Goal: Task Accomplishment & Management: Use online tool/utility

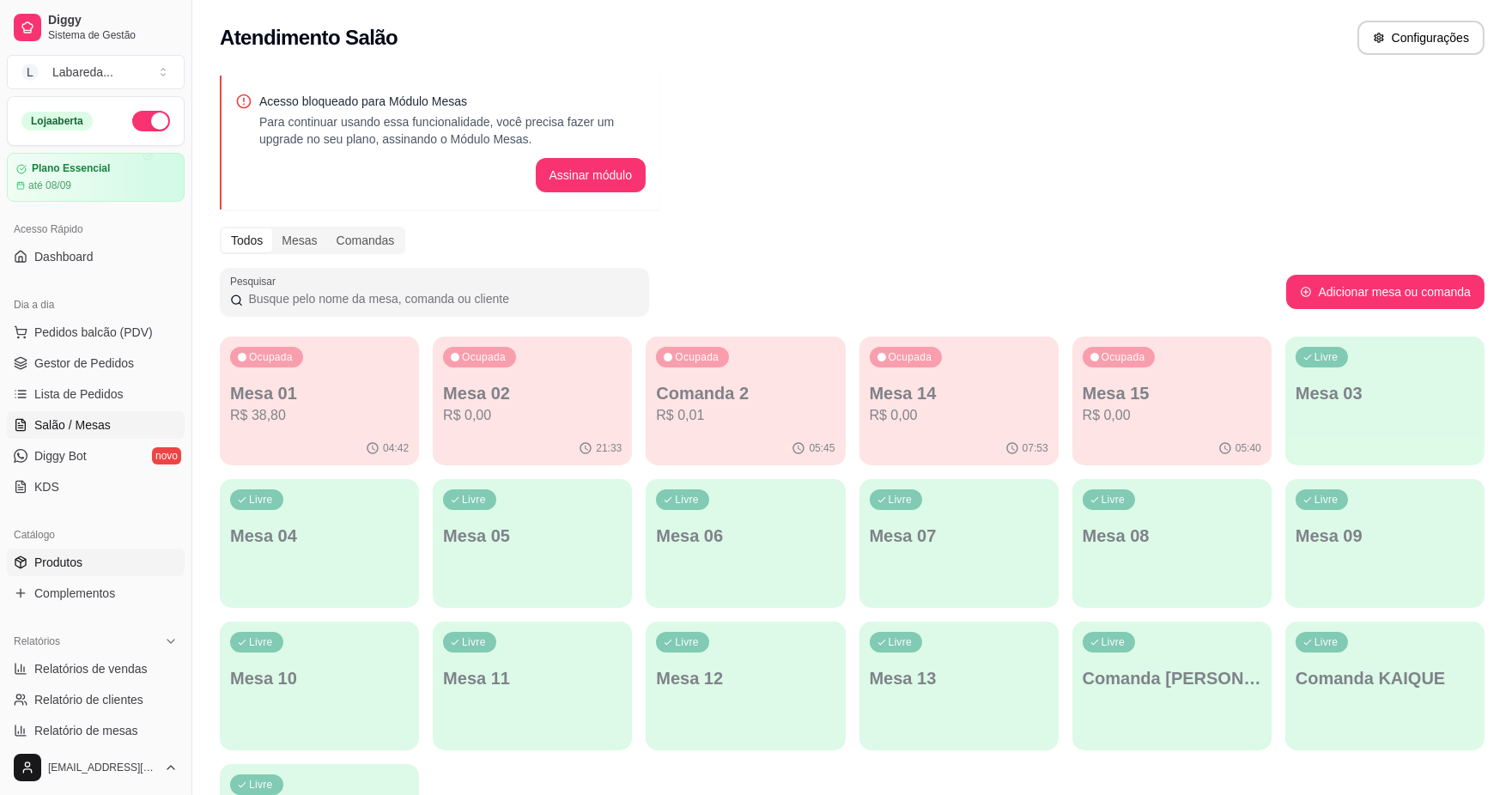
click at [64, 554] on span "Produtos" at bounding box center [58, 563] width 48 height 17
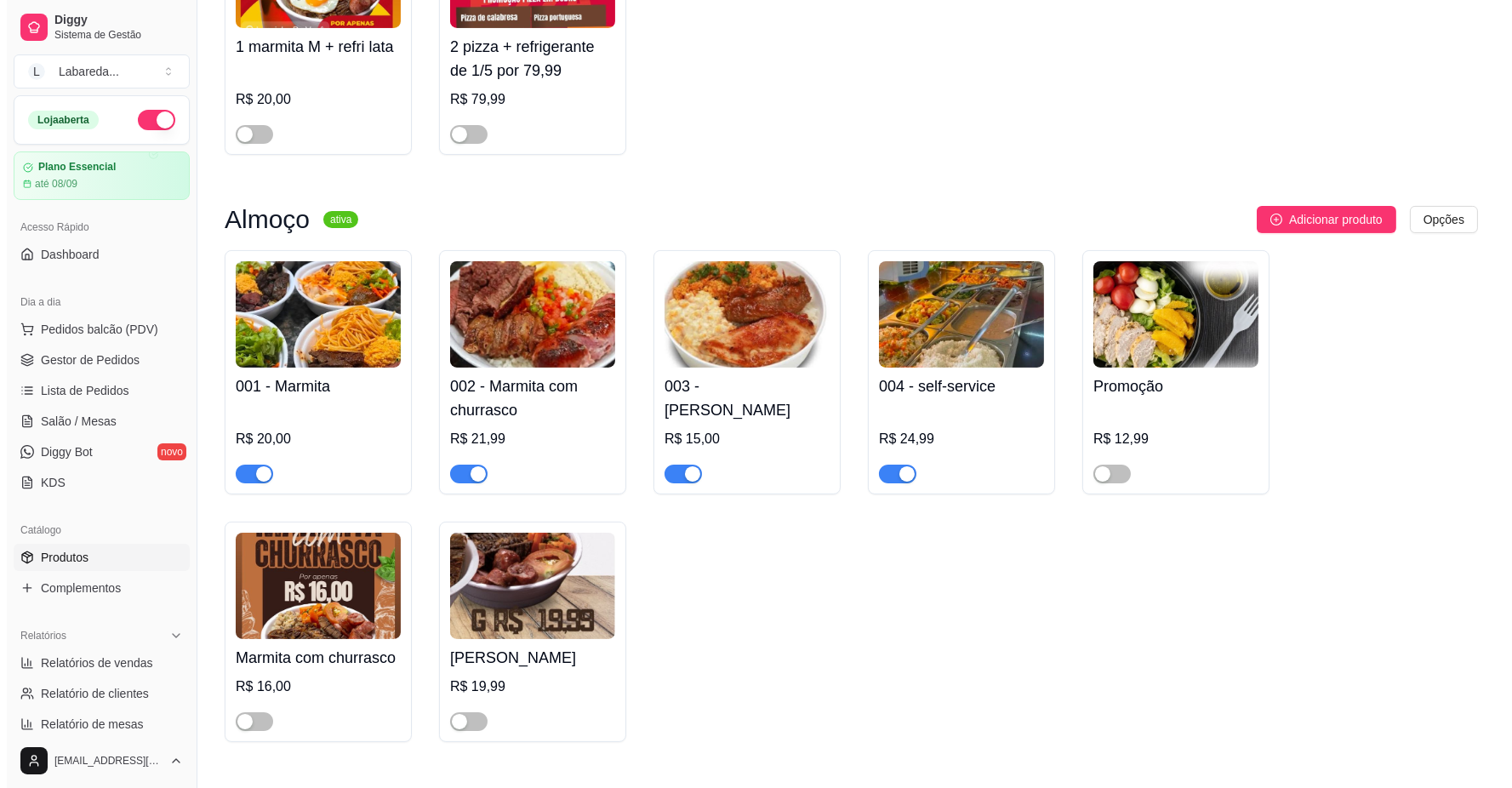
scroll to position [851, 0]
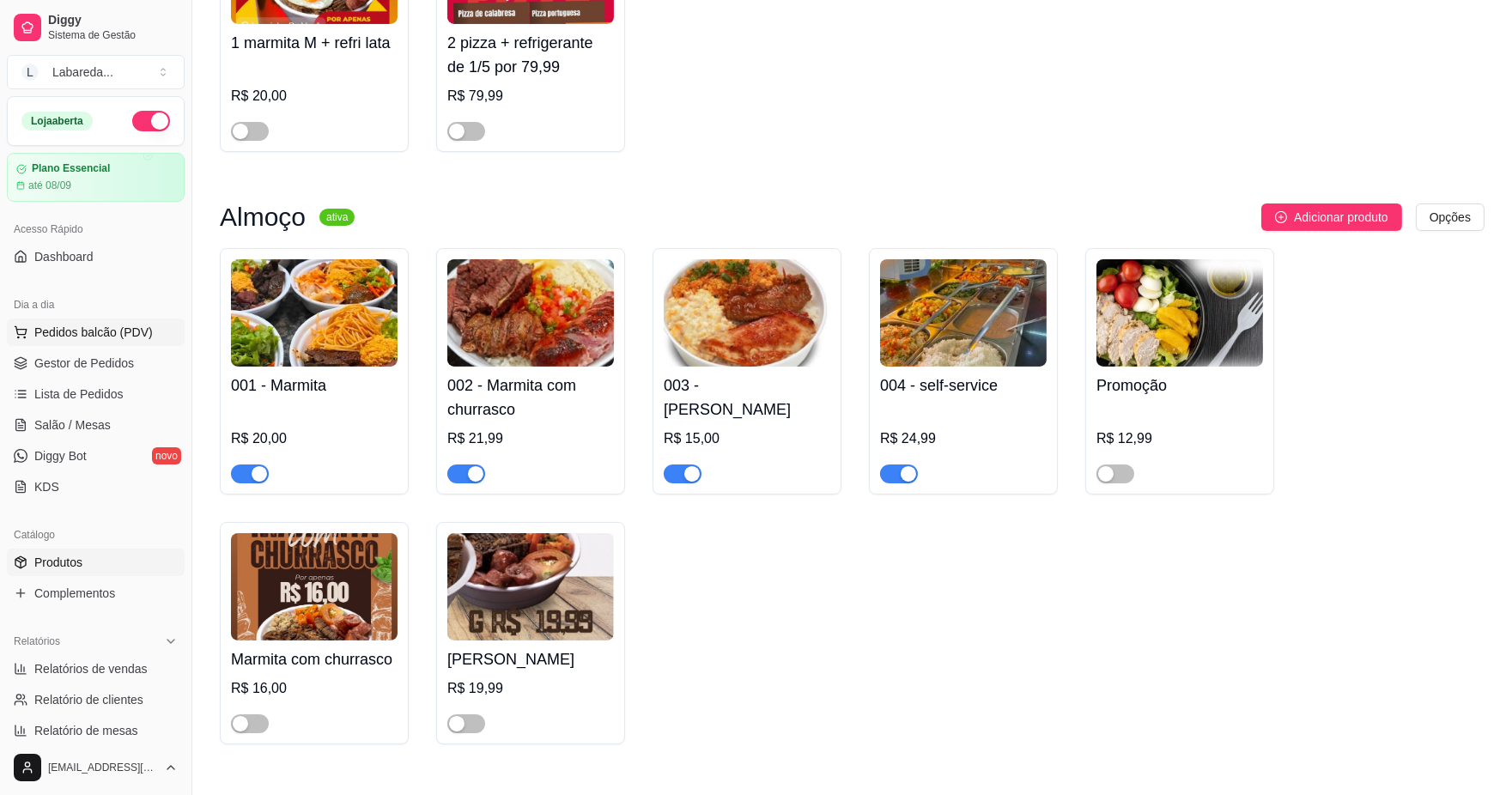
click at [75, 330] on span "Pedidos balcão (PDV)" at bounding box center [94, 332] width 119 height 17
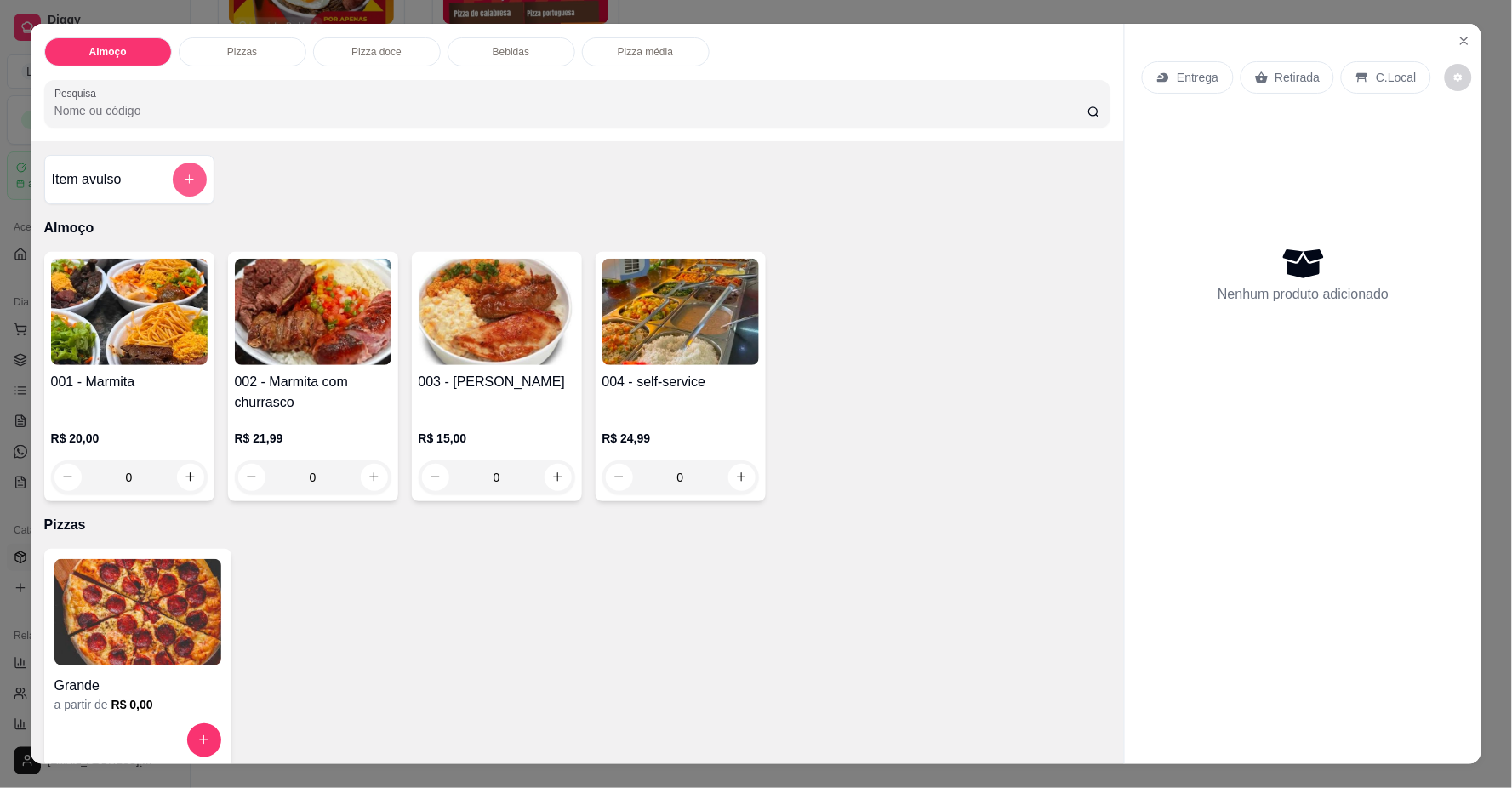
click at [185, 180] on icon "add-separate-item" at bounding box center [189, 179] width 13 height 13
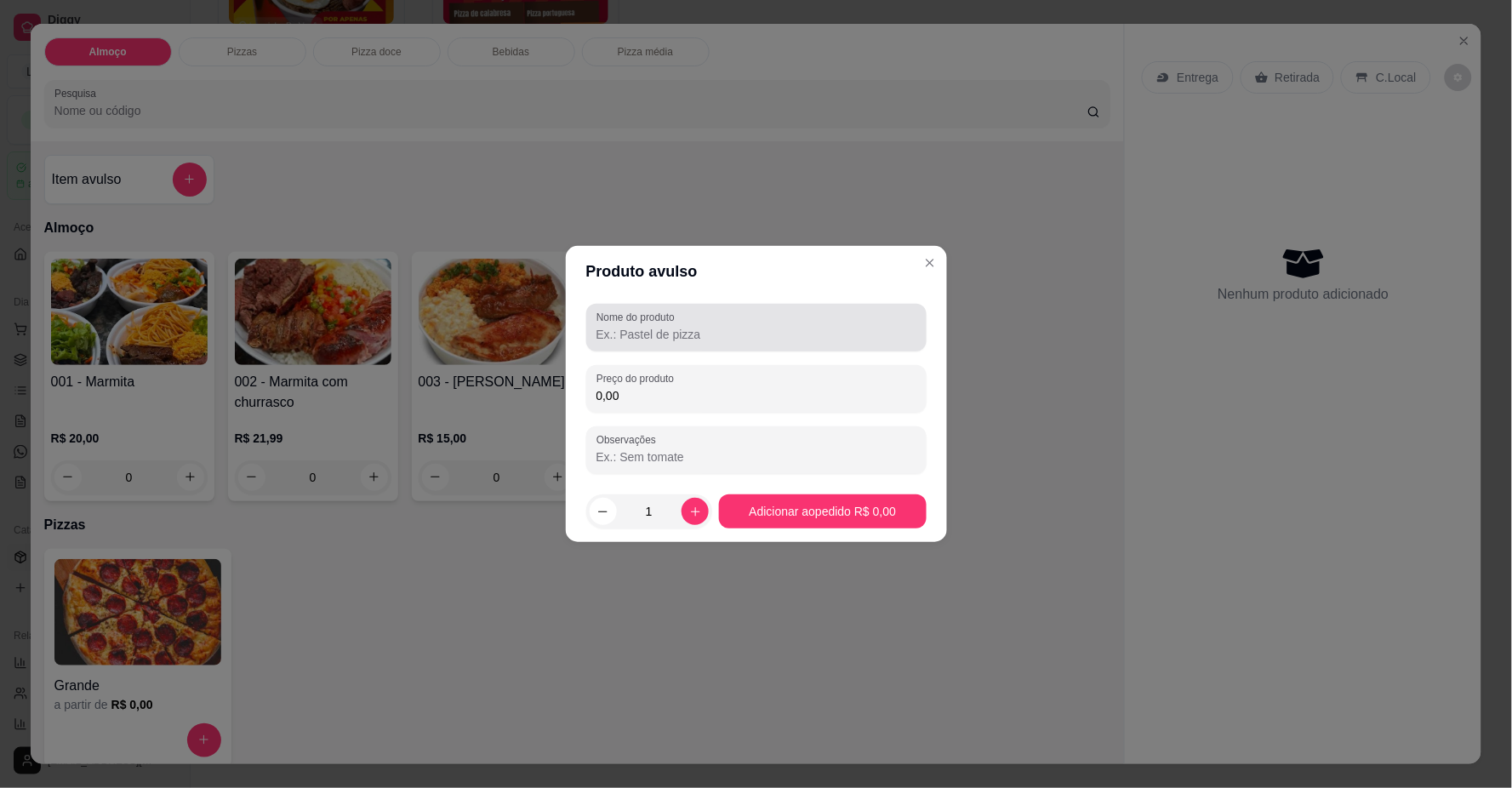
drag, startPoint x: 734, startPoint y: 313, endPoint x: 739, endPoint y: 321, distance: 9.4
click at [739, 320] on div at bounding box center [756, 327] width 320 height 34
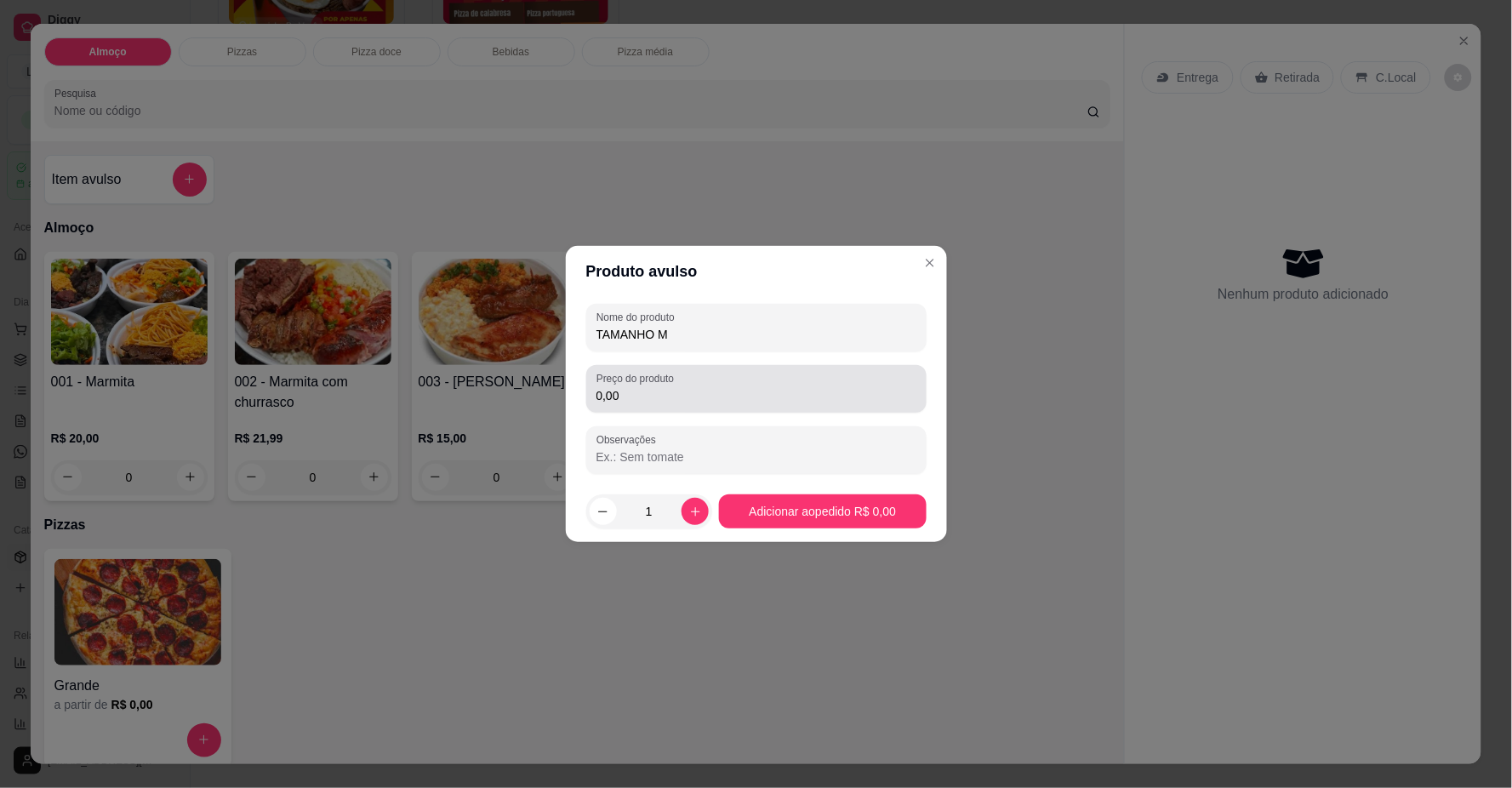
type input "TAMANHO M"
click at [683, 394] on input "0,00" at bounding box center [756, 396] width 320 height 17
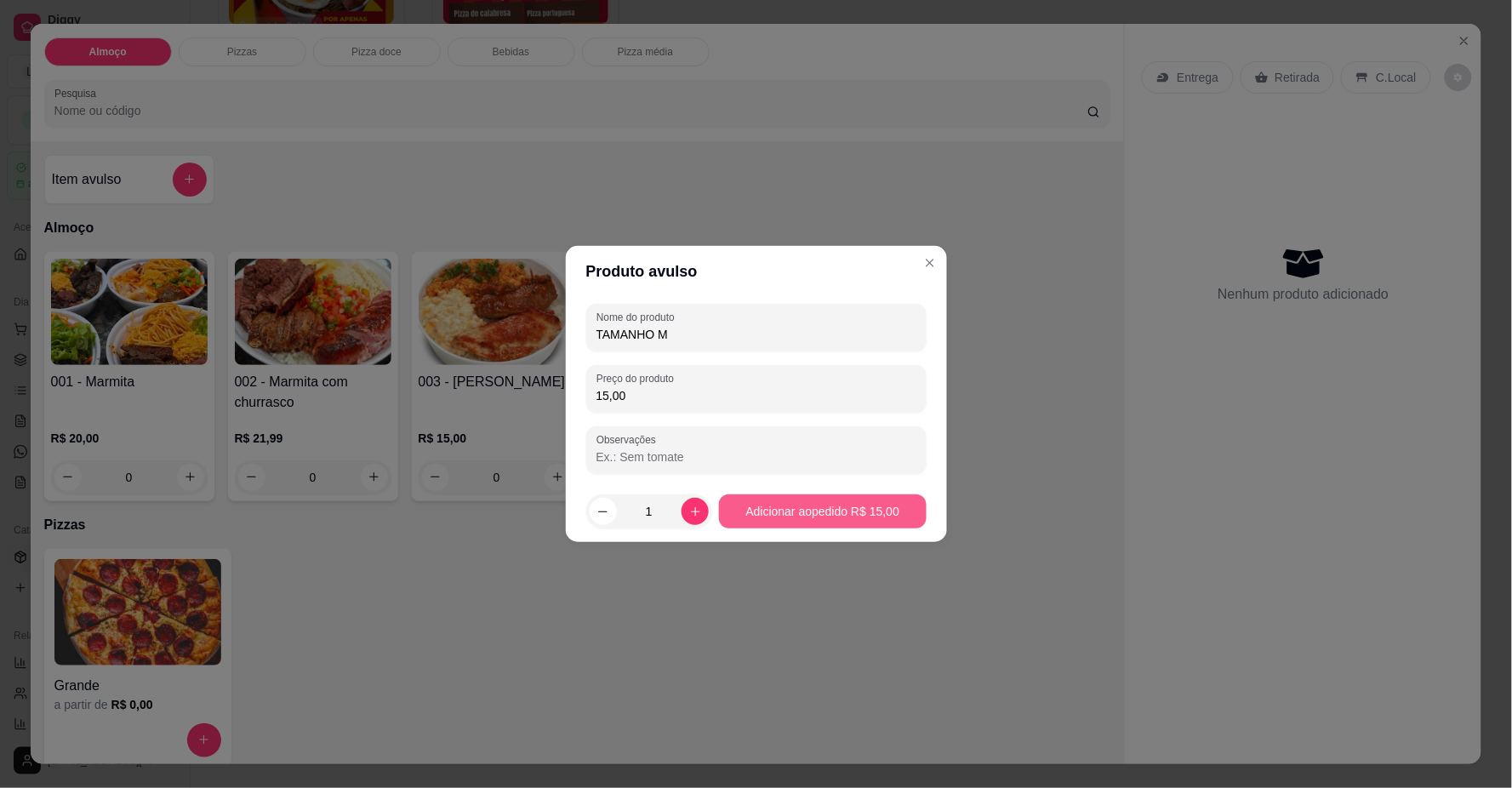
type input "15,00"
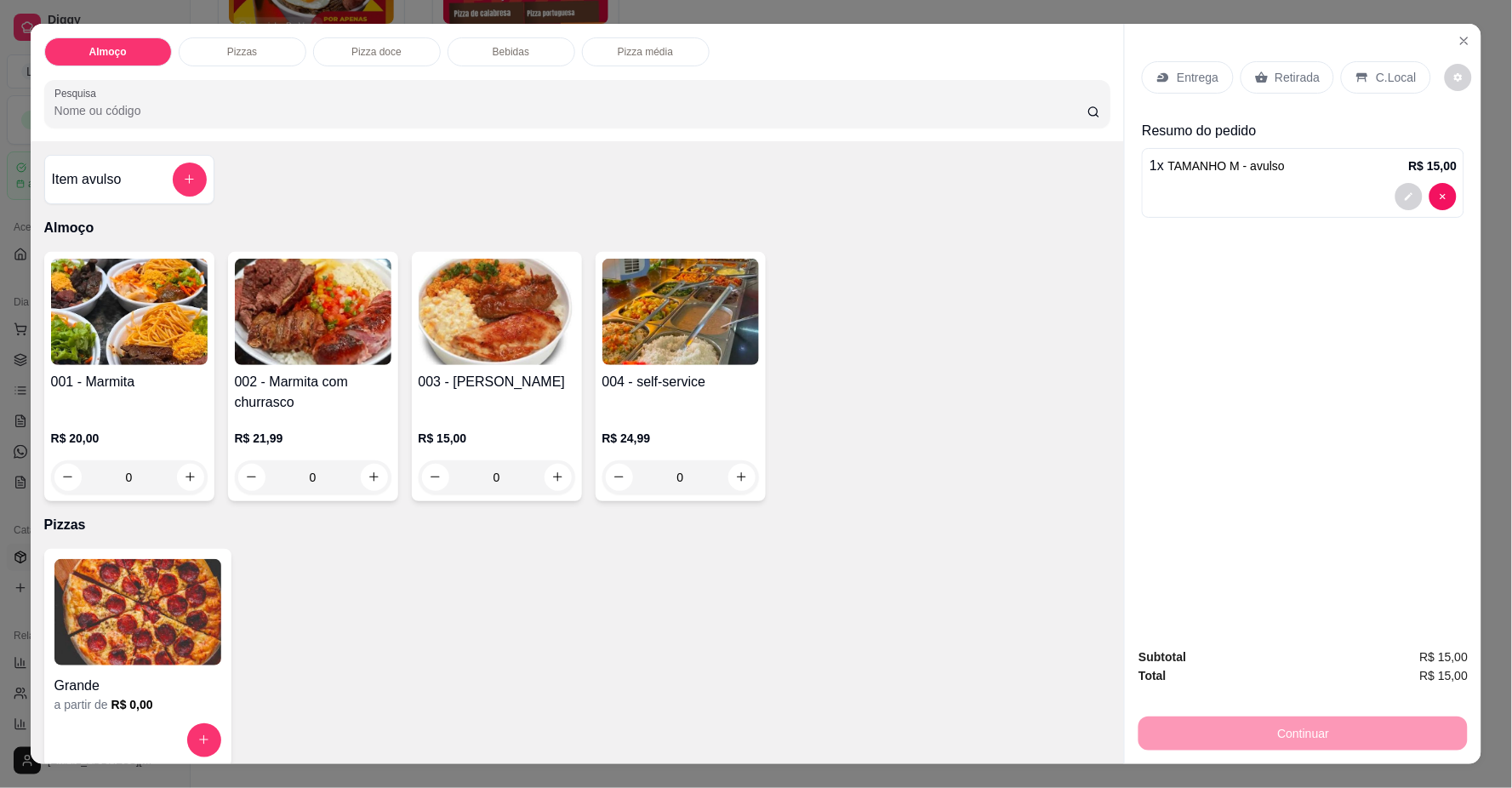
click at [1194, 71] on p "Entrega" at bounding box center [1198, 77] width 42 height 17
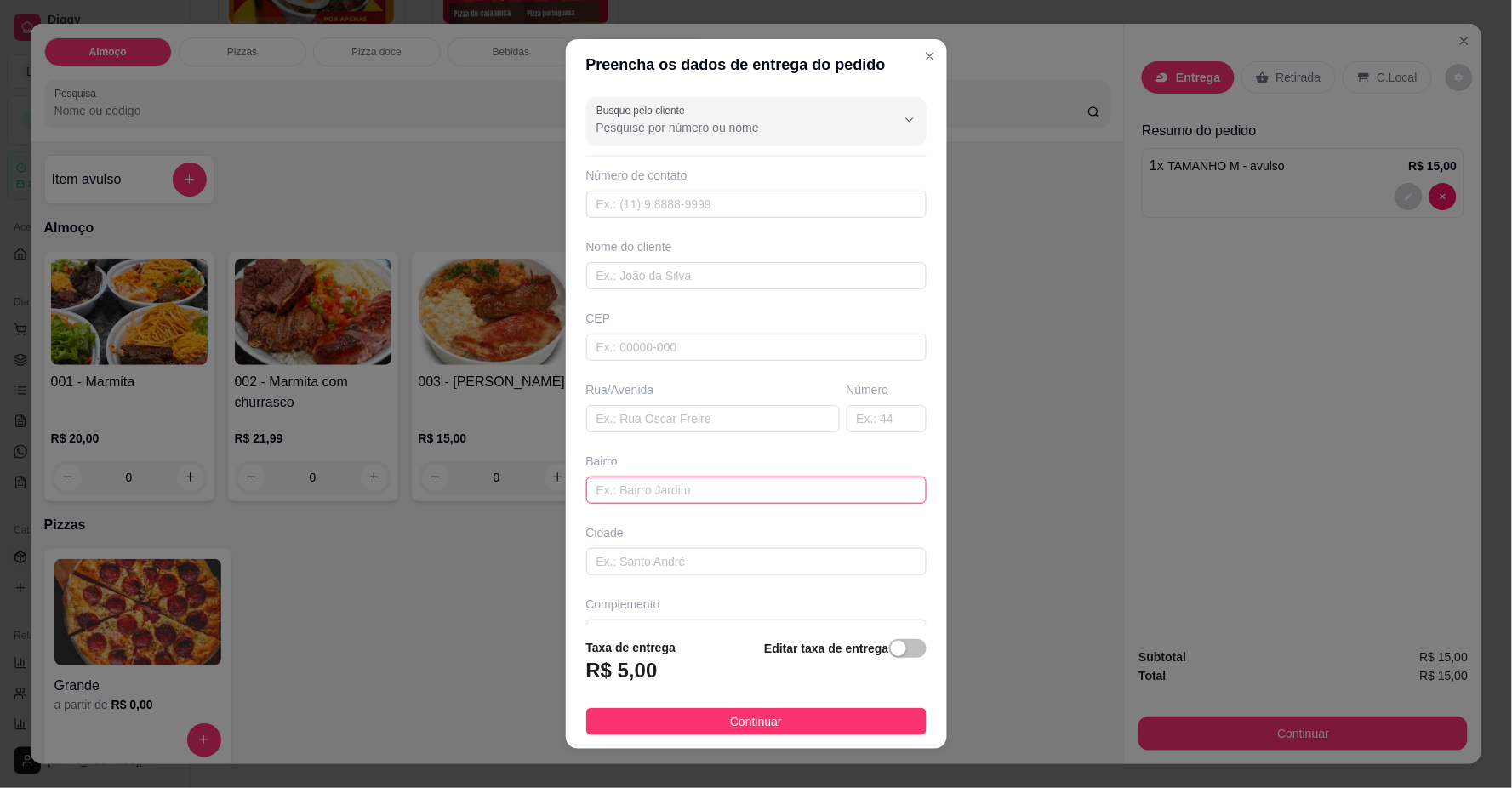
click at [644, 487] on input "text" at bounding box center [756, 491] width 340 height 27
paste input "[STREET_ADDRESS] casa 09 parque lago Rua estreita entre a 8 ea 9"
type input "[STREET_ADDRESS] casa 09 parque lago Rua estreita entre a 8 ea 9"
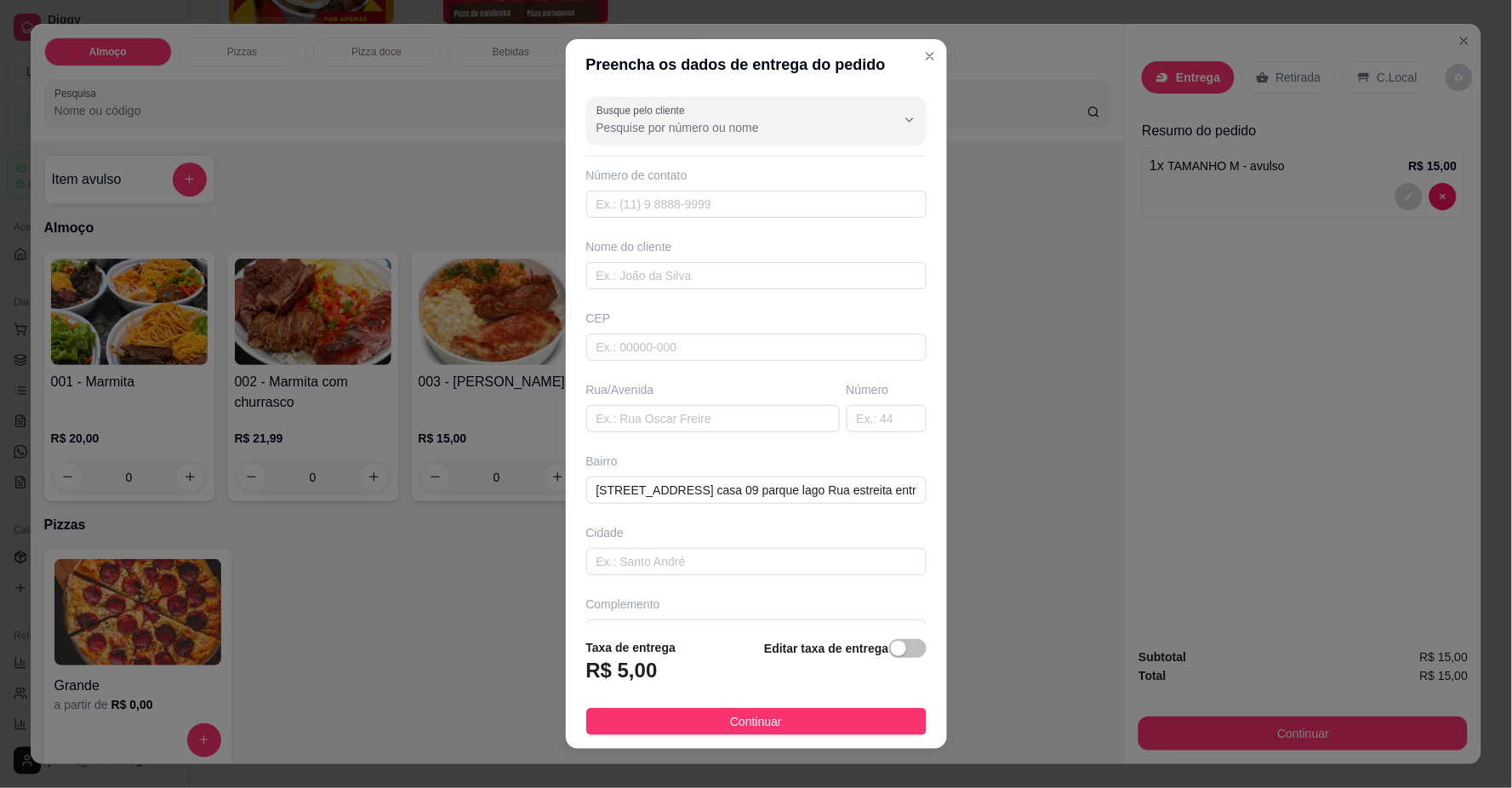
click at [657, 223] on div "Busque pelo cliente Número de contato Nome do cliente CEP Rua/[GEOGRAPHIC_DATA]…" at bounding box center [757, 357] width 381 height 534
click at [661, 218] on input "text" at bounding box center [756, 205] width 340 height 27
type input "[PHONE_NUMBER]"
click at [668, 279] on input "text" at bounding box center [756, 276] width 340 height 27
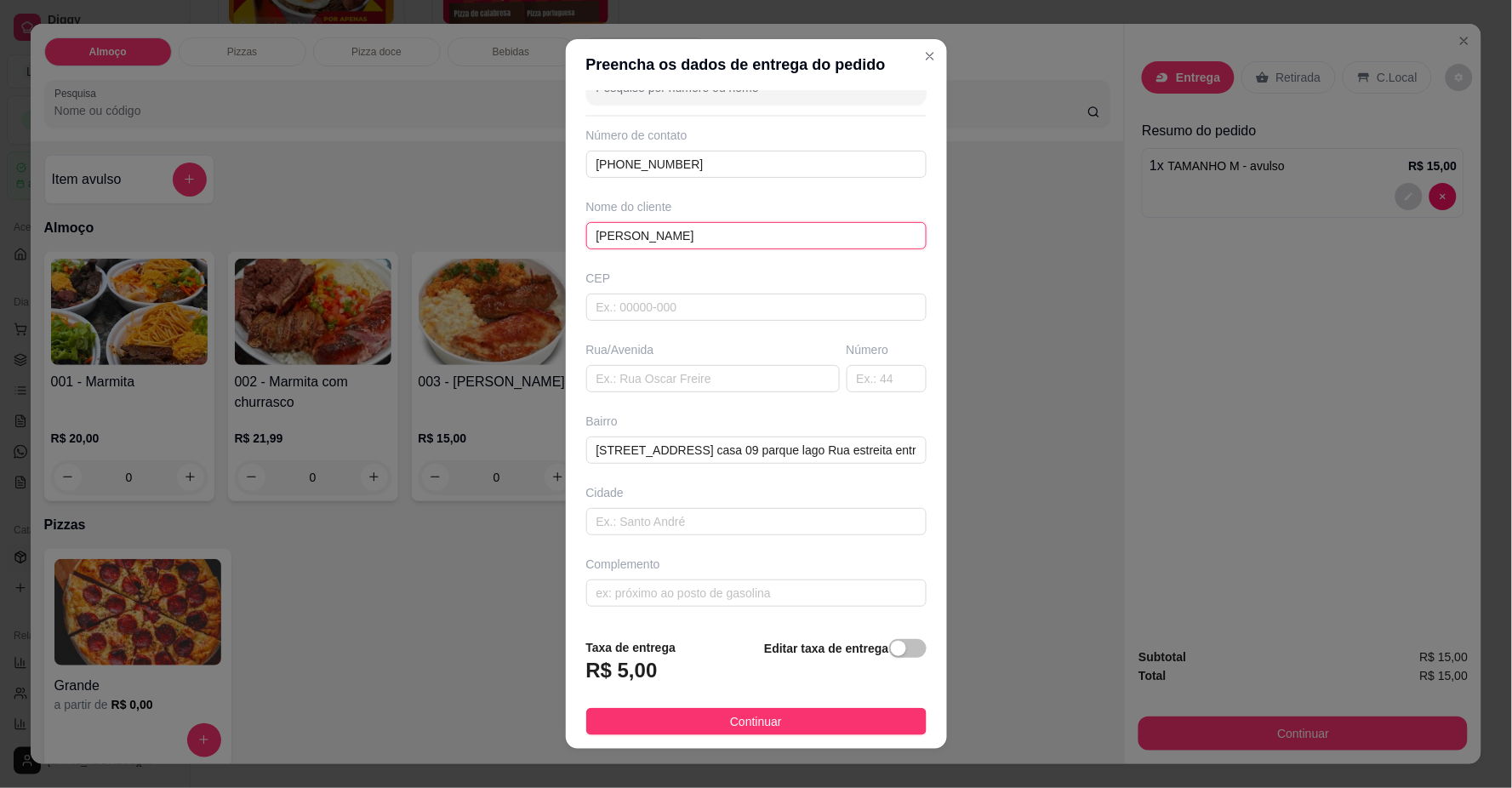
scroll to position [15, 0]
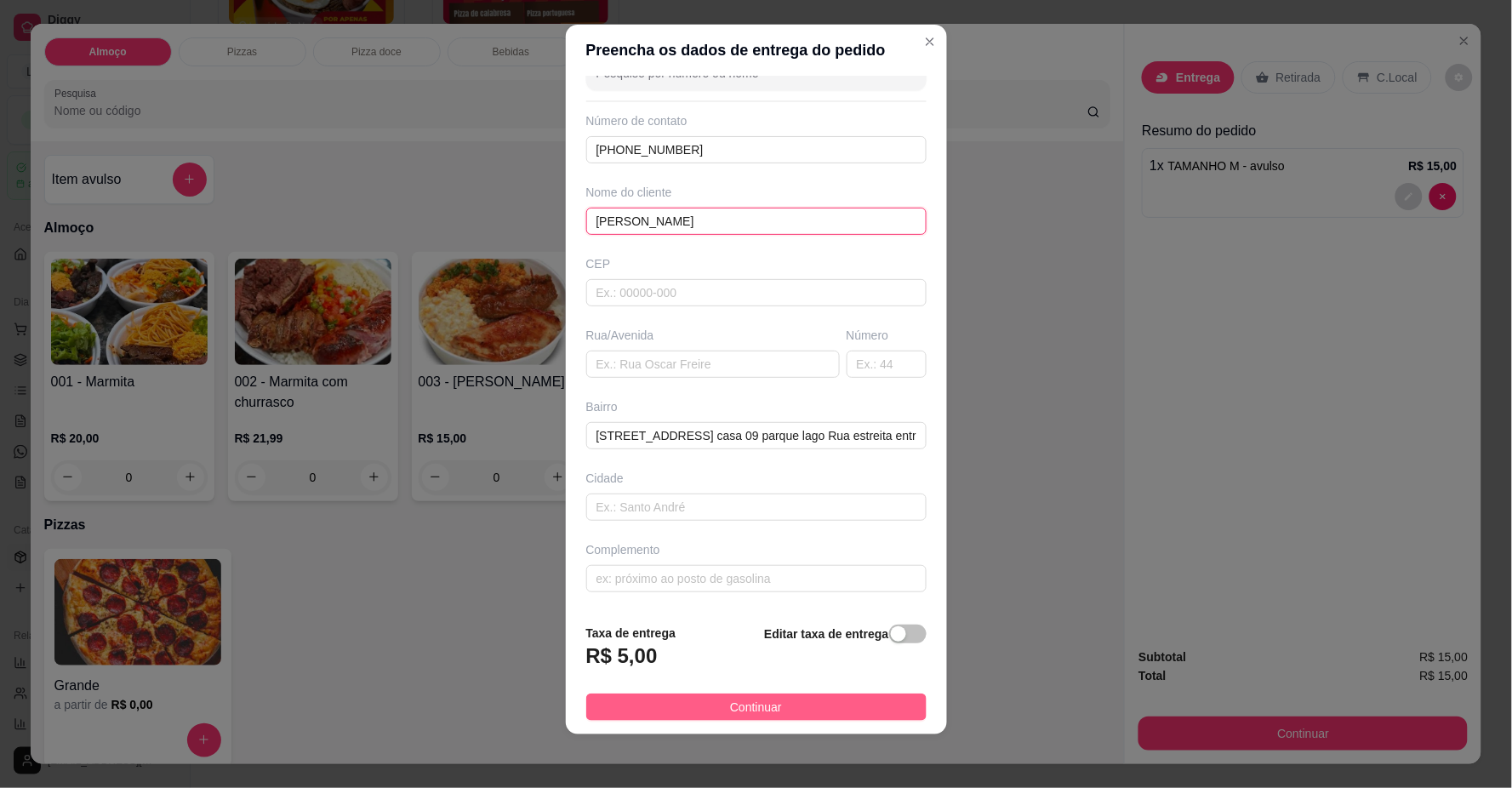
type input "[PERSON_NAME]"
click at [772, 710] on button "Continuar" at bounding box center [756, 707] width 340 height 27
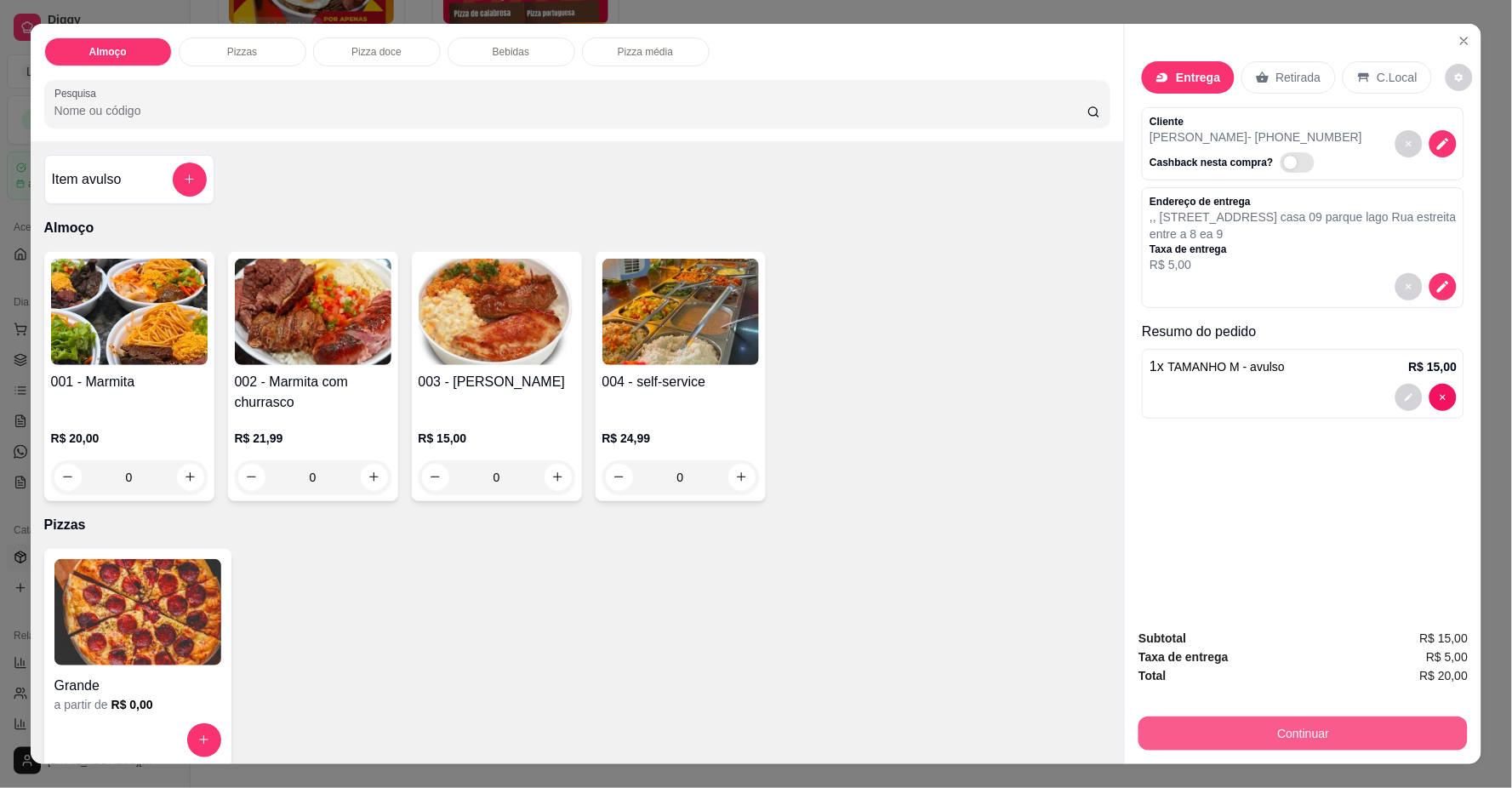
click at [1247, 729] on button "Continuar" at bounding box center [1302, 734] width 329 height 34
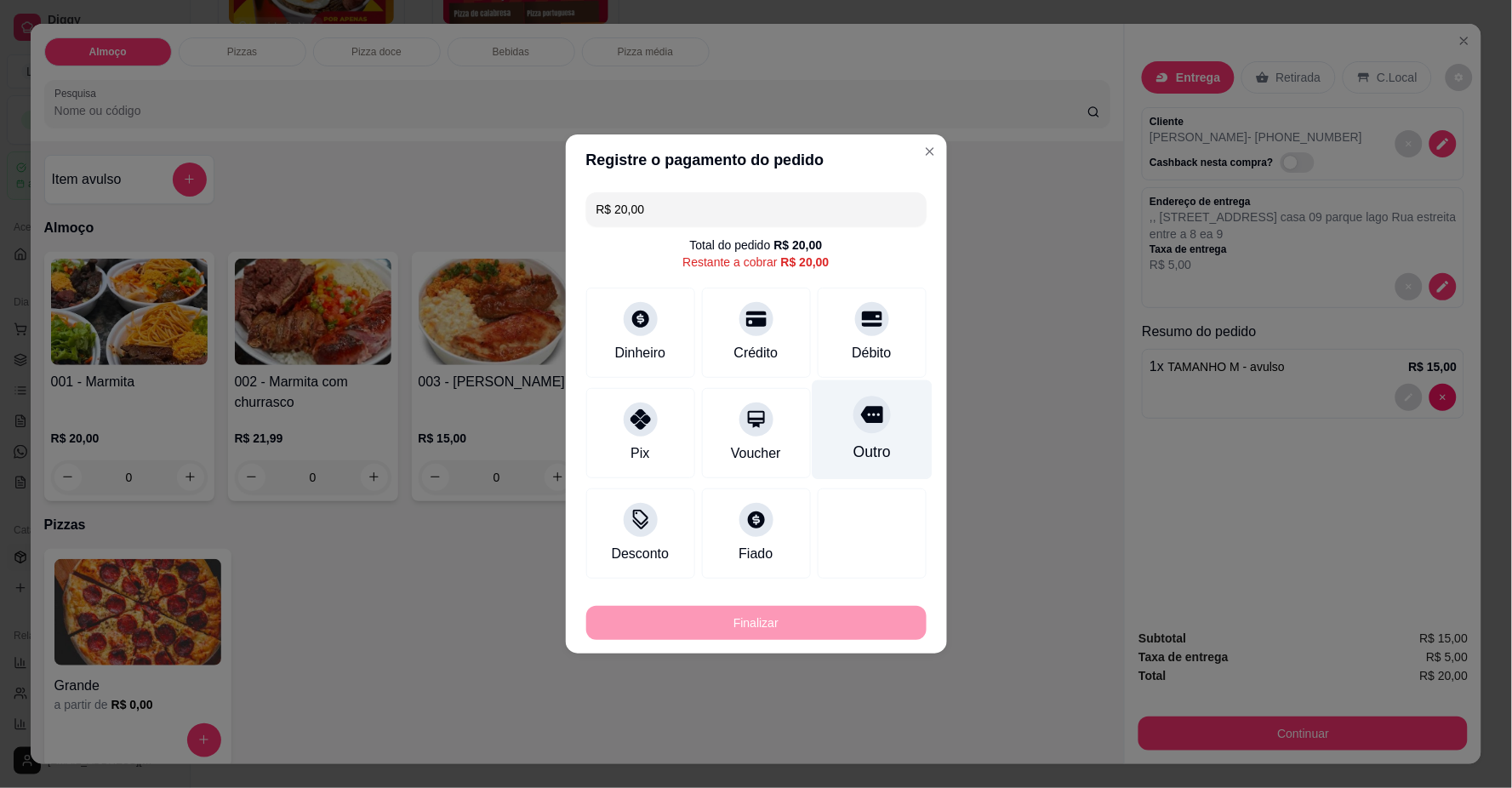
click at [857, 337] on div "Débito" at bounding box center [872, 333] width 109 height 90
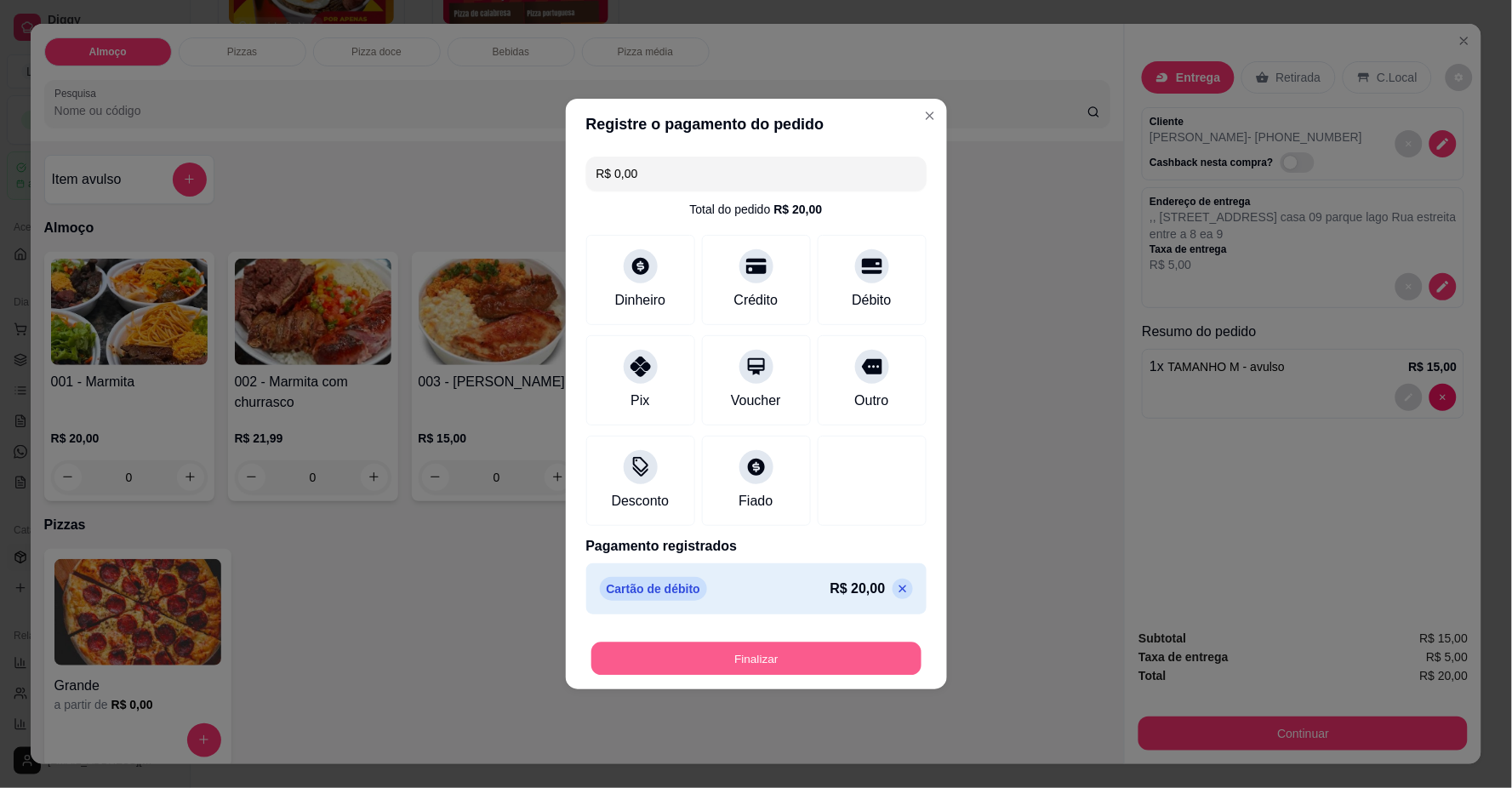
click at [844, 669] on button "Finalizar" at bounding box center [756, 659] width 330 height 34
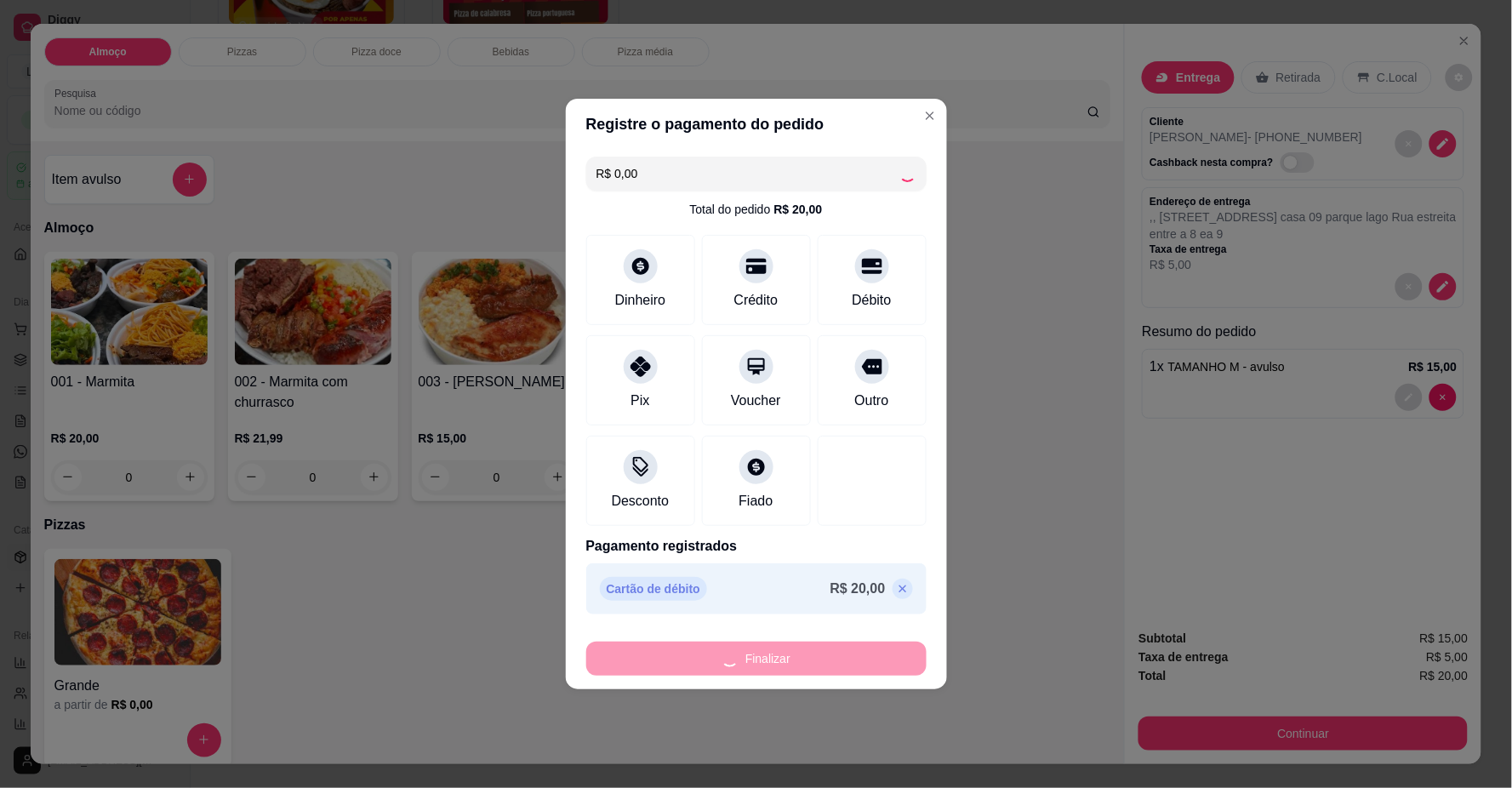
type input "-R$ 20,00"
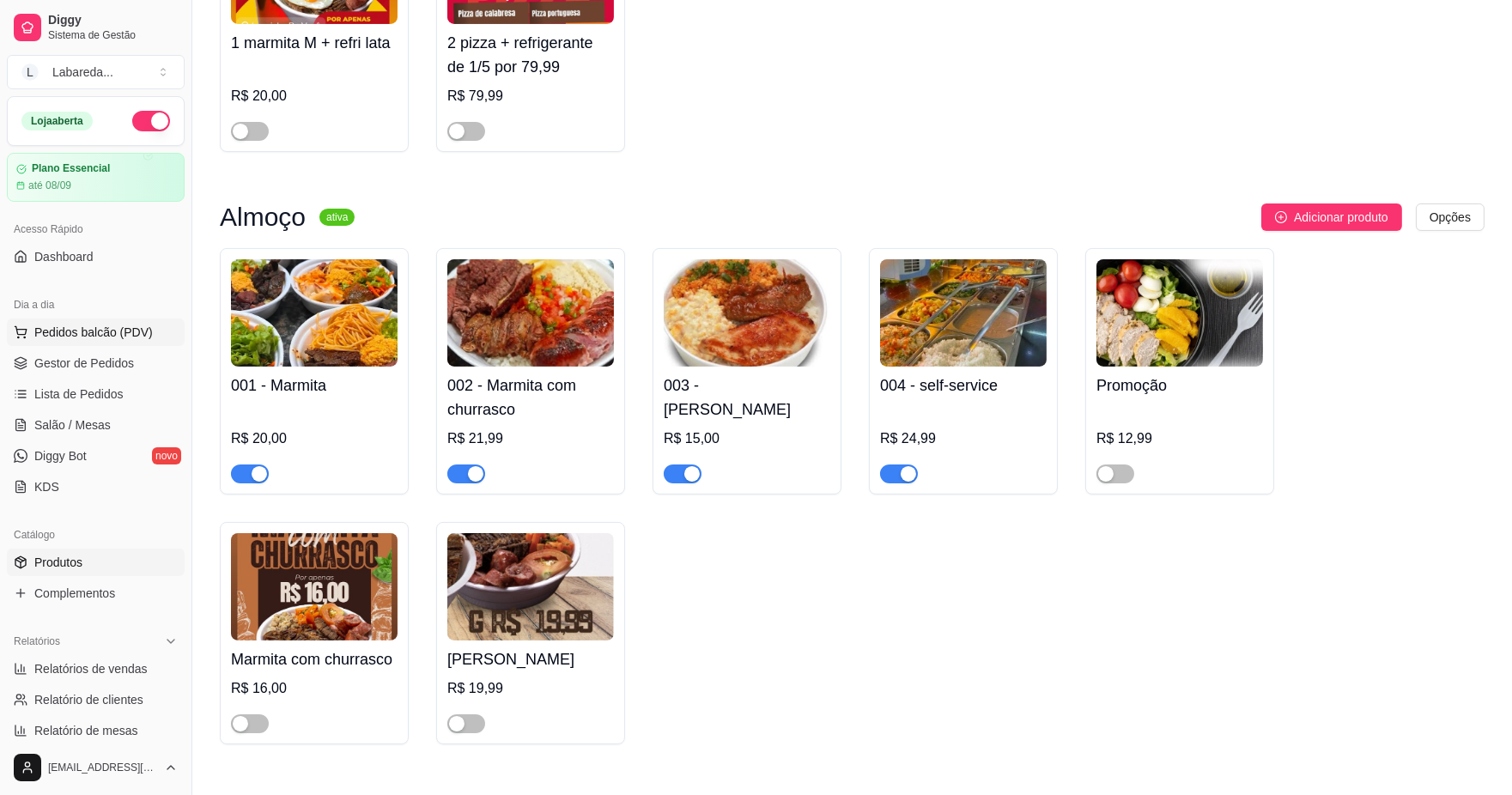
click at [126, 322] on button "Pedidos balcão (PDV)" at bounding box center [95, 332] width 178 height 28
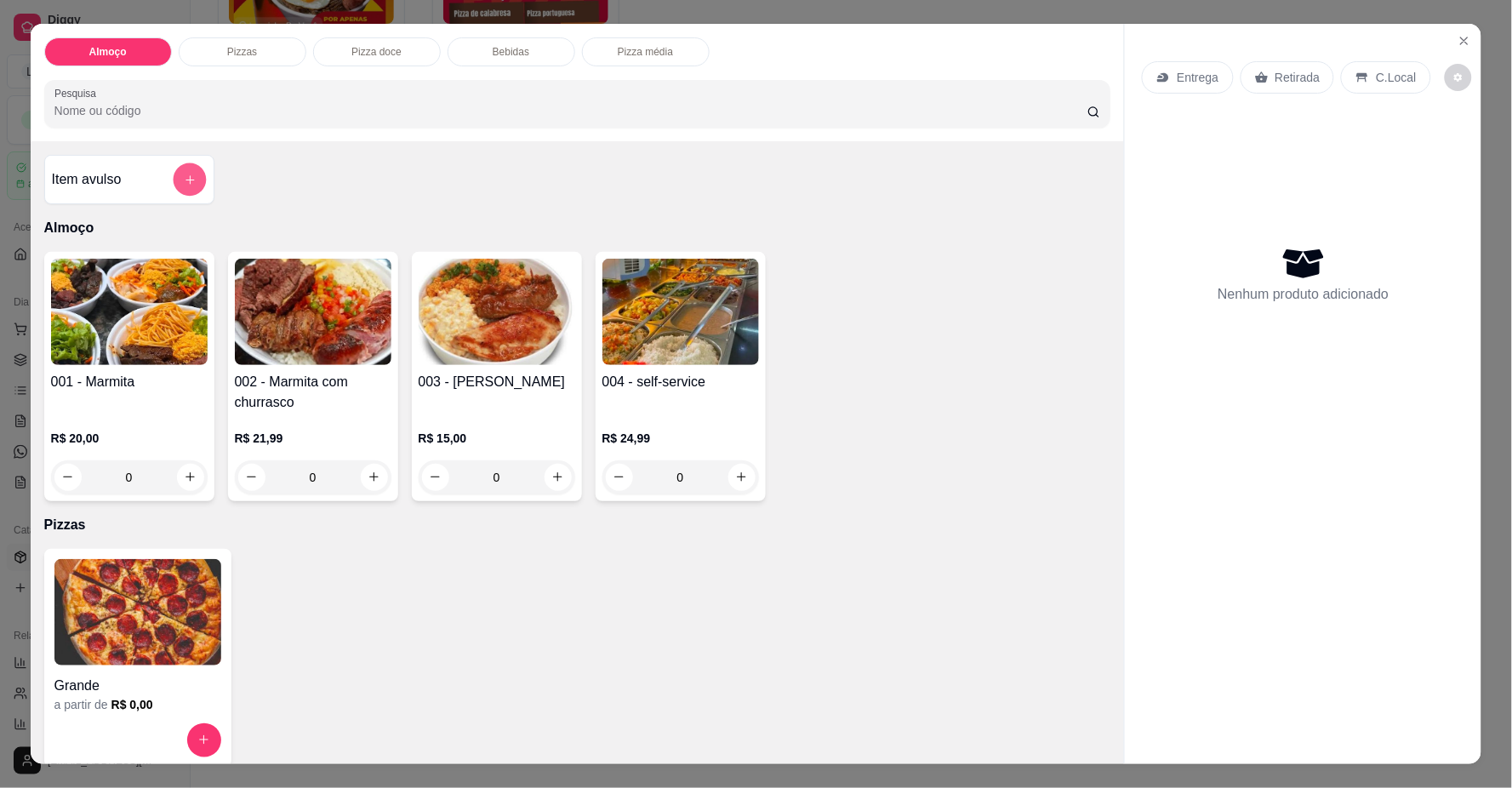
click at [192, 188] on button "add-separate-item" at bounding box center [189, 179] width 34 height 34
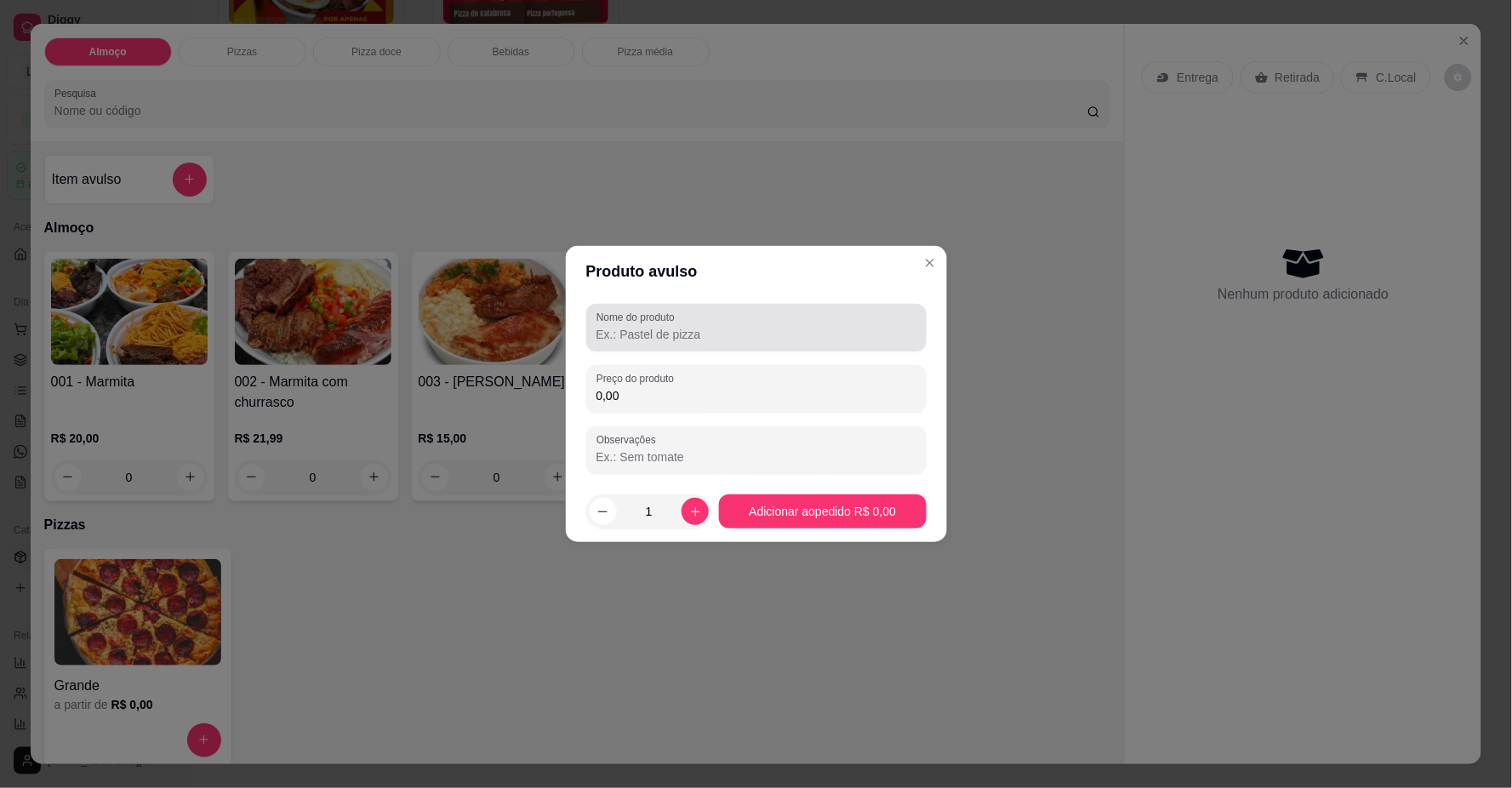
click at [624, 343] on input "Nome do produto" at bounding box center [756, 334] width 320 height 17
click at [649, 341] on input "Nome do produto" at bounding box center [756, 334] width 320 height 17
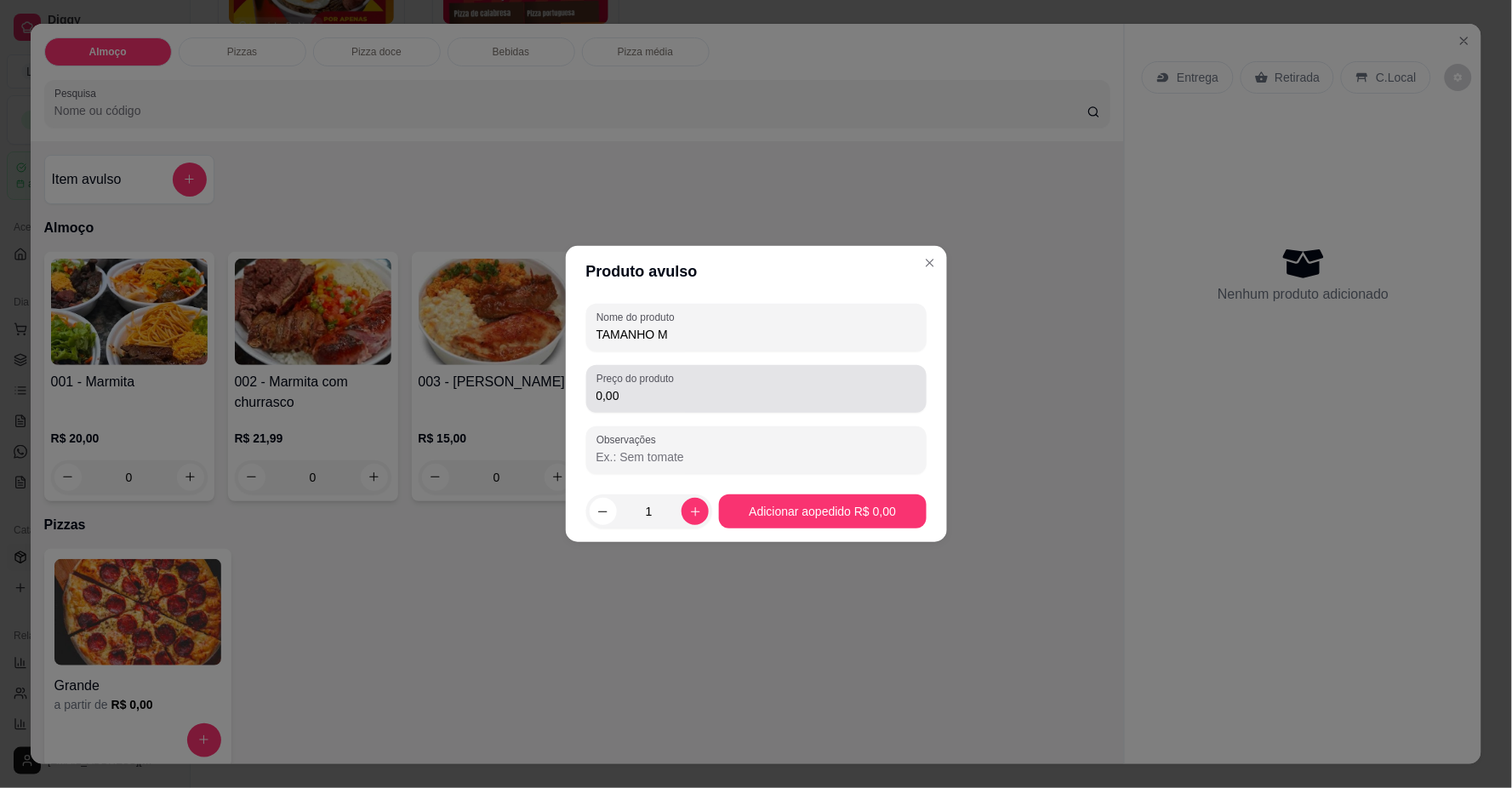
type input "TAMANHO M"
click at [669, 385] on label "Preço do produto" at bounding box center [637, 378] width 83 height 15
click at [669, 388] on input "0,00" at bounding box center [756, 396] width 320 height 17
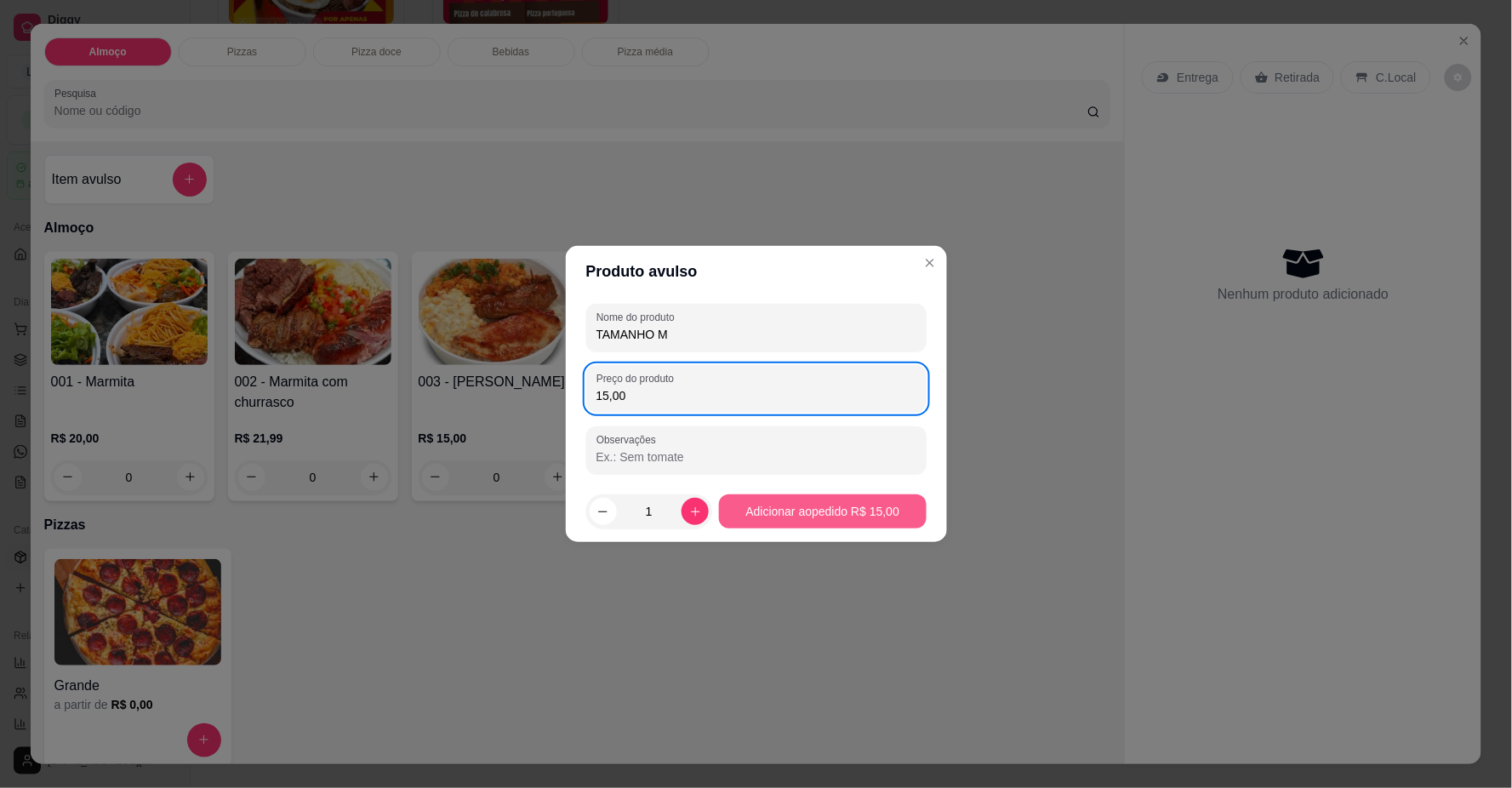
type input "15,00"
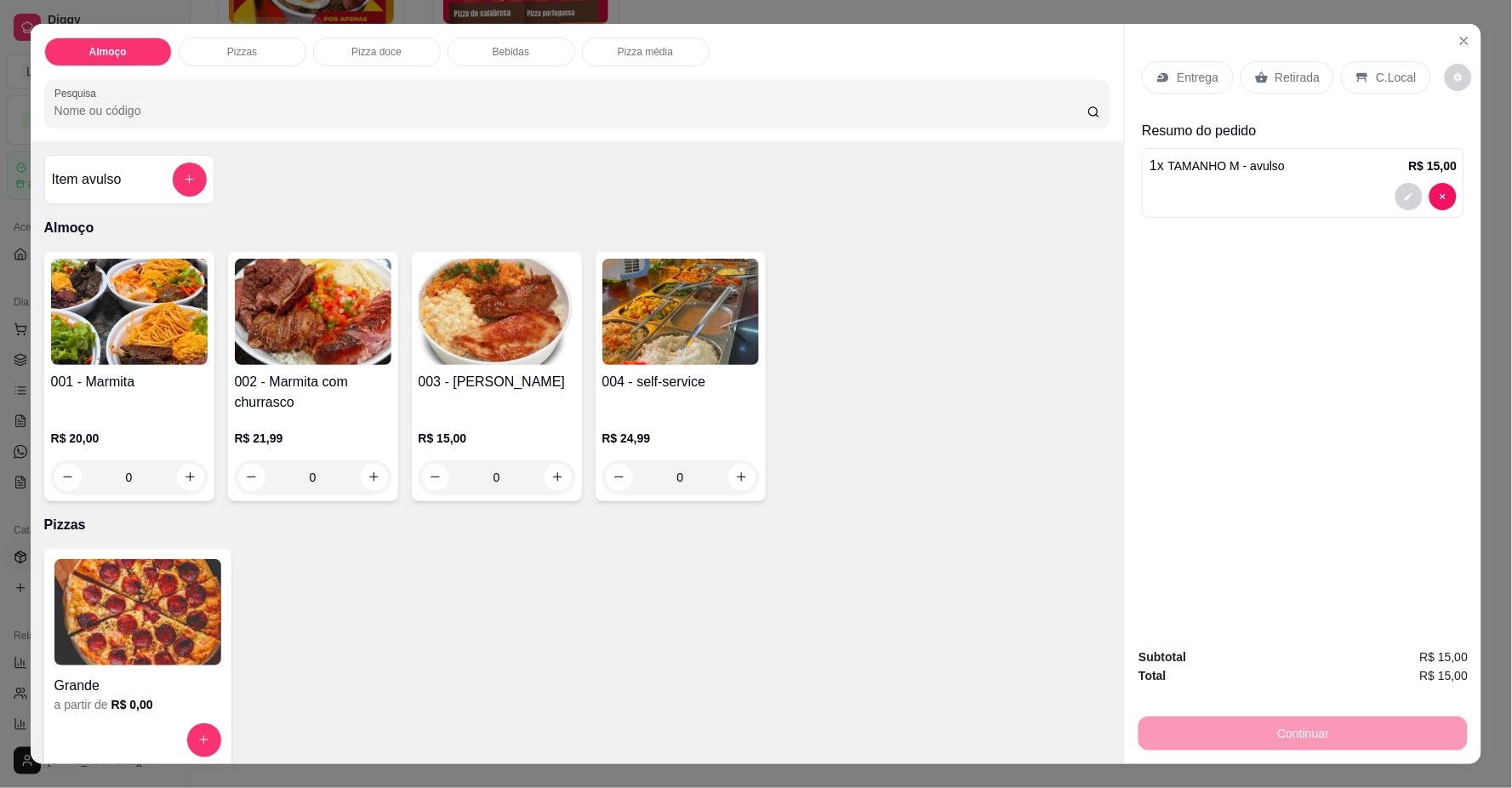
click at [1179, 76] on p "Entrega" at bounding box center [1198, 77] width 42 height 17
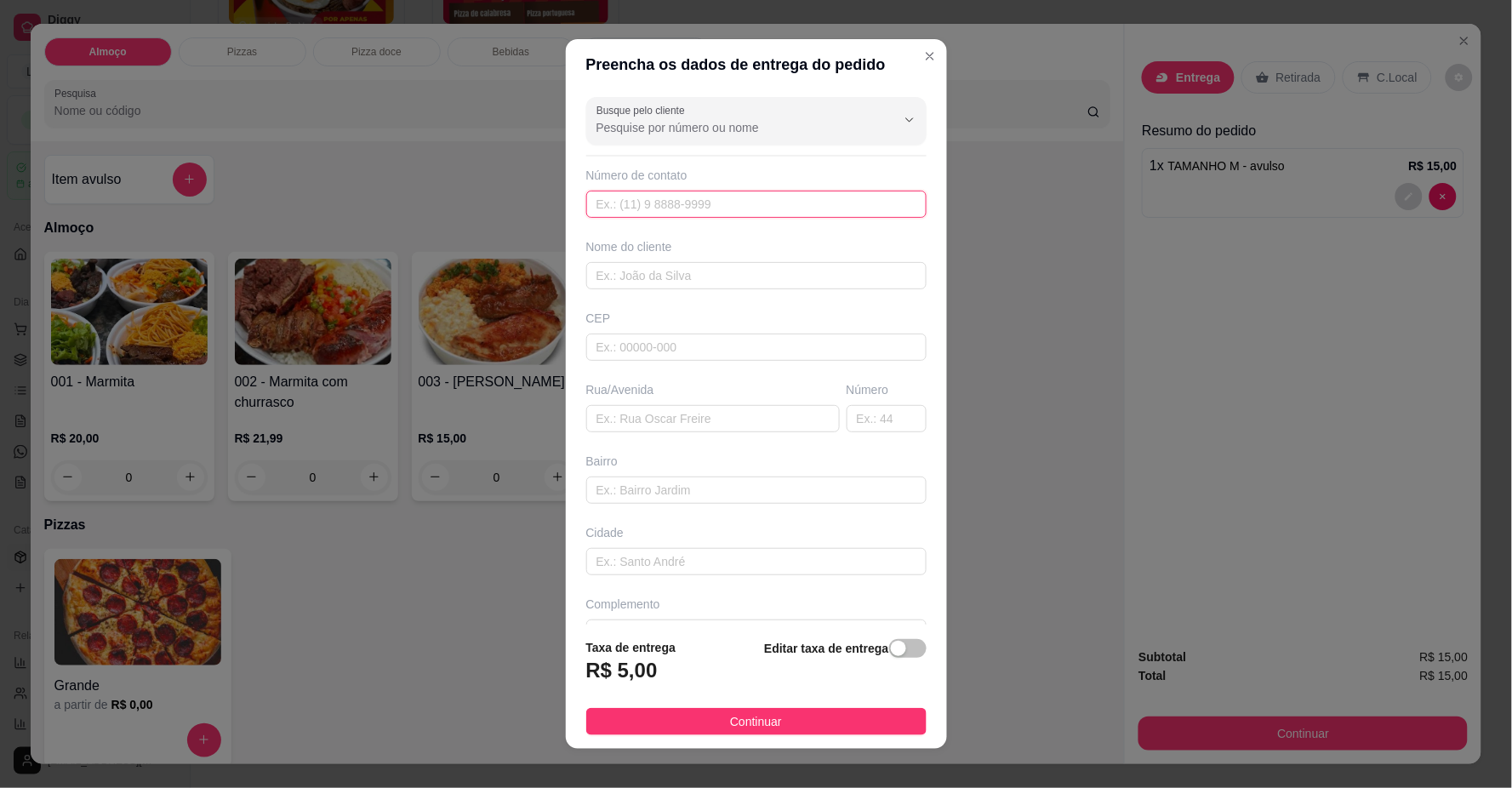
click at [659, 197] on input "text" at bounding box center [756, 205] width 340 height 27
type input "[PHONE_NUMBER]"
click at [641, 276] on input "text" at bounding box center [756, 276] width 340 height 27
type input "N"
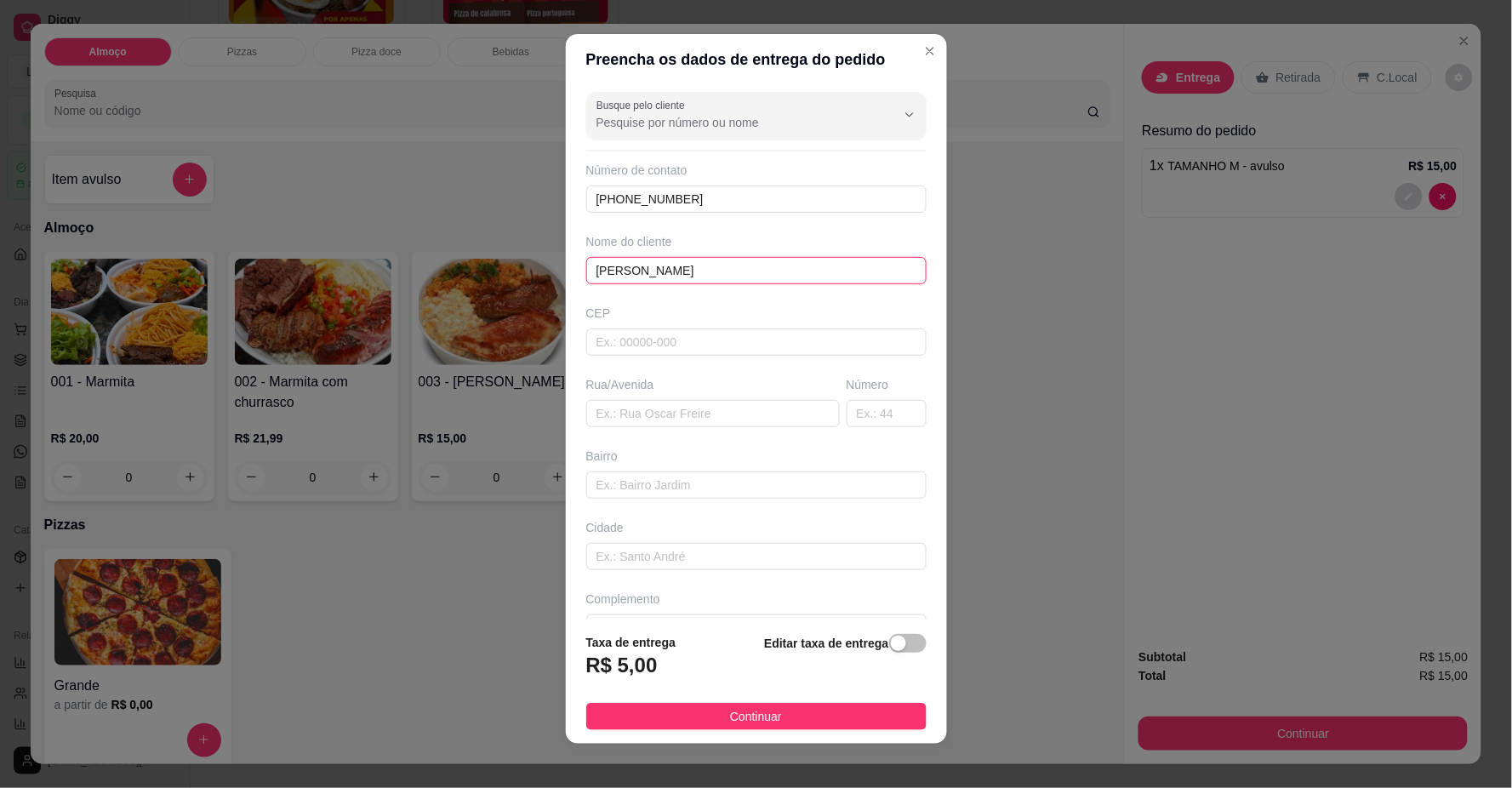
scroll to position [15, 0]
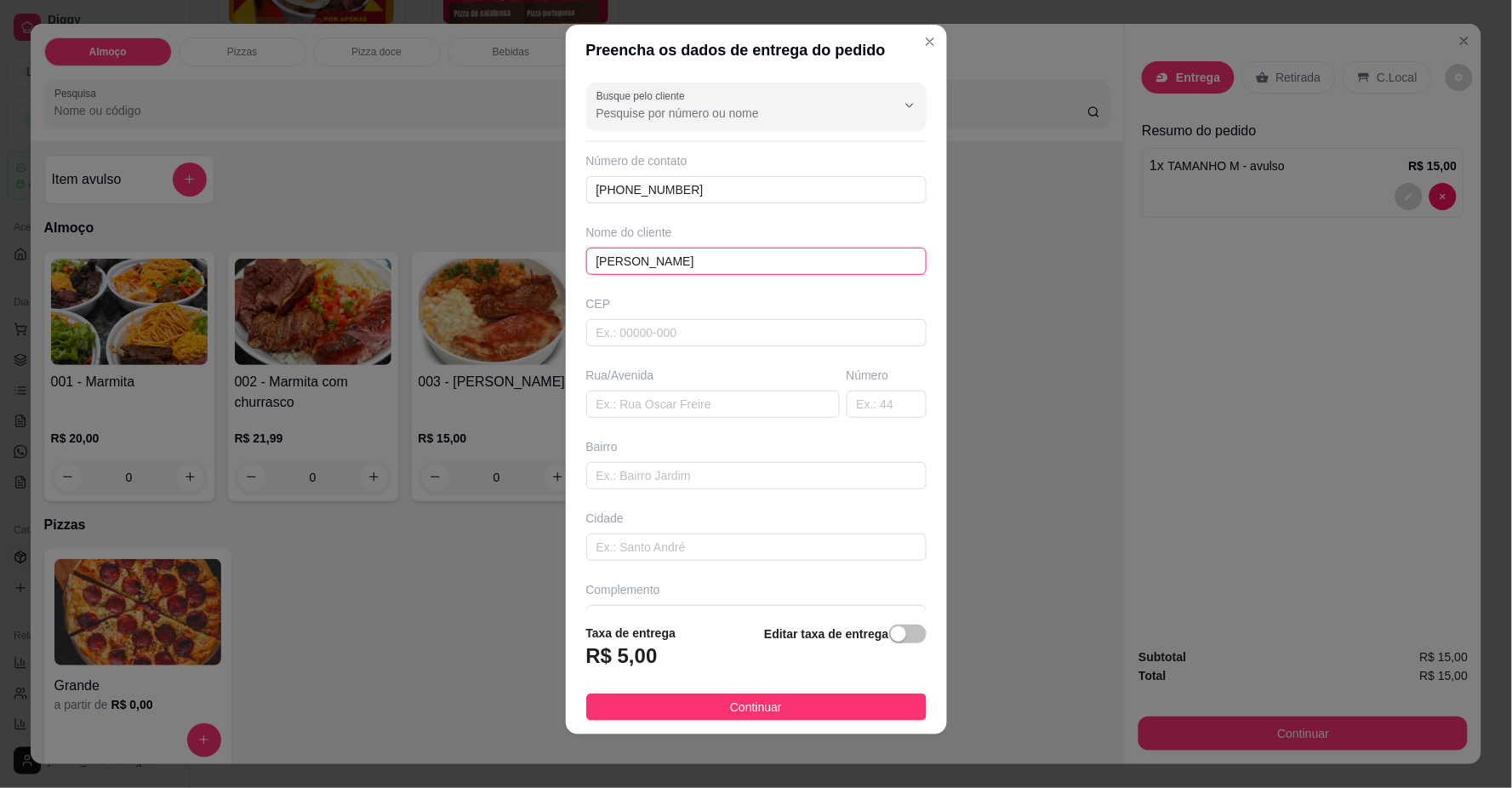
type input "[PERSON_NAME]"
click at [733, 715] on span "Continuar" at bounding box center [756, 707] width 52 height 19
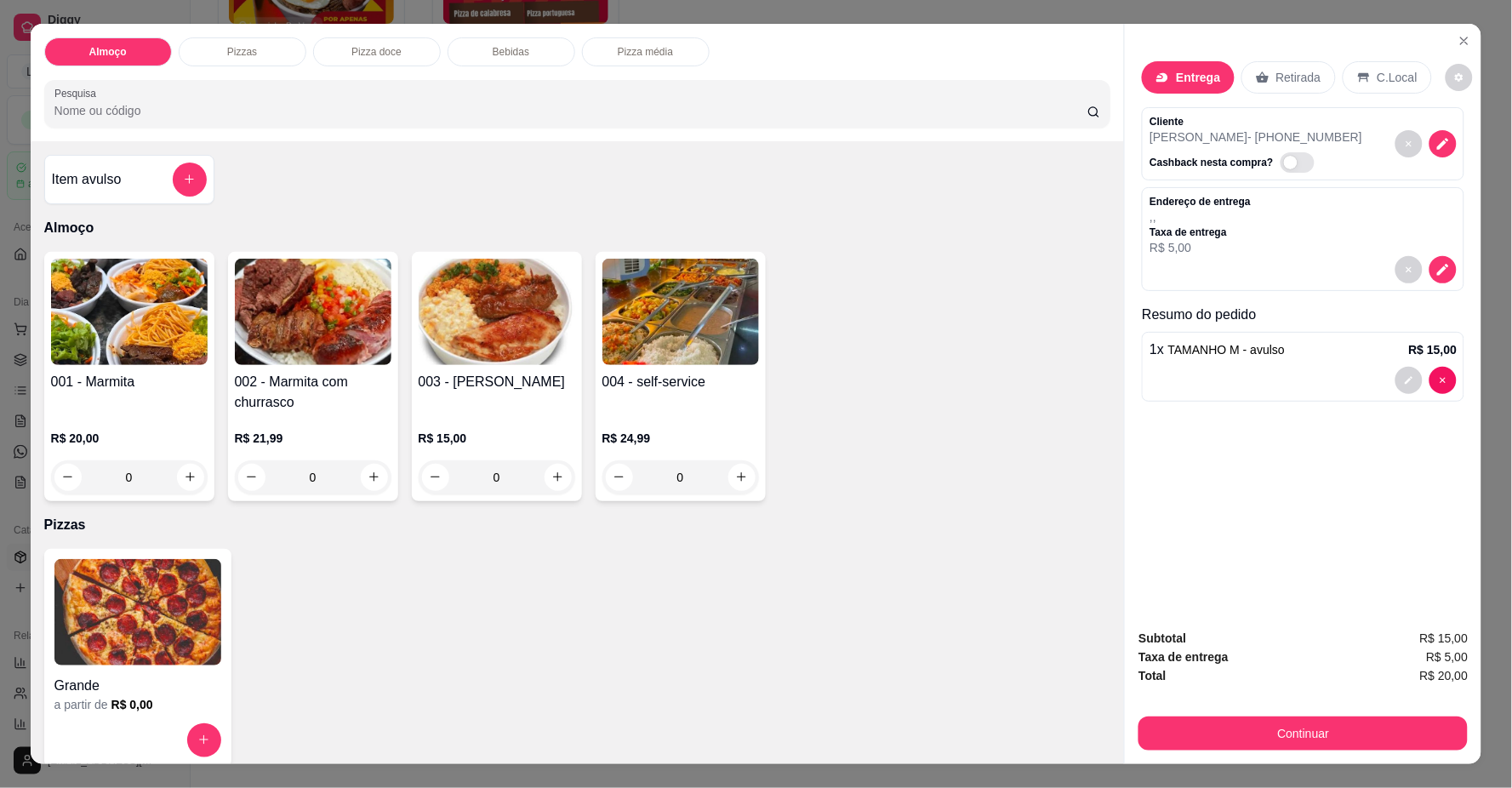
click at [1234, 362] on div "1 x TAMANHO M - avulso R$ 15,00" at bounding box center [1302, 366] width 322 height 70
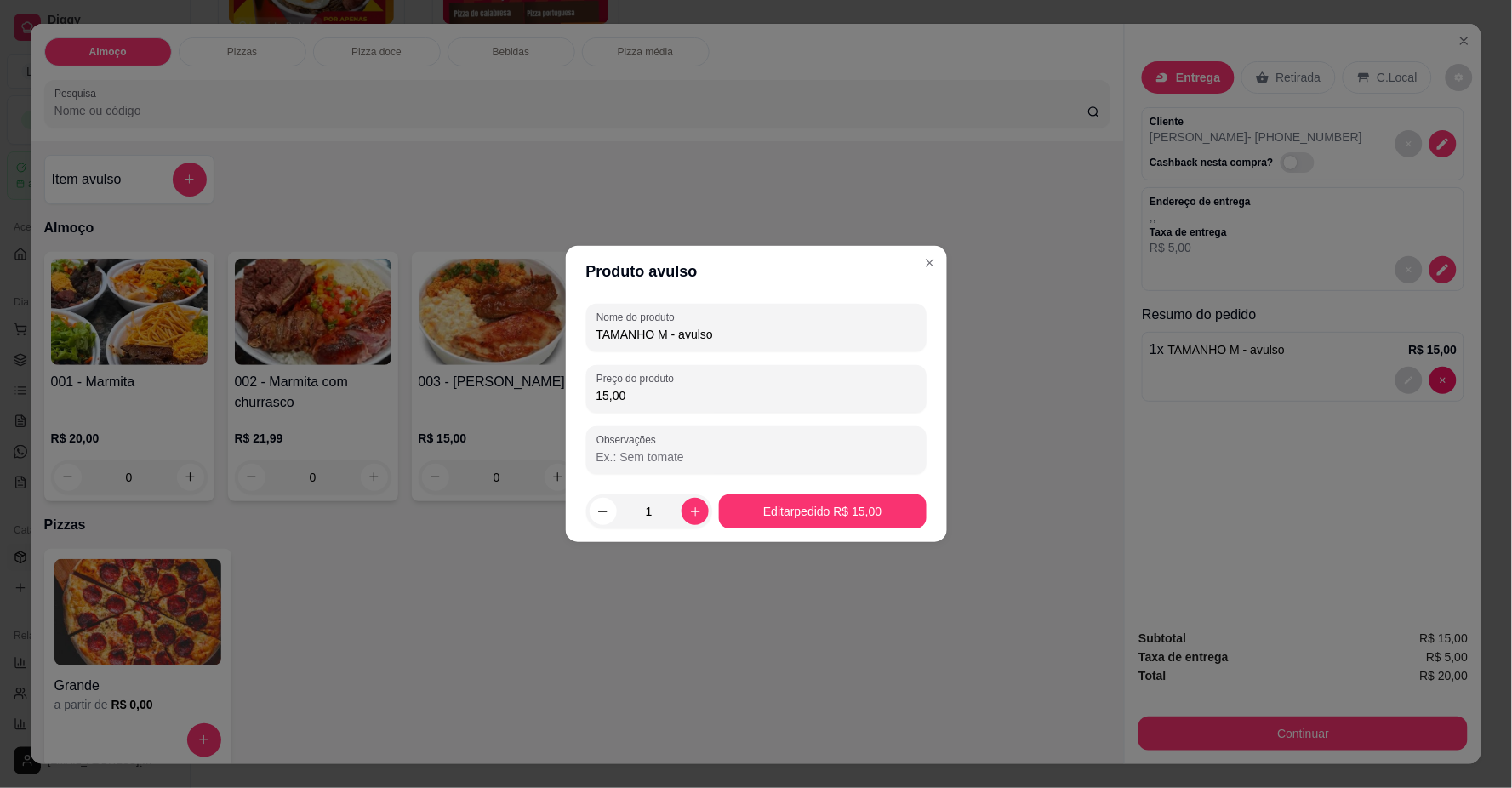
click at [672, 465] on input "Observações" at bounding box center [756, 457] width 320 height 17
paste input "[PERSON_NAME], feijão, macarrão, batata frita, churrasco e salada."
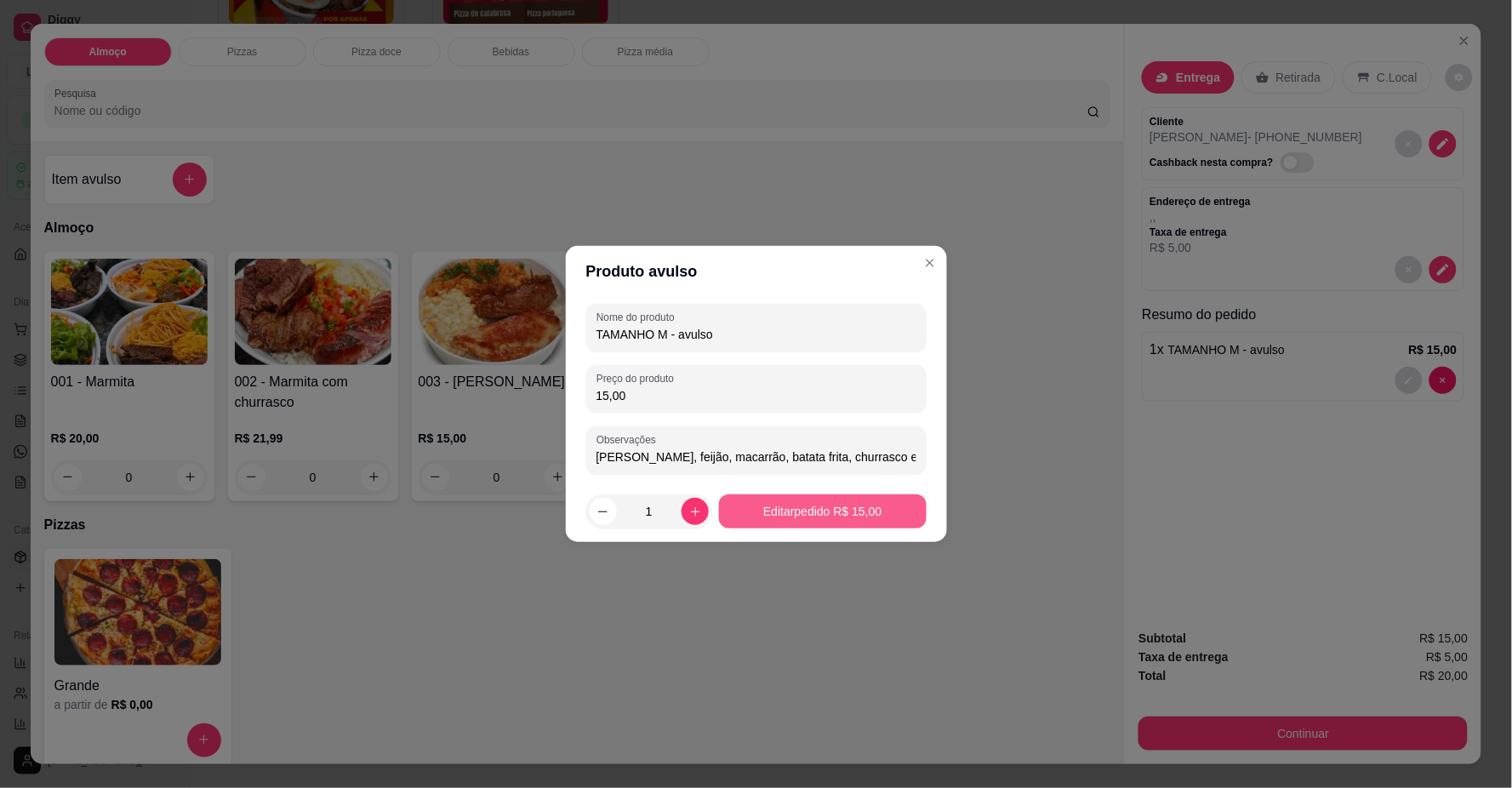
type input "[PERSON_NAME], feijão, macarrão, batata frita, churrasco e salada."
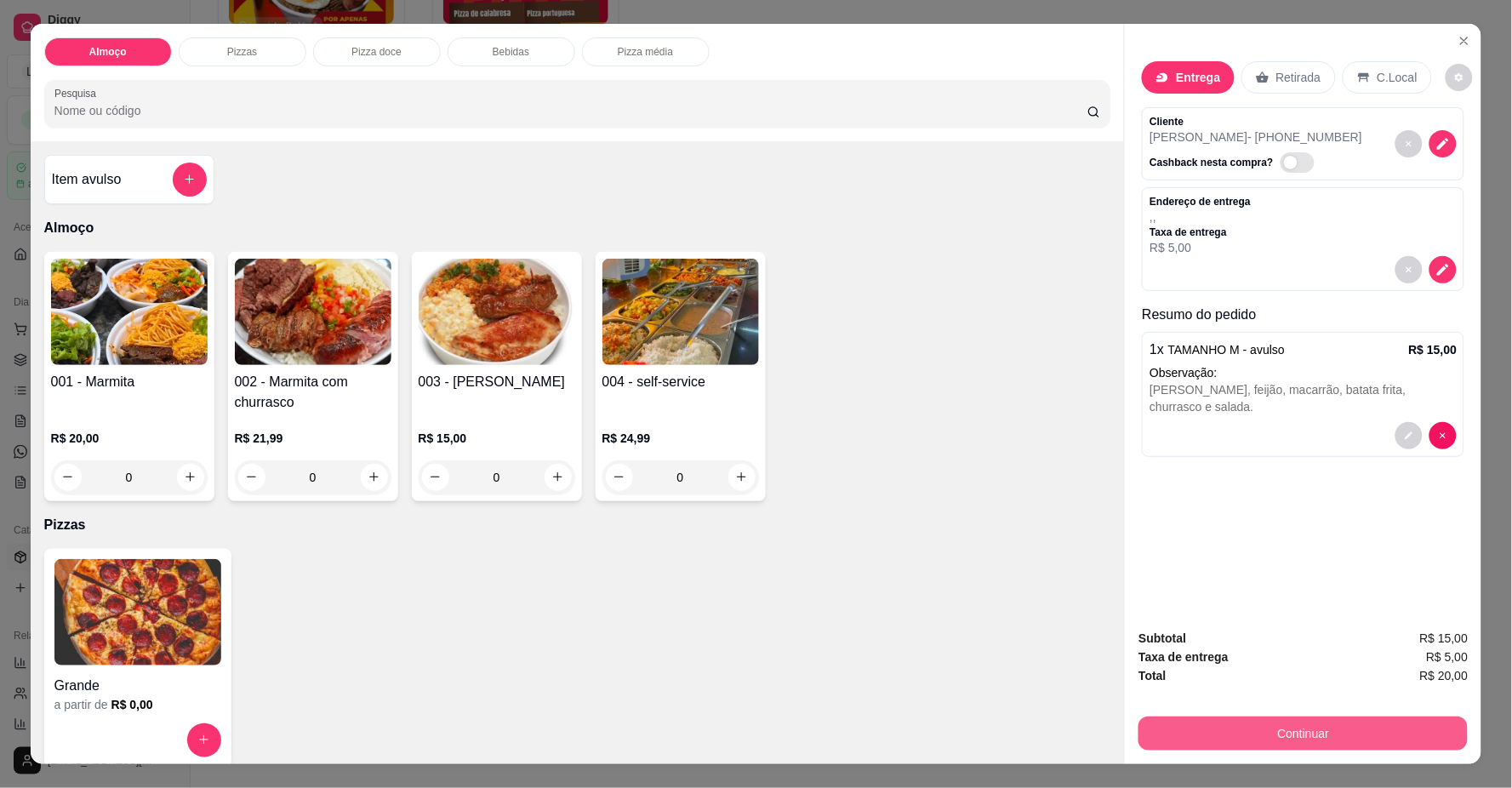
click at [1231, 734] on button "Continuar" at bounding box center [1302, 734] width 329 height 34
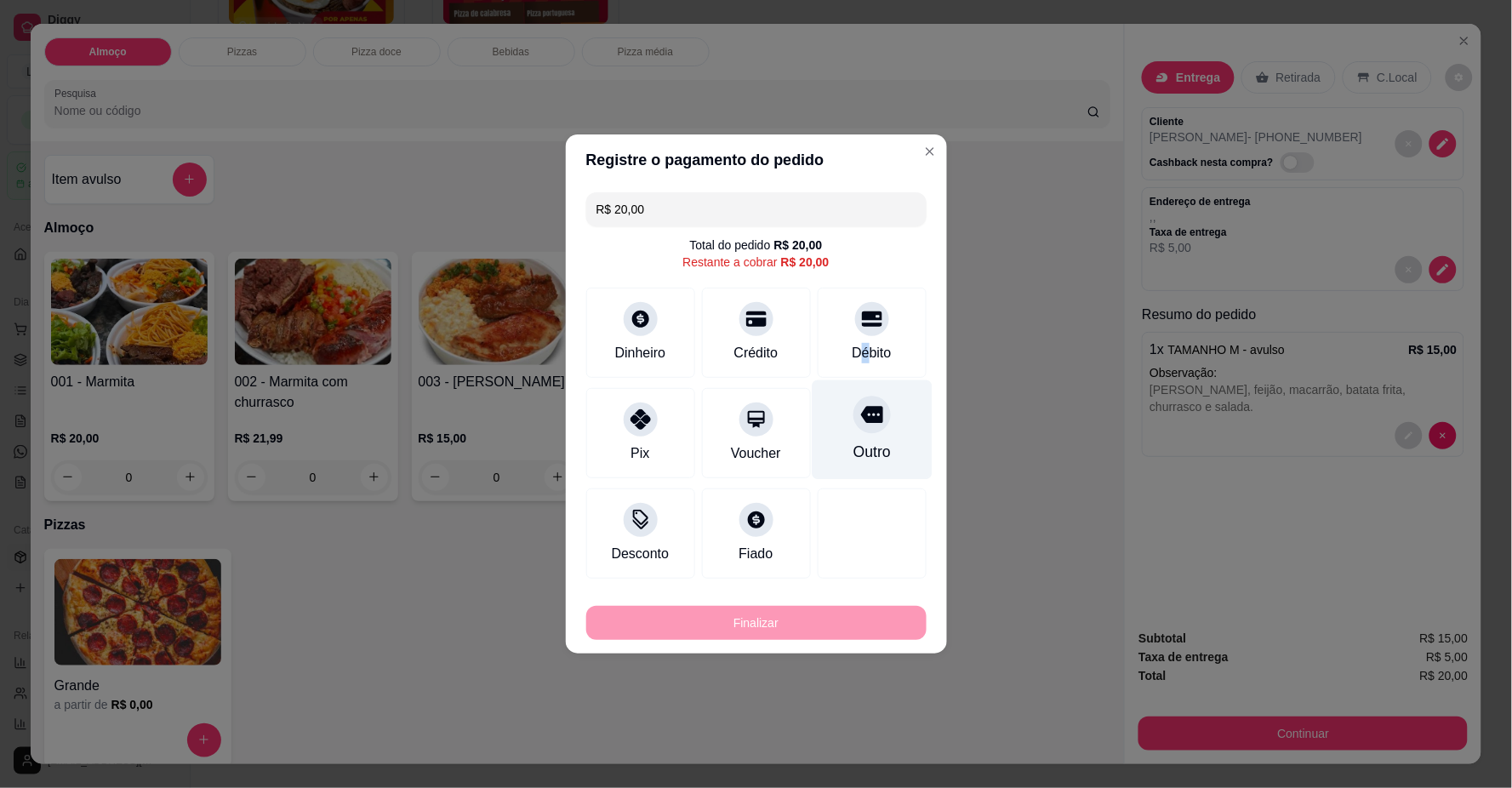
drag, startPoint x: 852, startPoint y: 343, endPoint x: 854, endPoint y: 352, distance: 9.2
click at [854, 347] on div "Débito" at bounding box center [872, 333] width 109 height 90
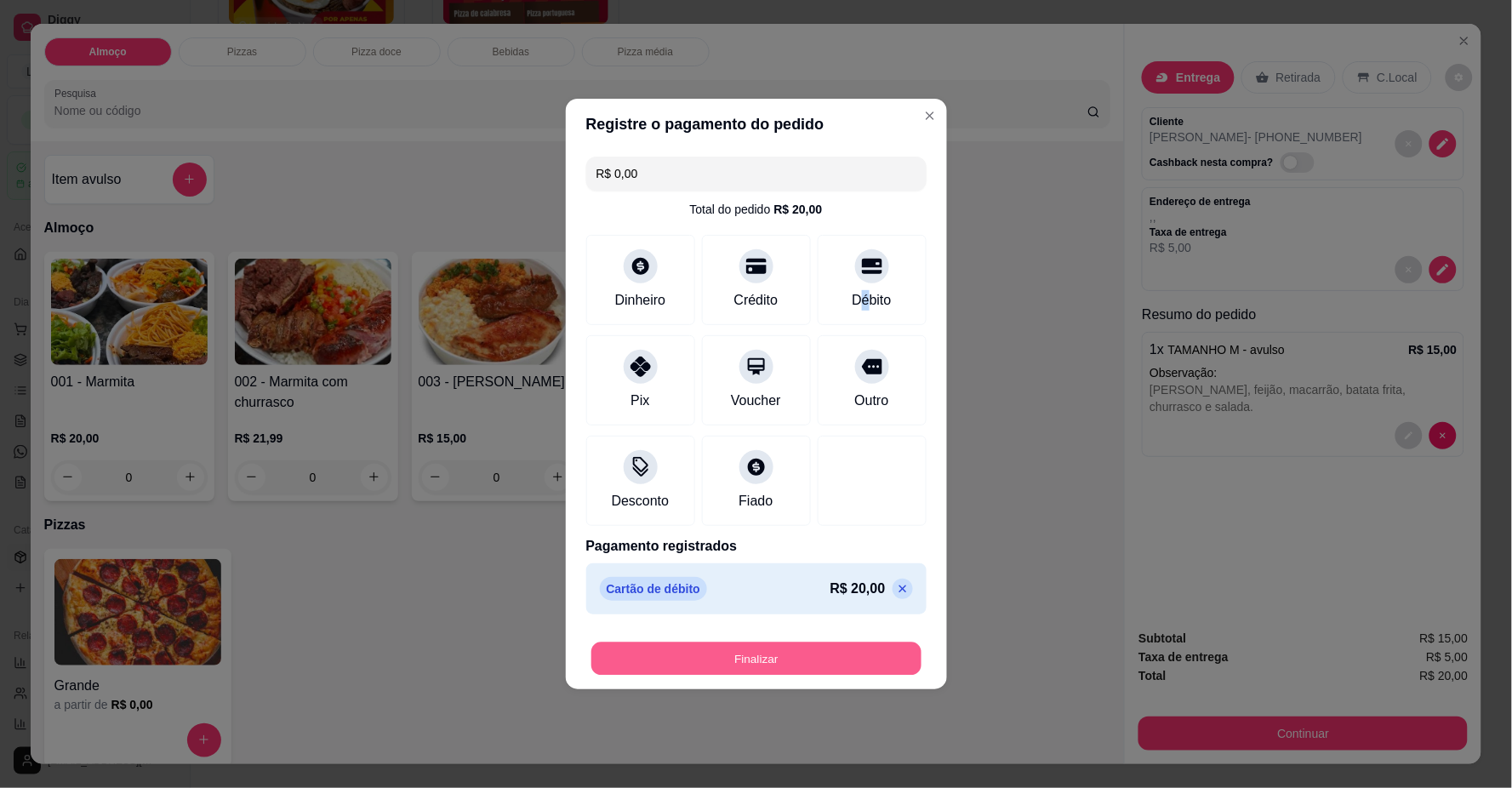
click at [821, 658] on button "Finalizar" at bounding box center [756, 659] width 330 height 34
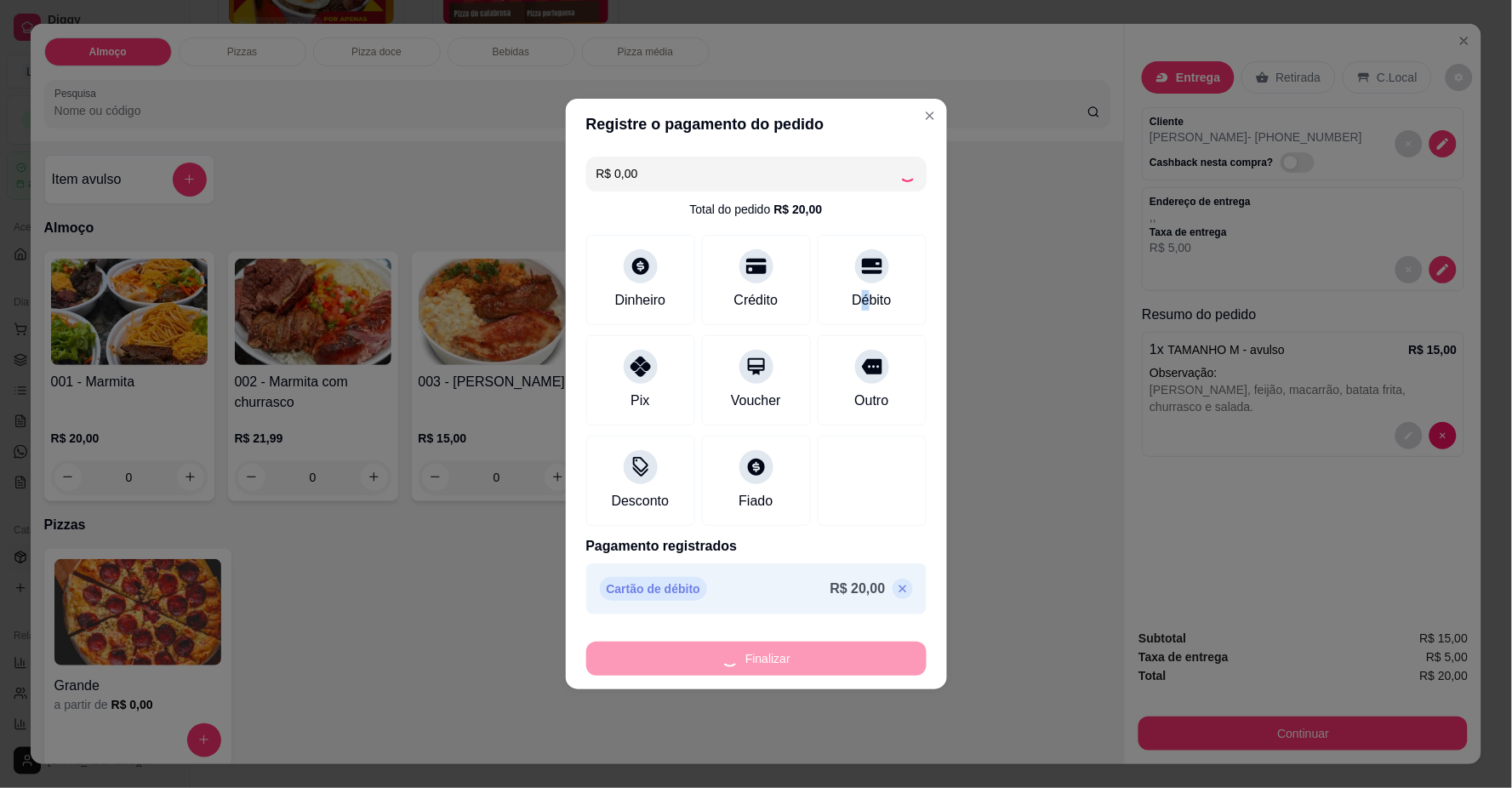
type input "-R$ 20,00"
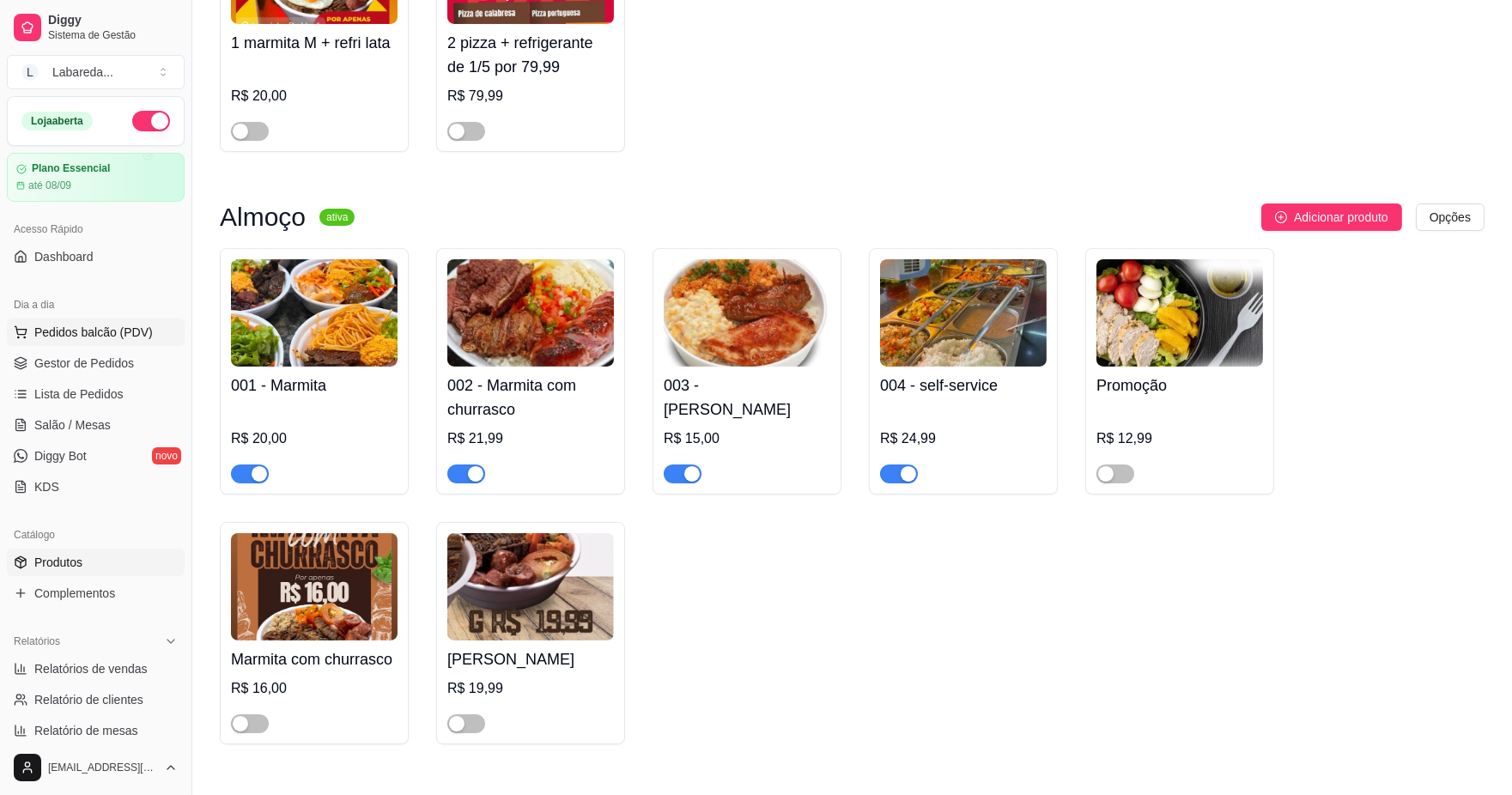
click at [93, 336] on span "Pedidos balcão (PDV)" at bounding box center [94, 332] width 119 height 17
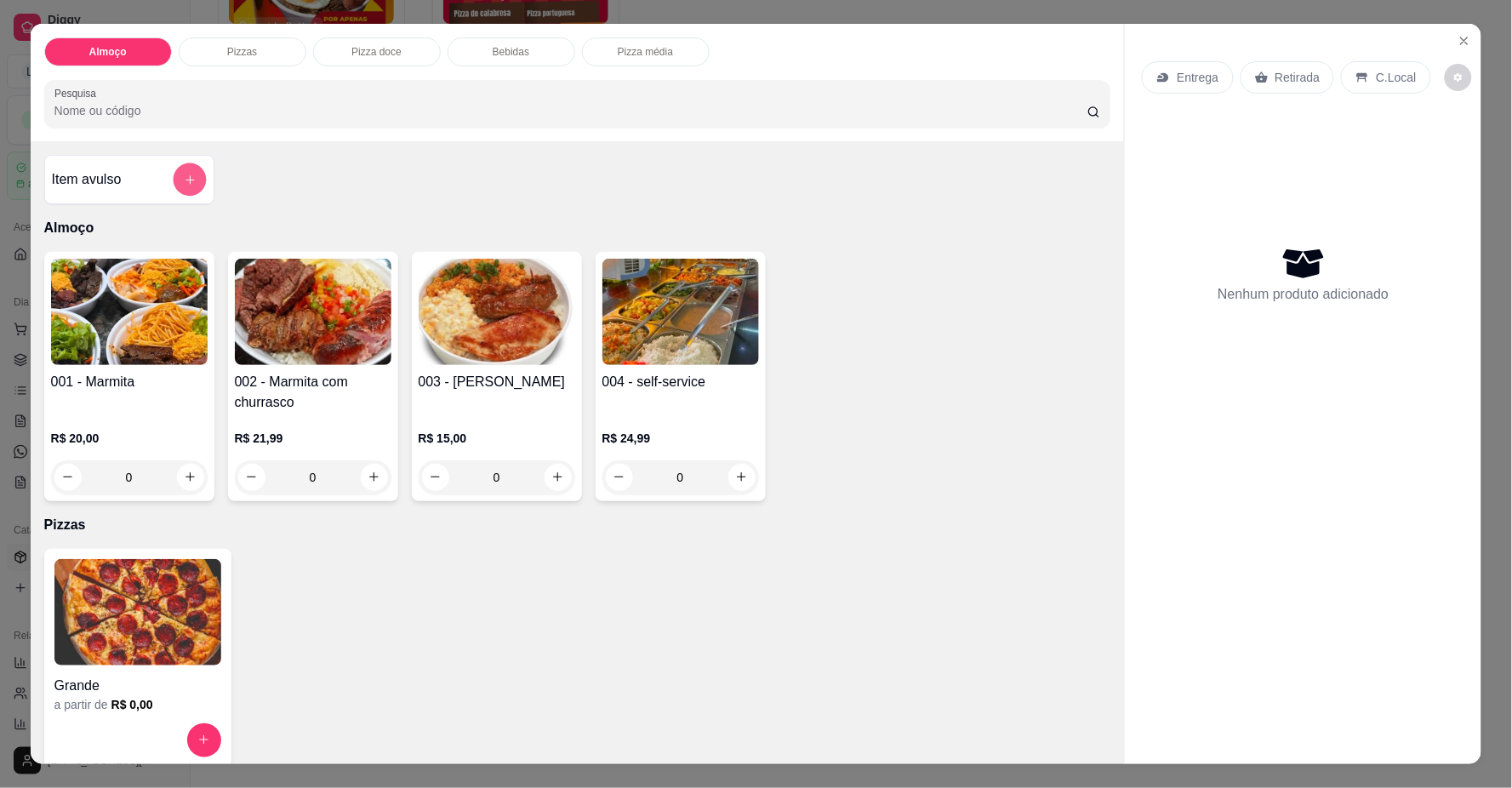
click at [176, 168] on button "add-separate-item" at bounding box center [189, 179] width 34 height 34
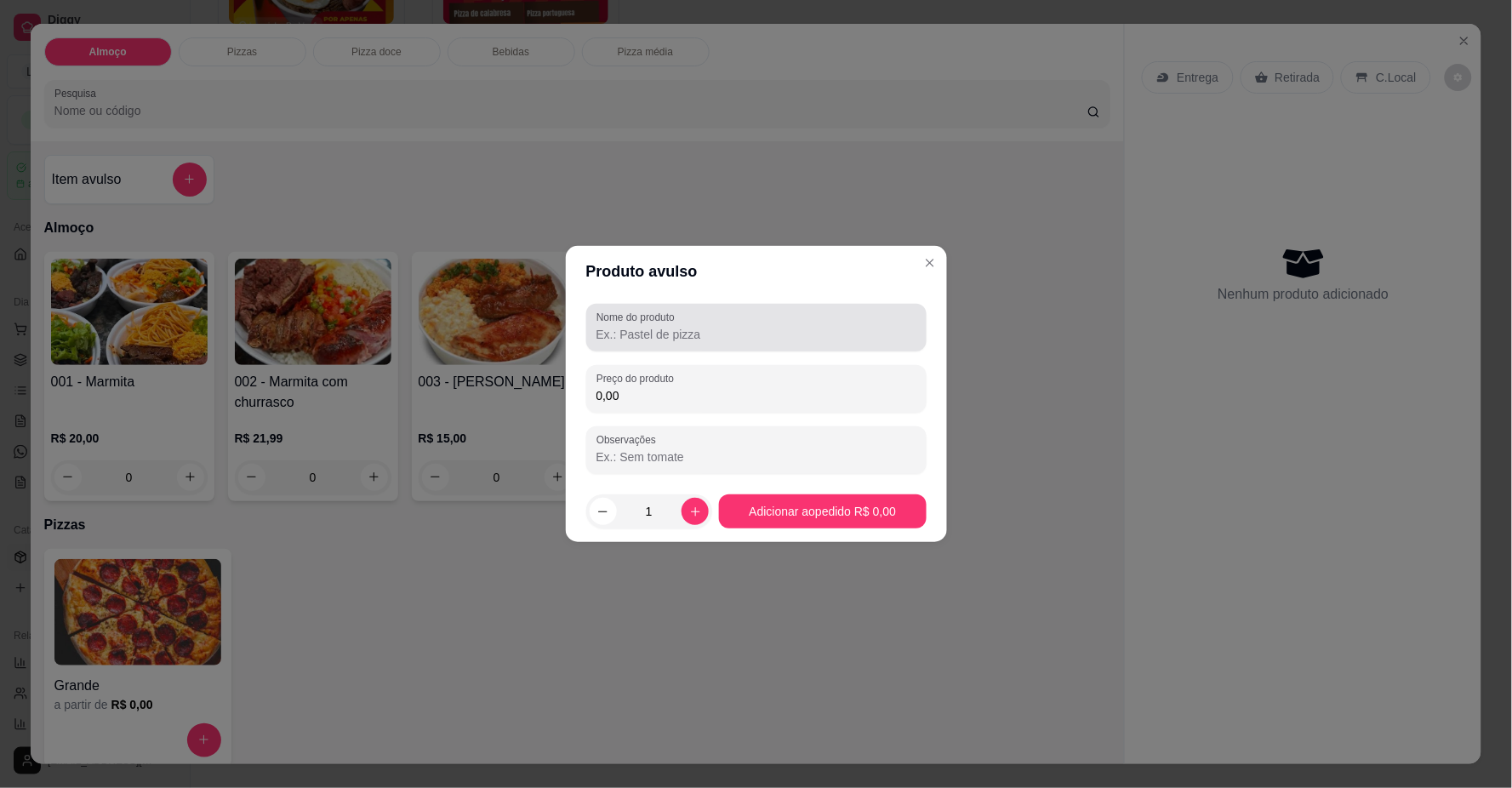
click at [666, 338] on input "Nome do produto" at bounding box center [756, 334] width 320 height 17
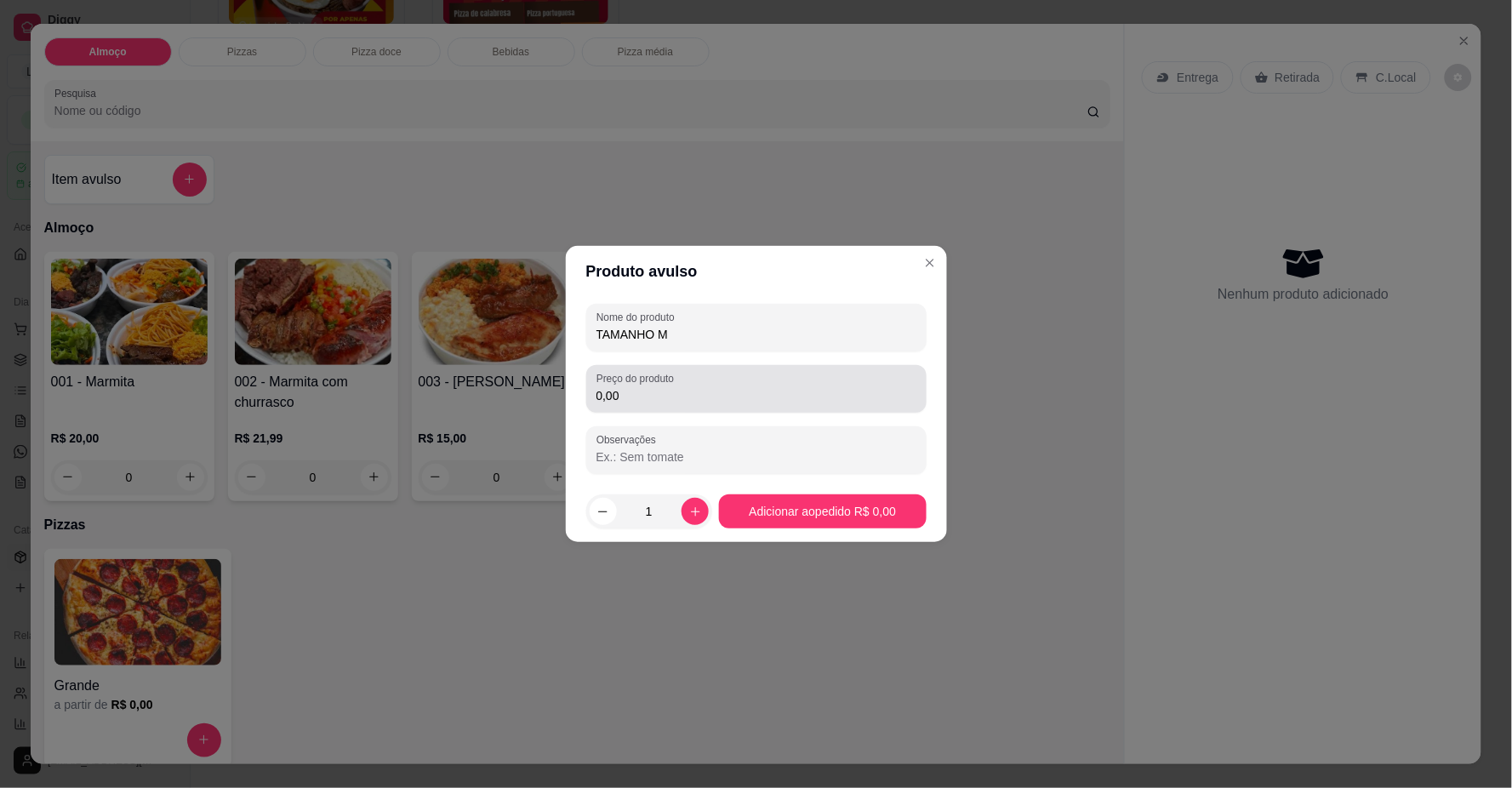
type input "TAMANHO M"
click at [725, 392] on input "0,00" at bounding box center [756, 396] width 320 height 17
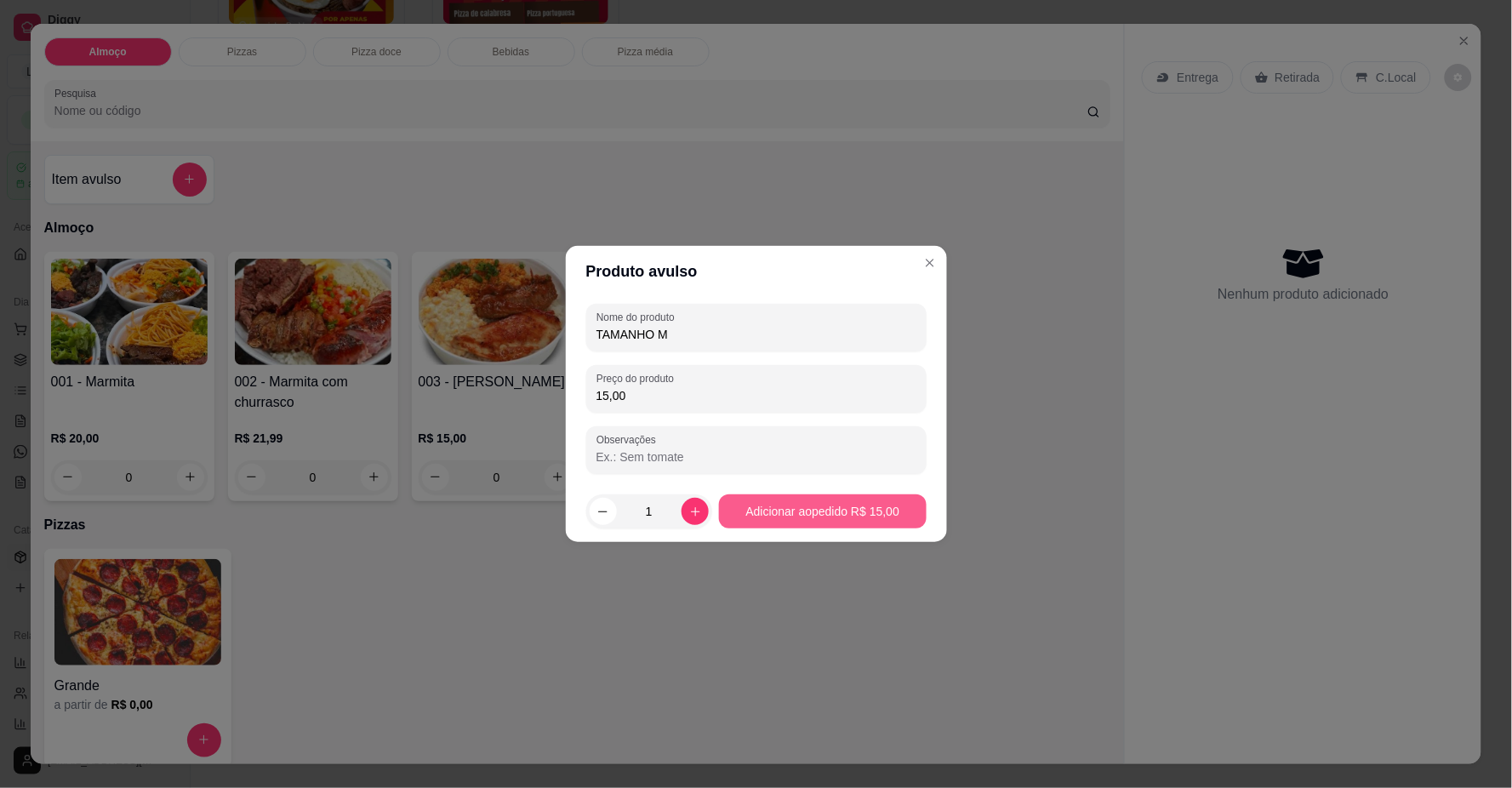
type input "15,00"
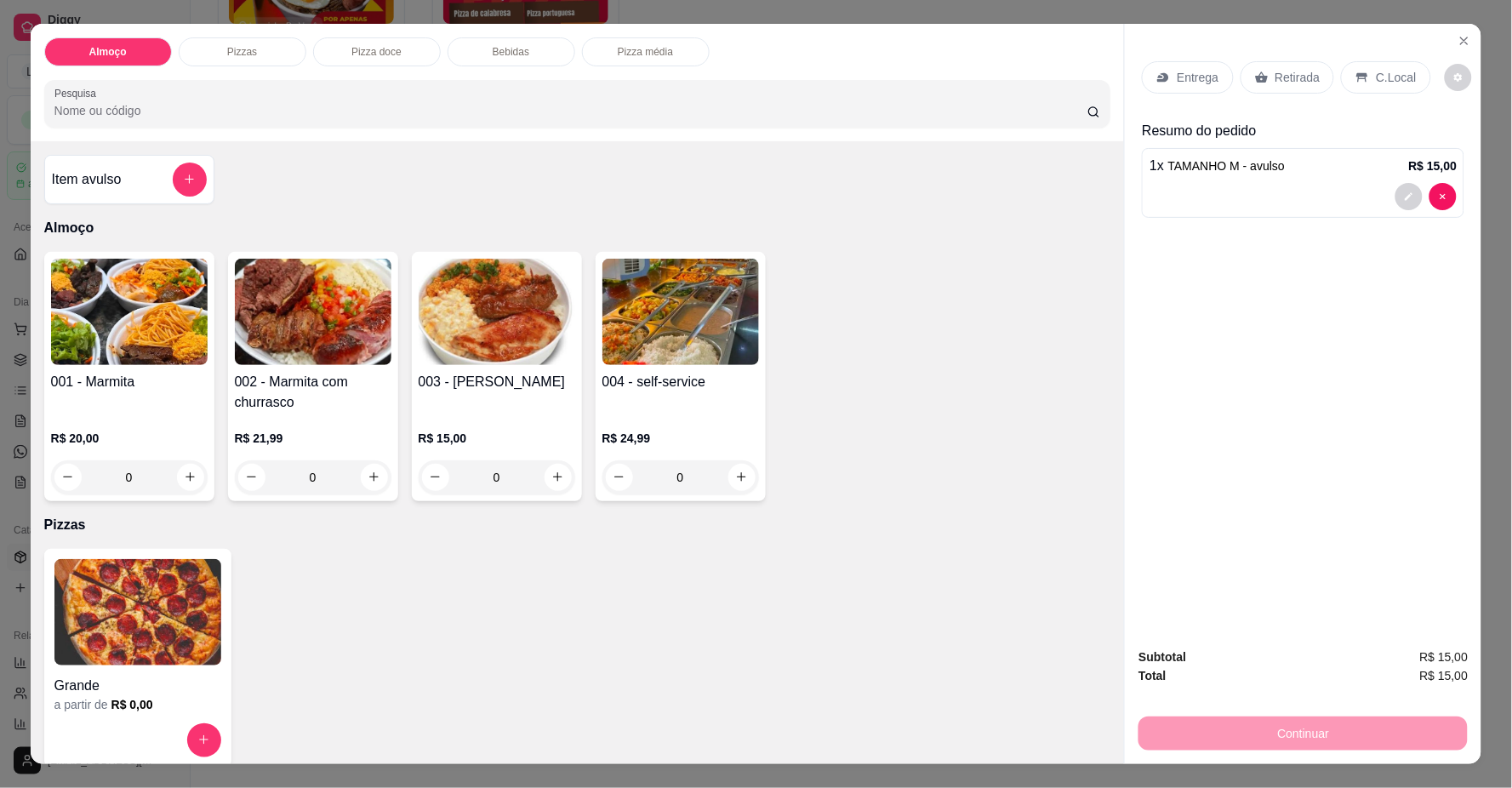
drag, startPoint x: 1130, startPoint y: 48, endPoint x: 1167, endPoint y: 85, distance: 52.3
click at [1130, 49] on div "Entrega Retirada C.Local Resumo do pedido 1 x TAMANHO M - avulso R$ 15,00" at bounding box center [1302, 329] width 357 height 610
click at [1184, 88] on div "Entrega" at bounding box center [1187, 77] width 91 height 33
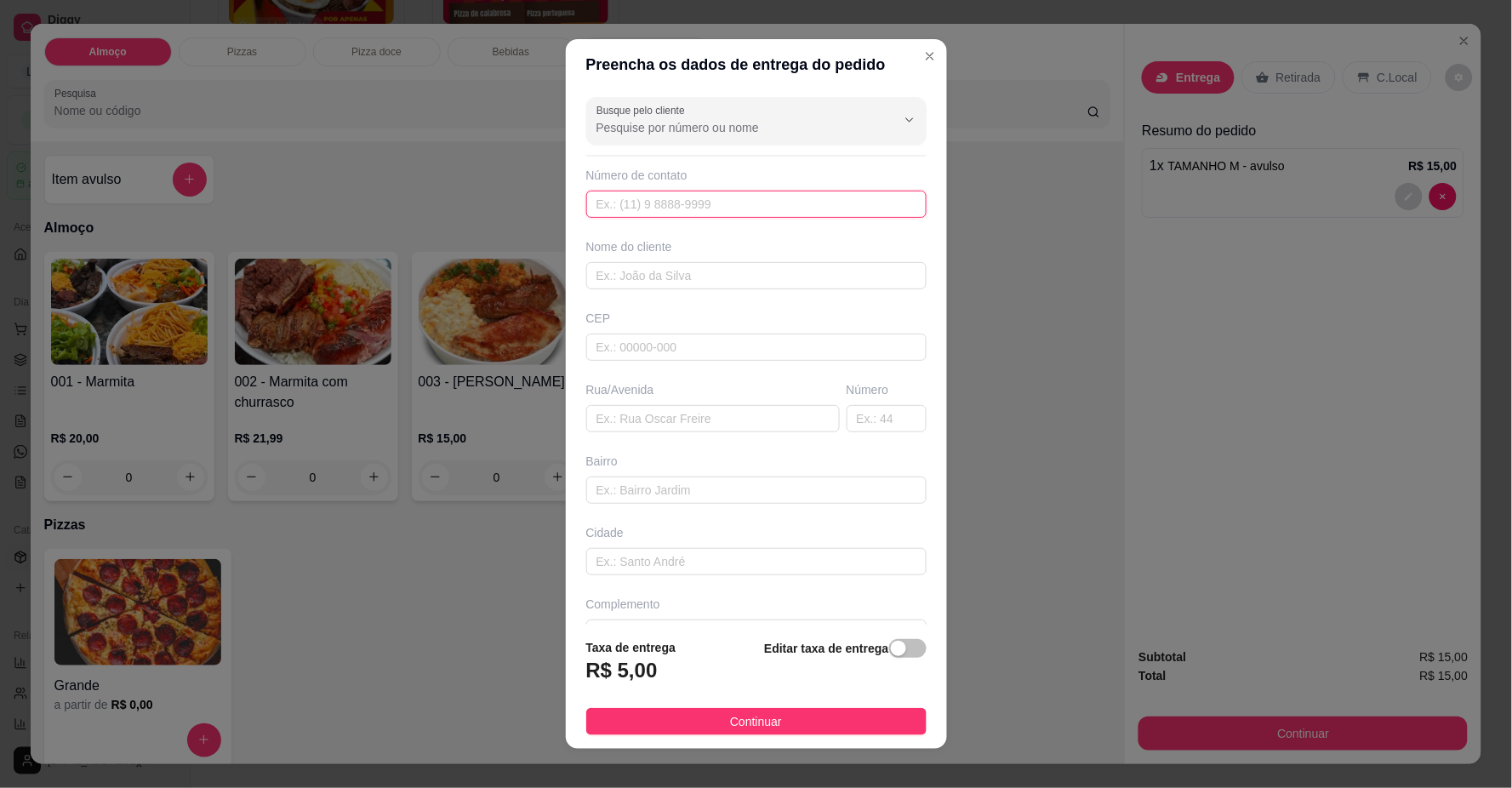
click at [857, 211] on input "text" at bounding box center [756, 205] width 340 height 27
type input "[PHONE_NUMBER]"
click at [751, 278] on input "text" at bounding box center [756, 276] width 340 height 27
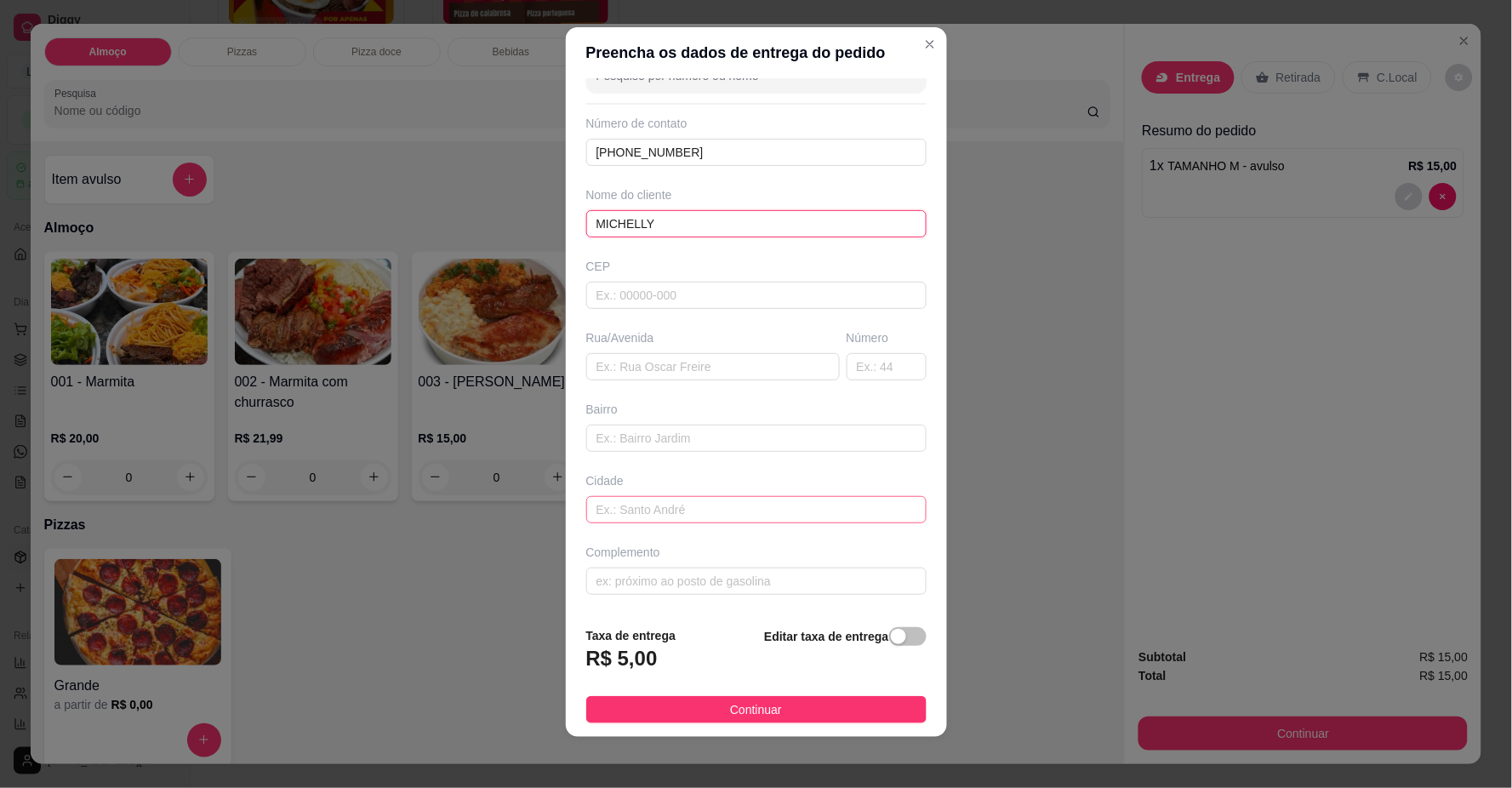
scroll to position [15, 0]
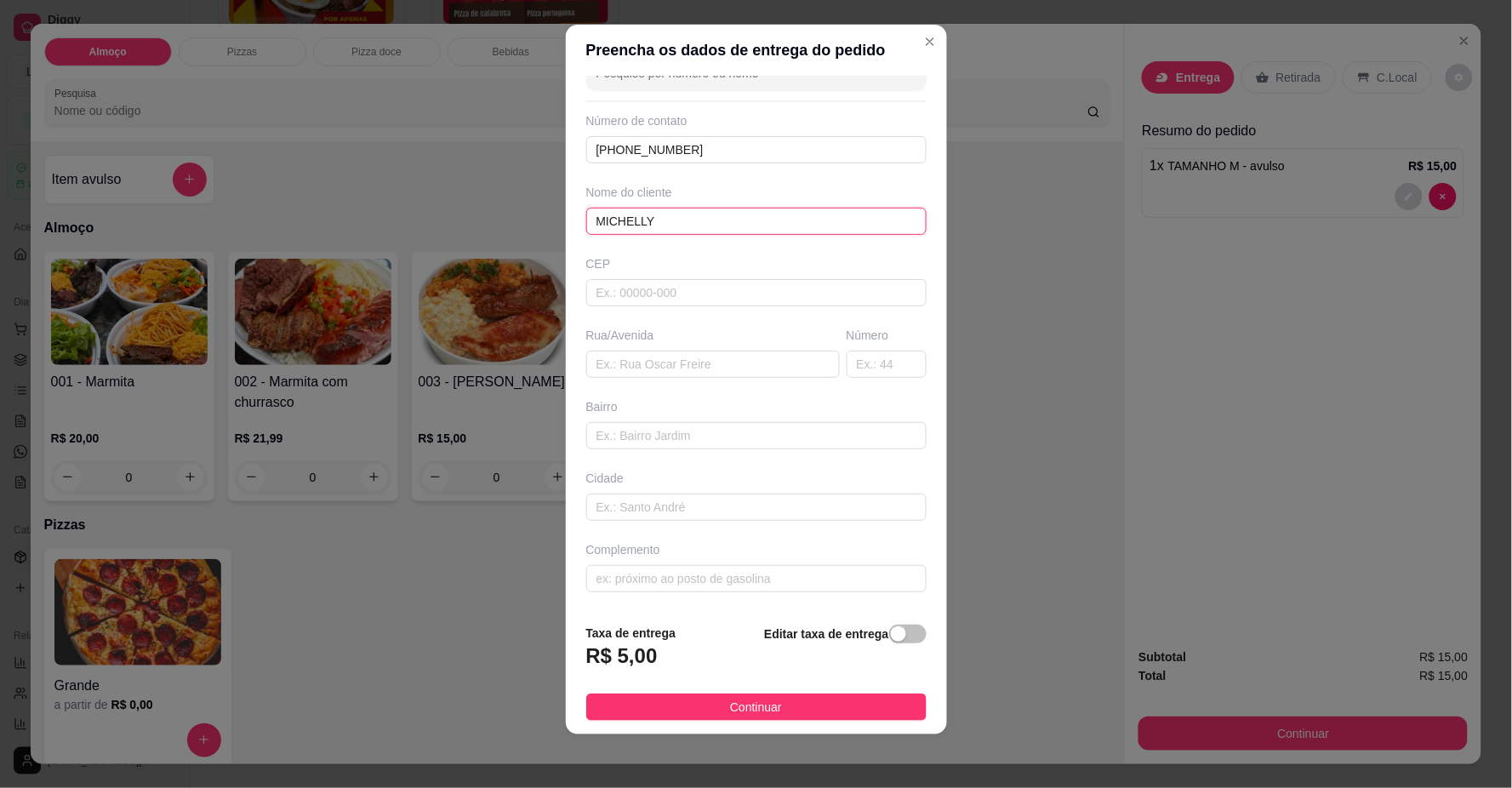
type input "MICHELLY"
click at [653, 369] on input "text" at bounding box center [712, 364] width 253 height 27
paste input "[STREET_ADDRESS] sul ‘ Quarta rua atrás do posto premier. Casa do muro amarelo"
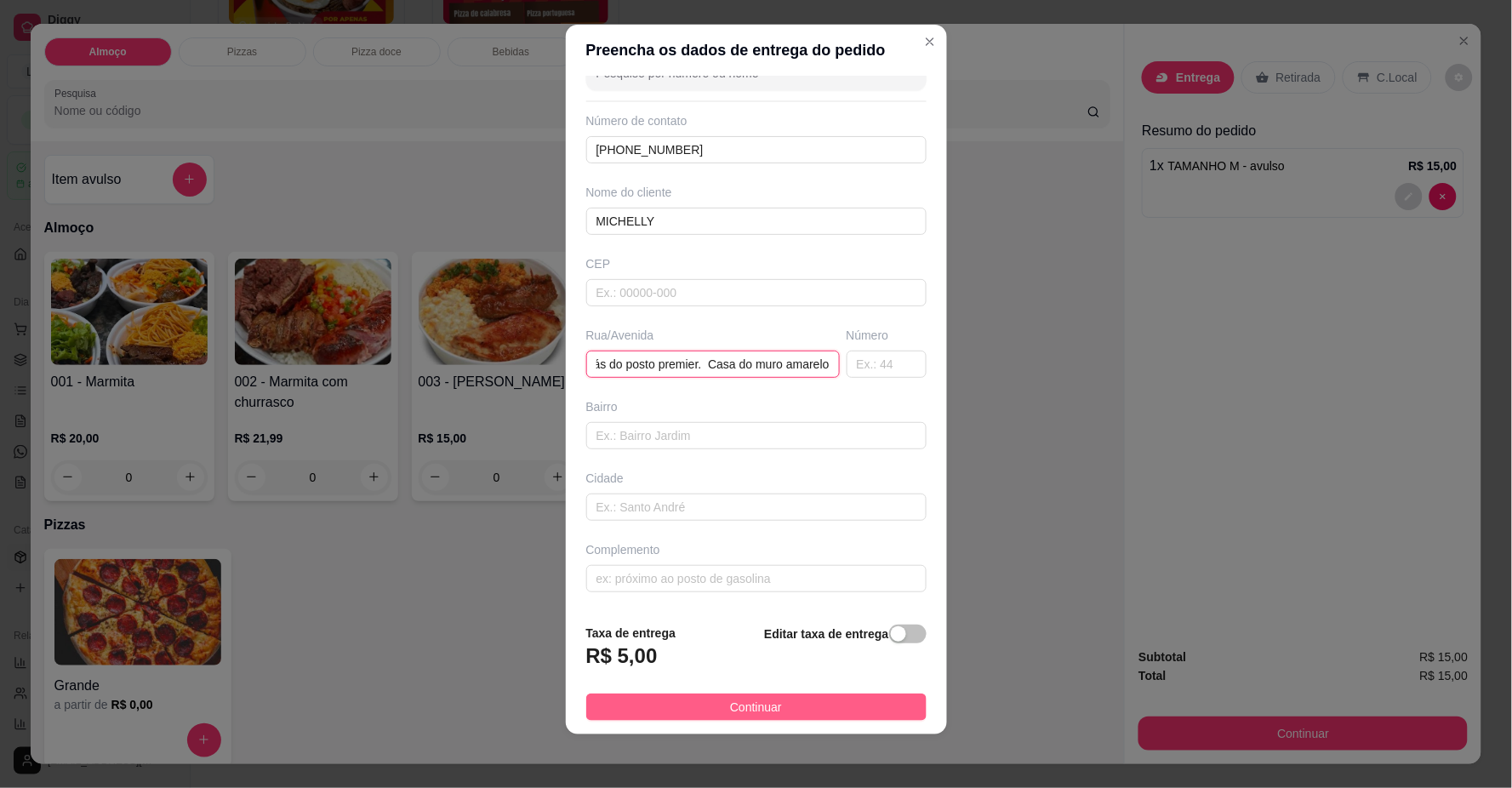
type input "[STREET_ADDRESS] sul ‘ Quarta rua atrás do posto premier. Casa do muro amarelo"
click at [730, 709] on span "Continuar" at bounding box center [756, 707] width 52 height 19
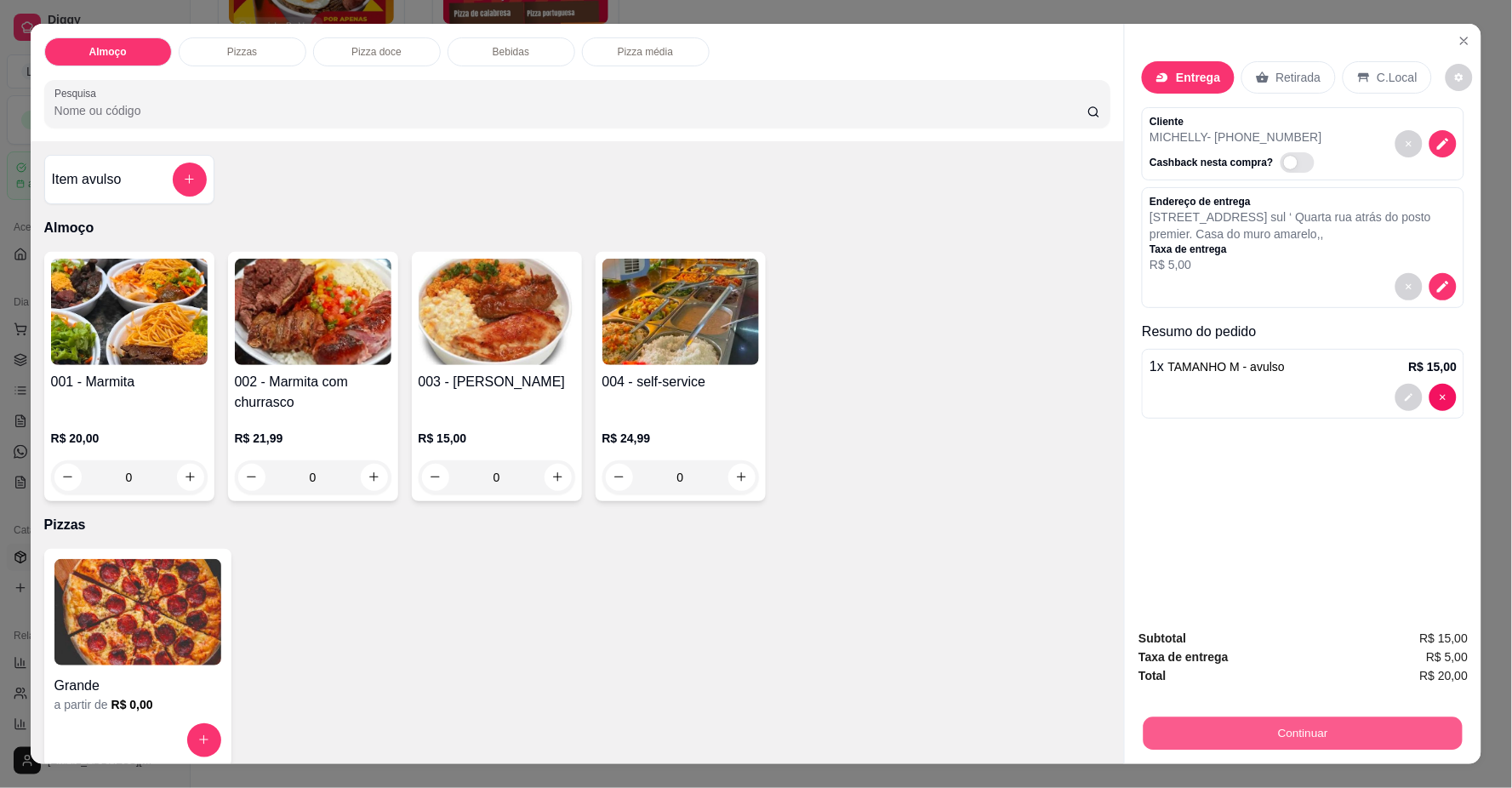
click at [1225, 734] on button "Continuar" at bounding box center [1302, 734] width 319 height 34
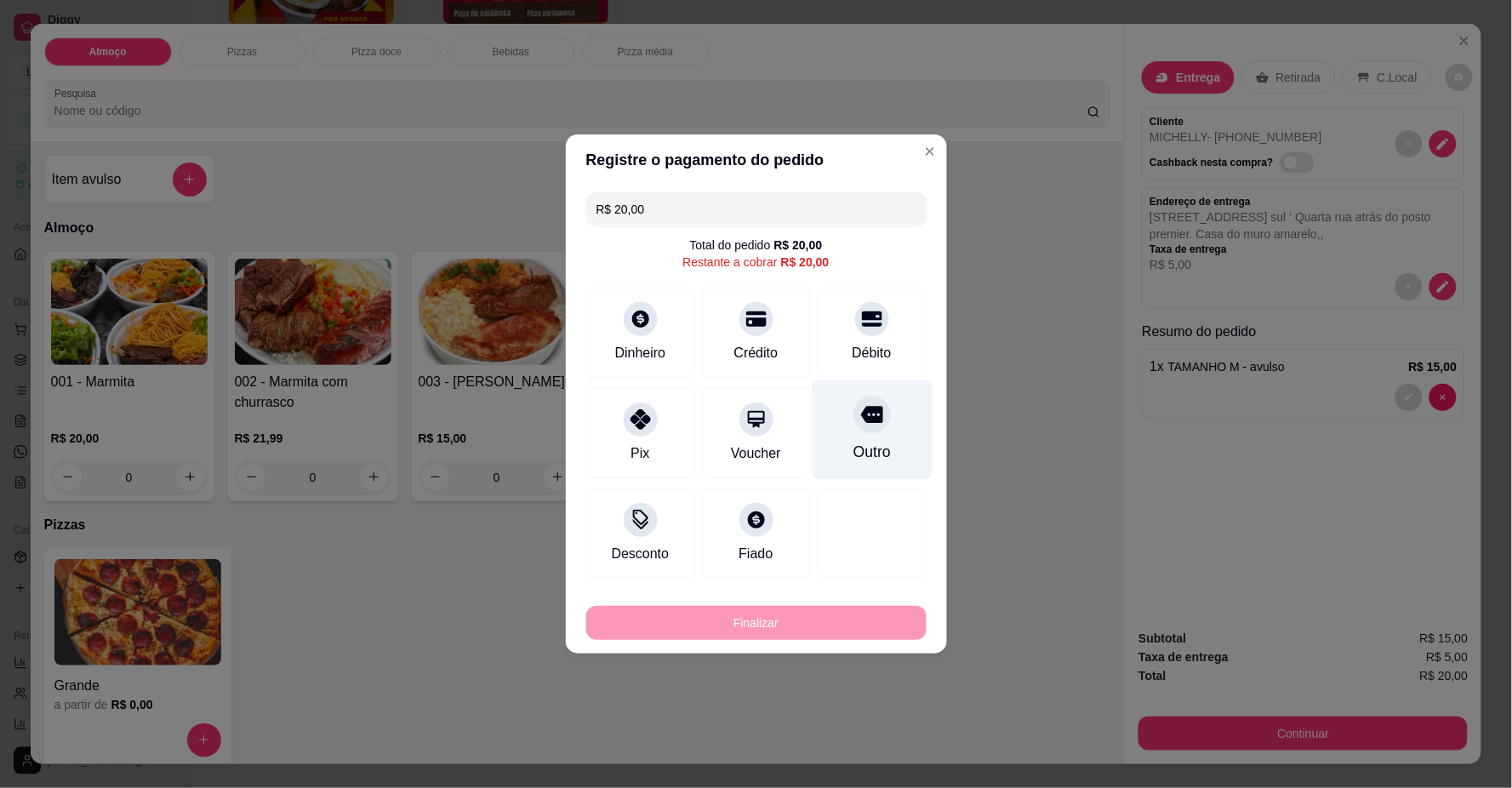
click at [839, 335] on div "Débito" at bounding box center [872, 333] width 109 height 90
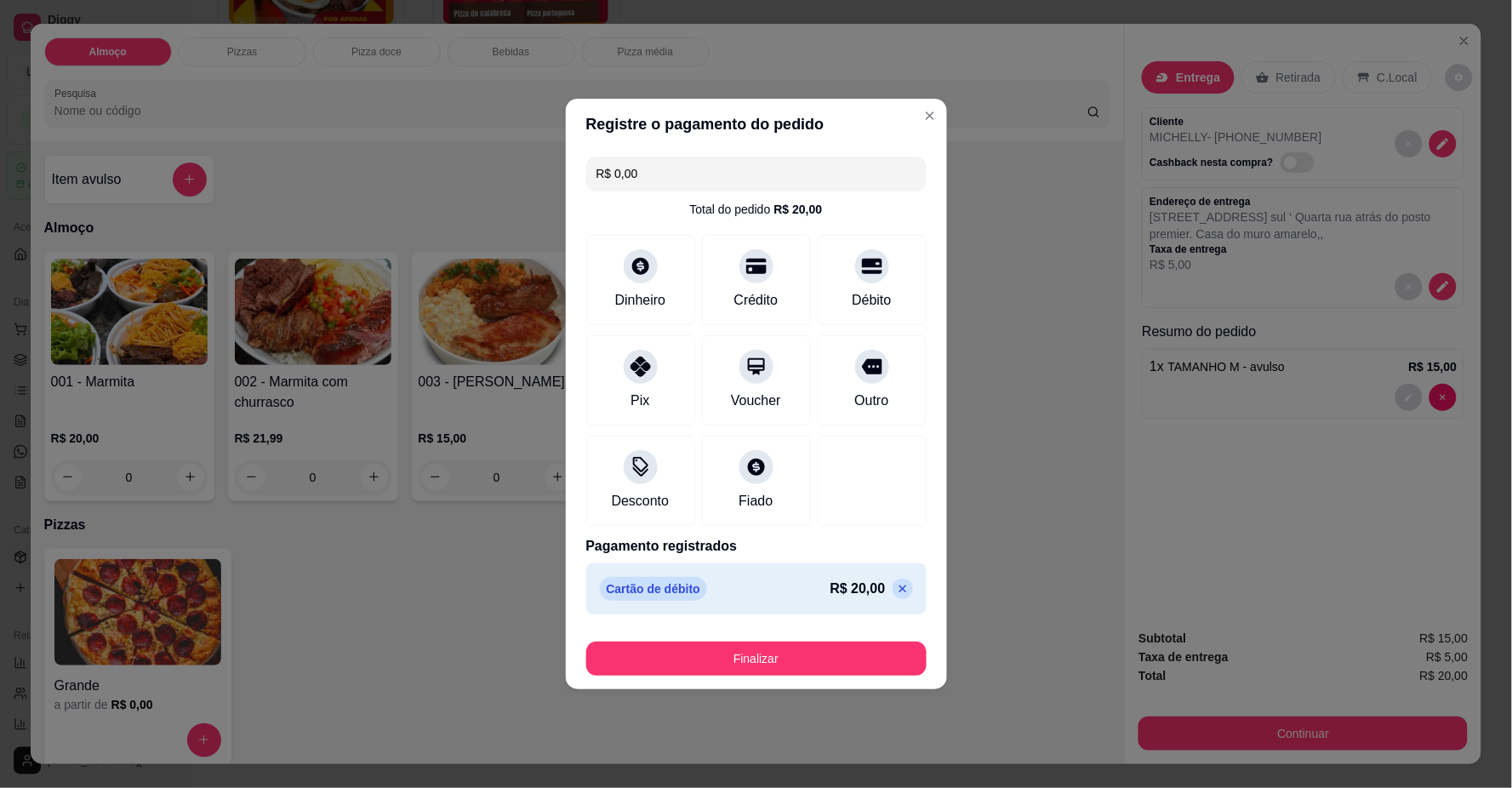
drag, startPoint x: 813, startPoint y: 640, endPoint x: 802, endPoint y: 669, distance: 31.0
click at [808, 657] on div "Finalizar" at bounding box center [756, 656] width 340 height 41
click at [802, 669] on button "Finalizar" at bounding box center [756, 659] width 340 height 34
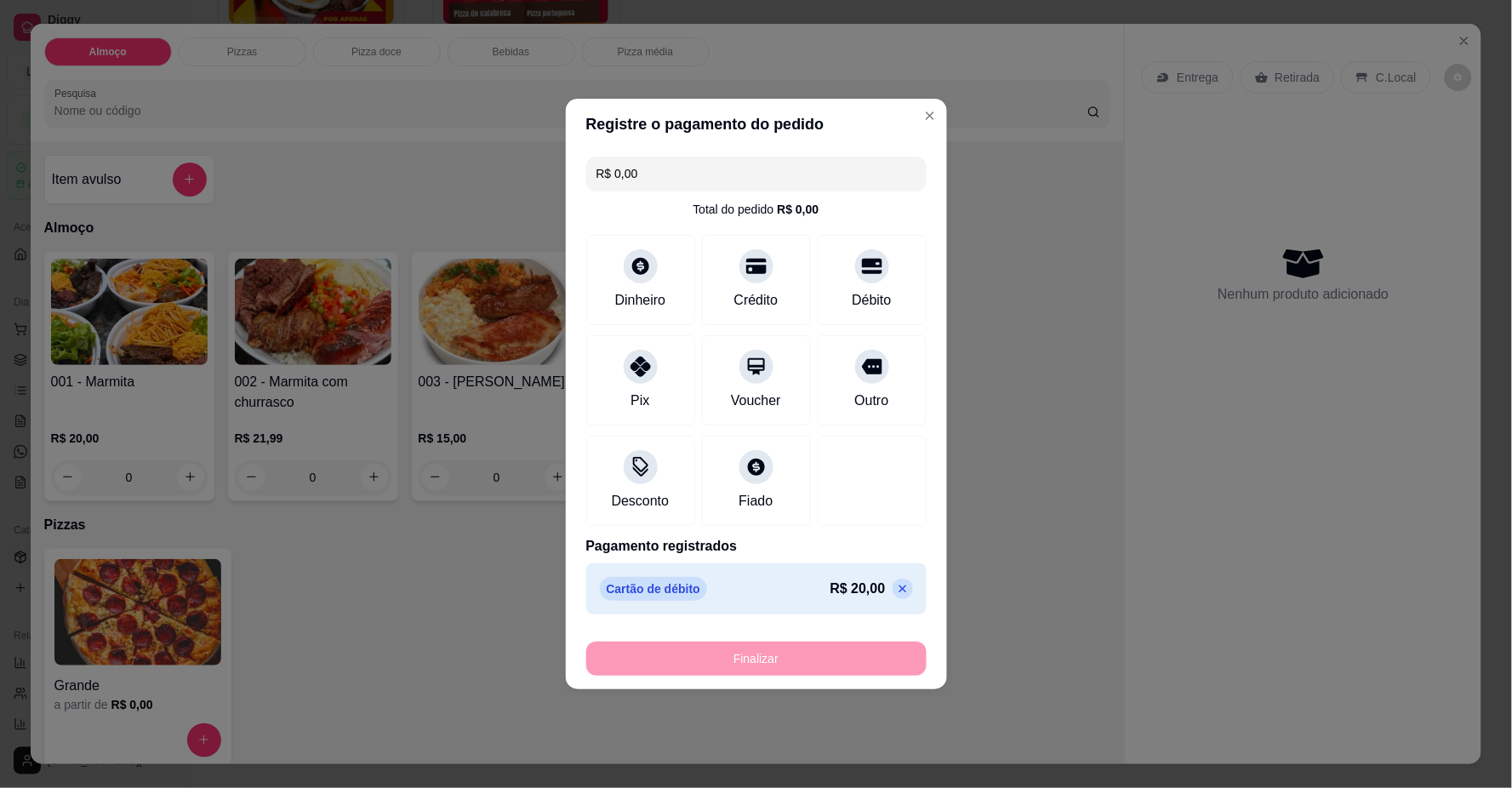
type input "-R$ 20,00"
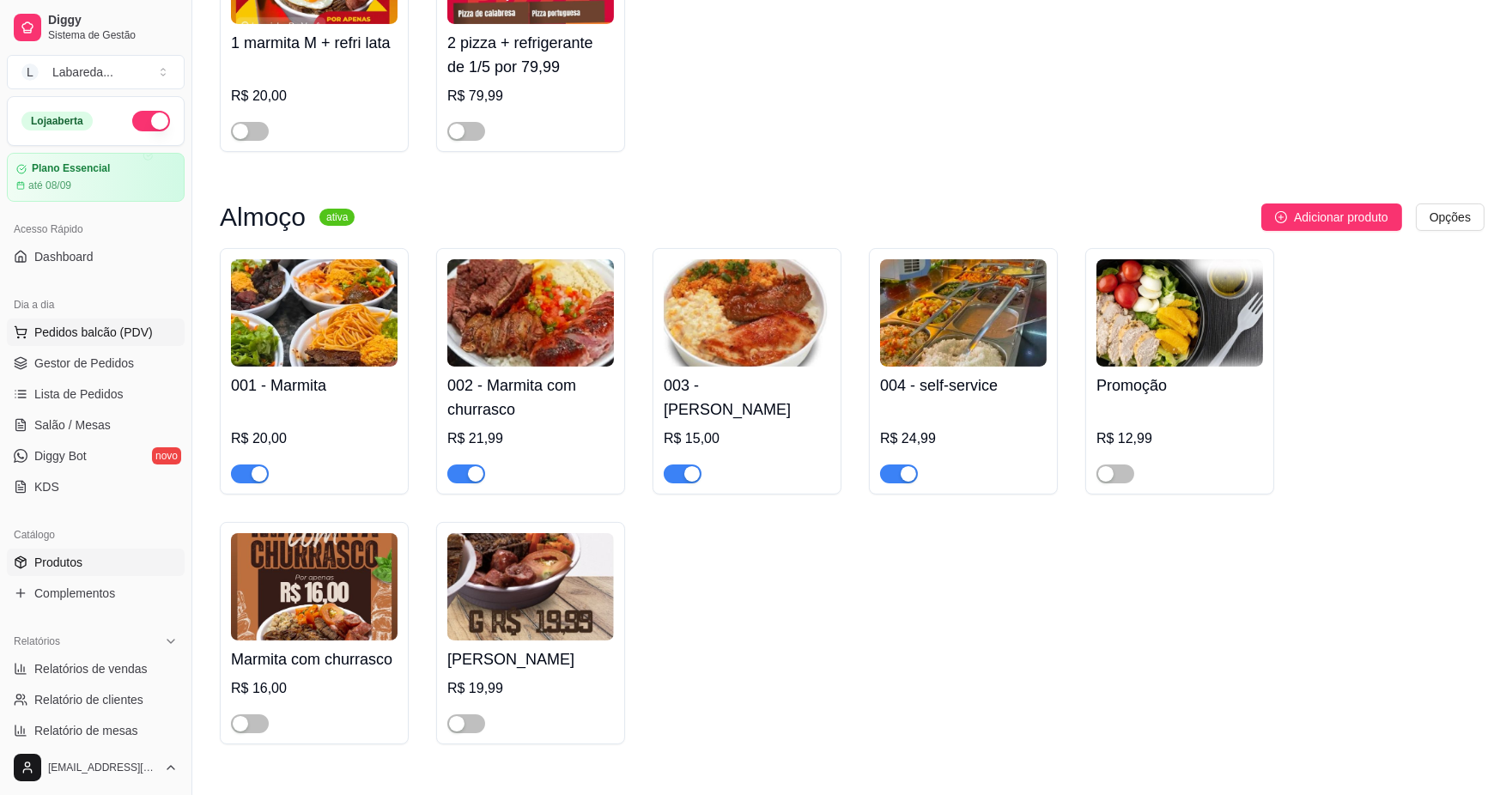
click at [121, 342] on button "Pedidos balcão (PDV)" at bounding box center [95, 332] width 178 height 28
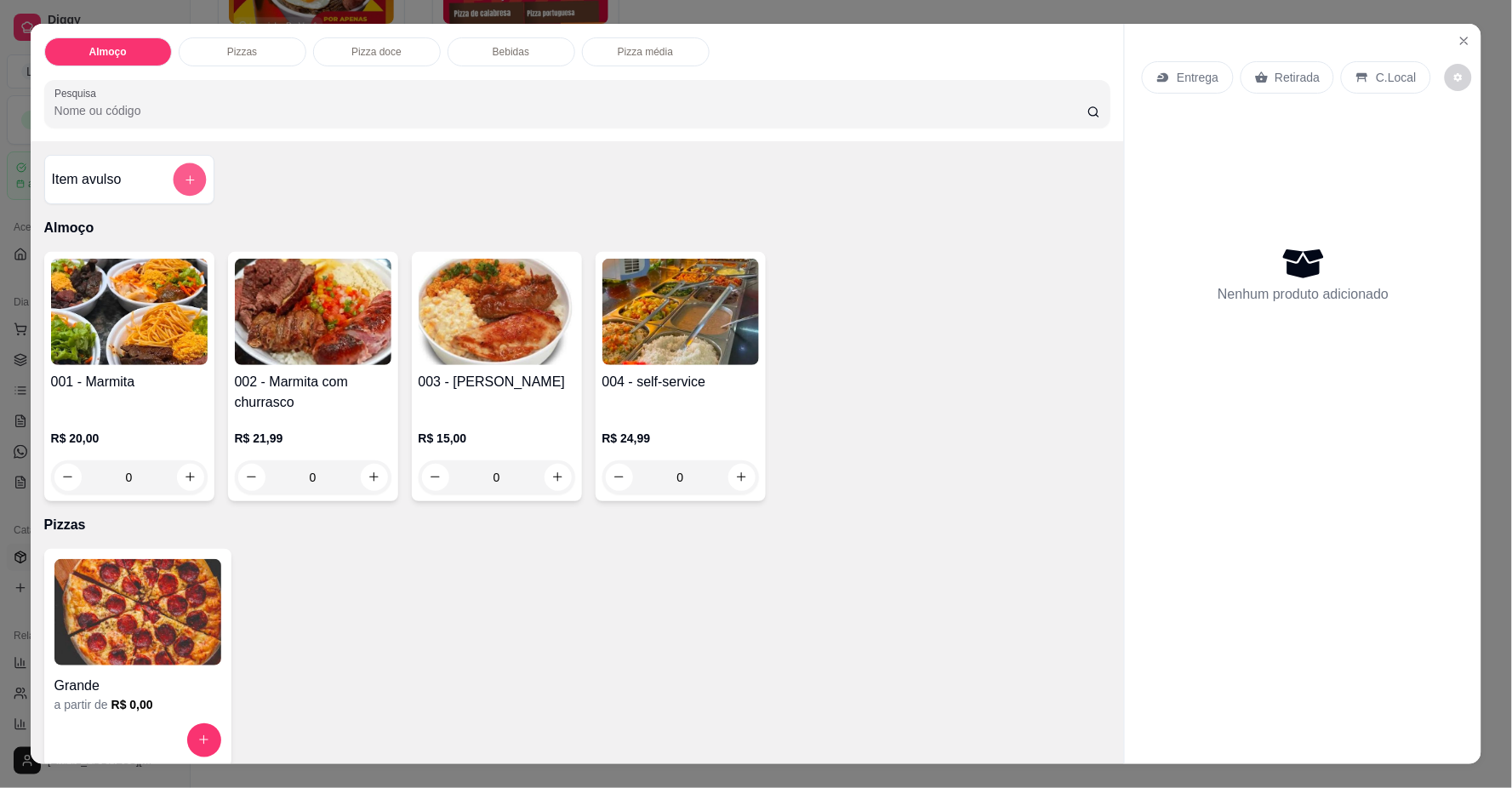
click at [182, 186] on button "add-separate-item" at bounding box center [189, 179] width 34 height 34
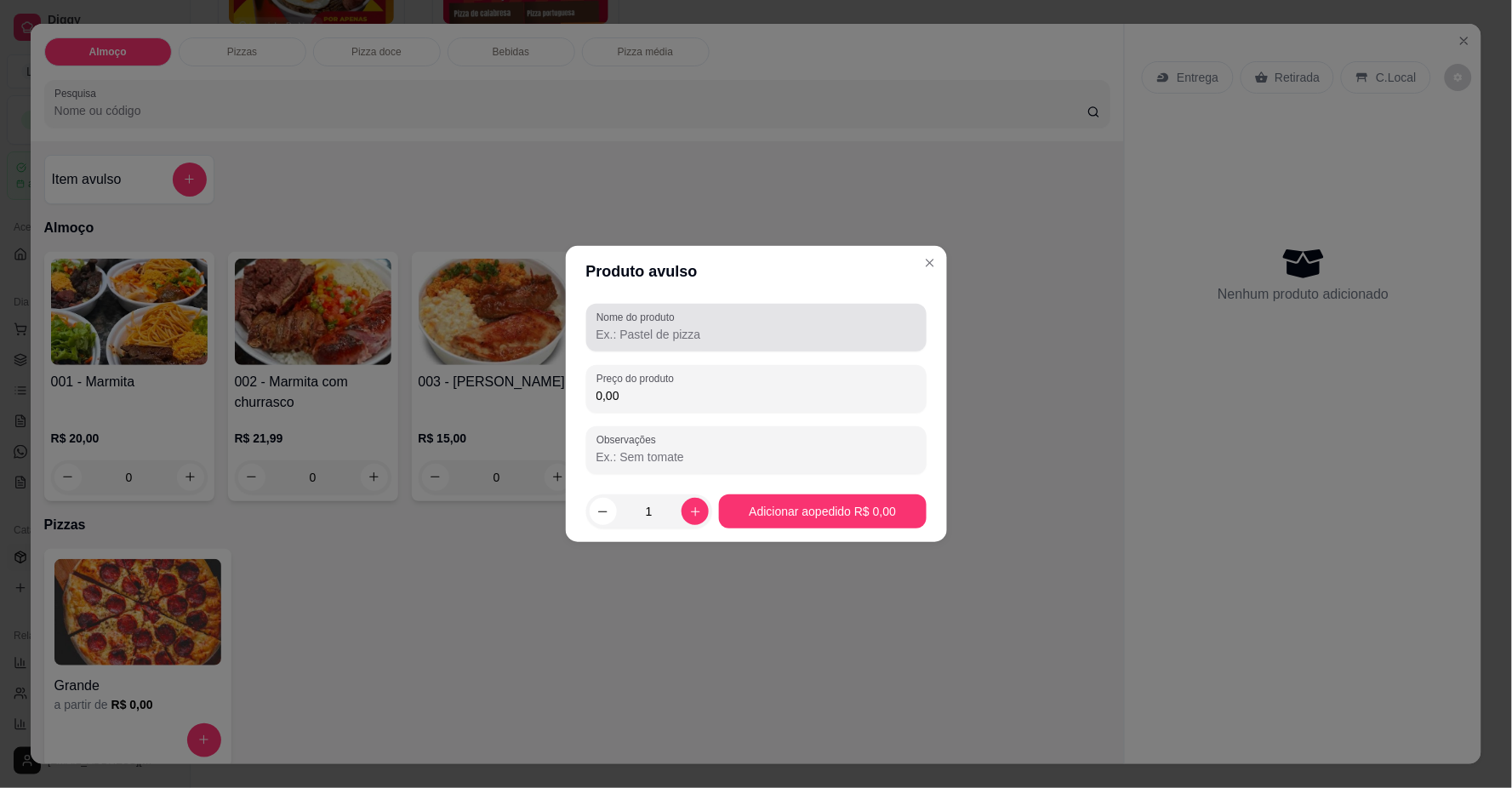
click at [684, 323] on div "Nome do produto" at bounding box center [756, 327] width 340 height 47
type input "1 MARMITA M"
click at [627, 396] on input "0,00" at bounding box center [756, 396] width 320 height 17
type input "15,00"
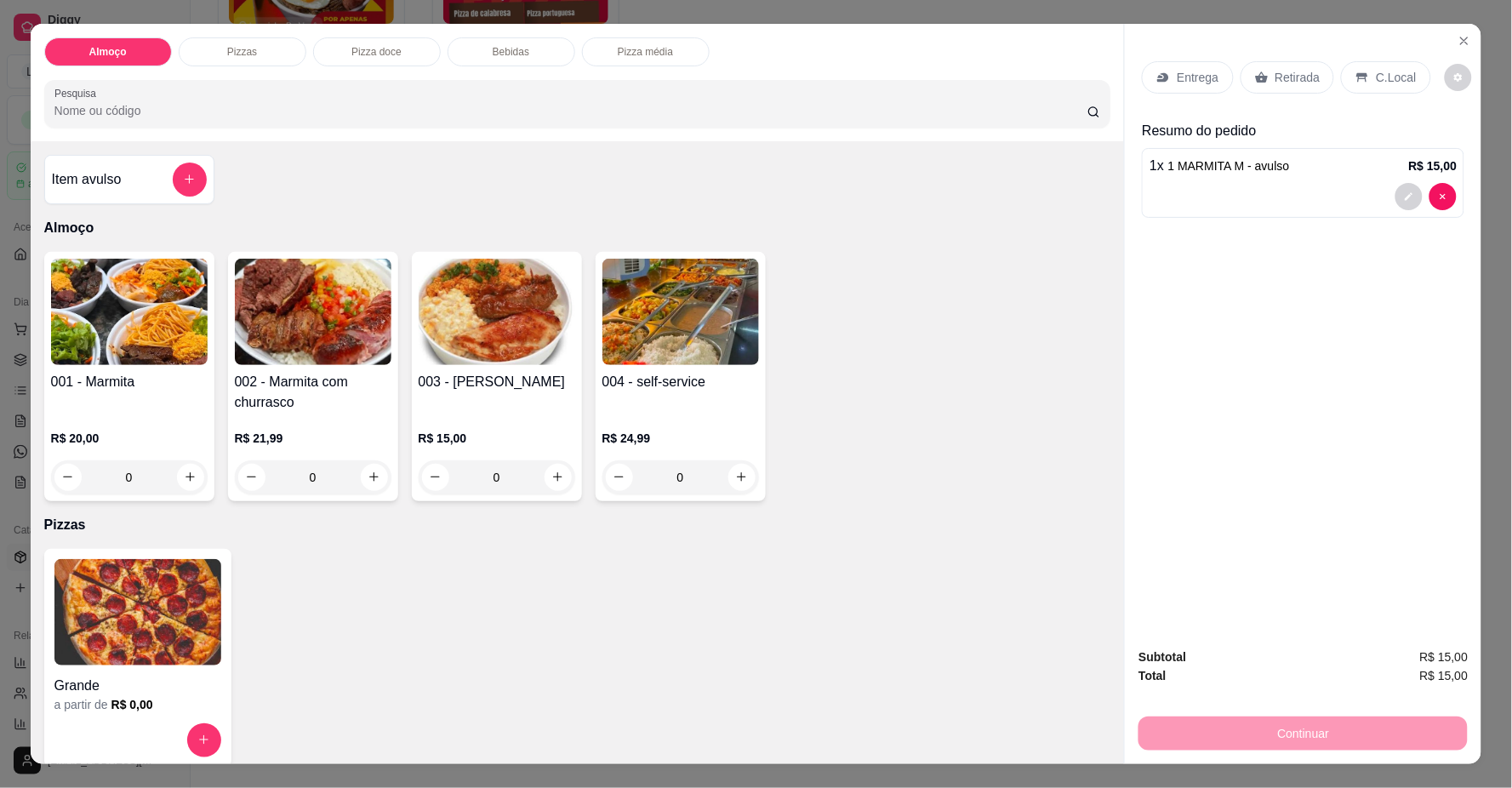
click at [1186, 73] on p "Entrega" at bounding box center [1198, 77] width 42 height 17
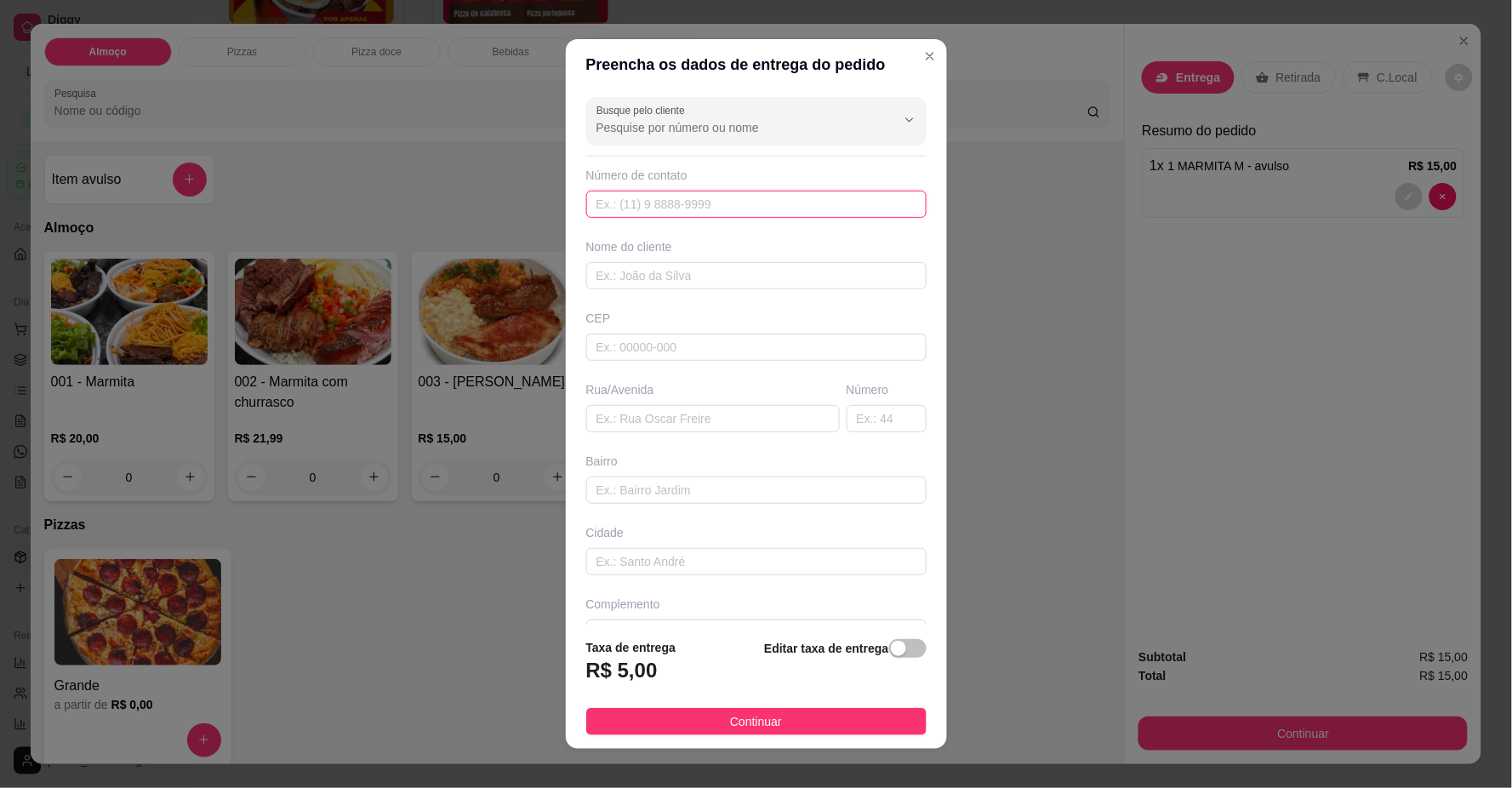
click at [669, 206] on input "text" at bounding box center [756, 205] width 340 height 27
type input "[PHONE_NUMBER]"
click at [703, 278] on input "text" at bounding box center [756, 276] width 340 height 27
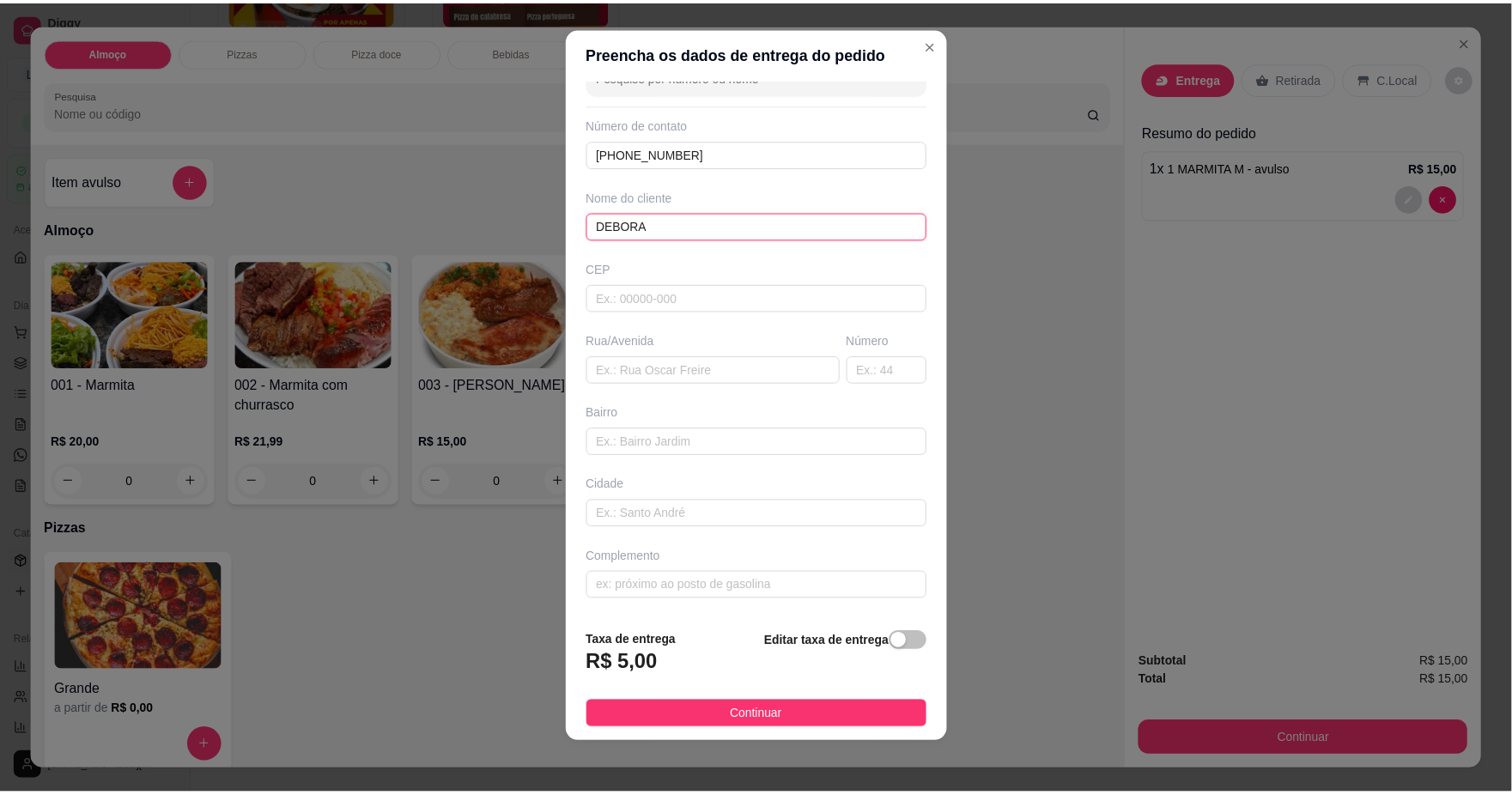
scroll to position [15, 0]
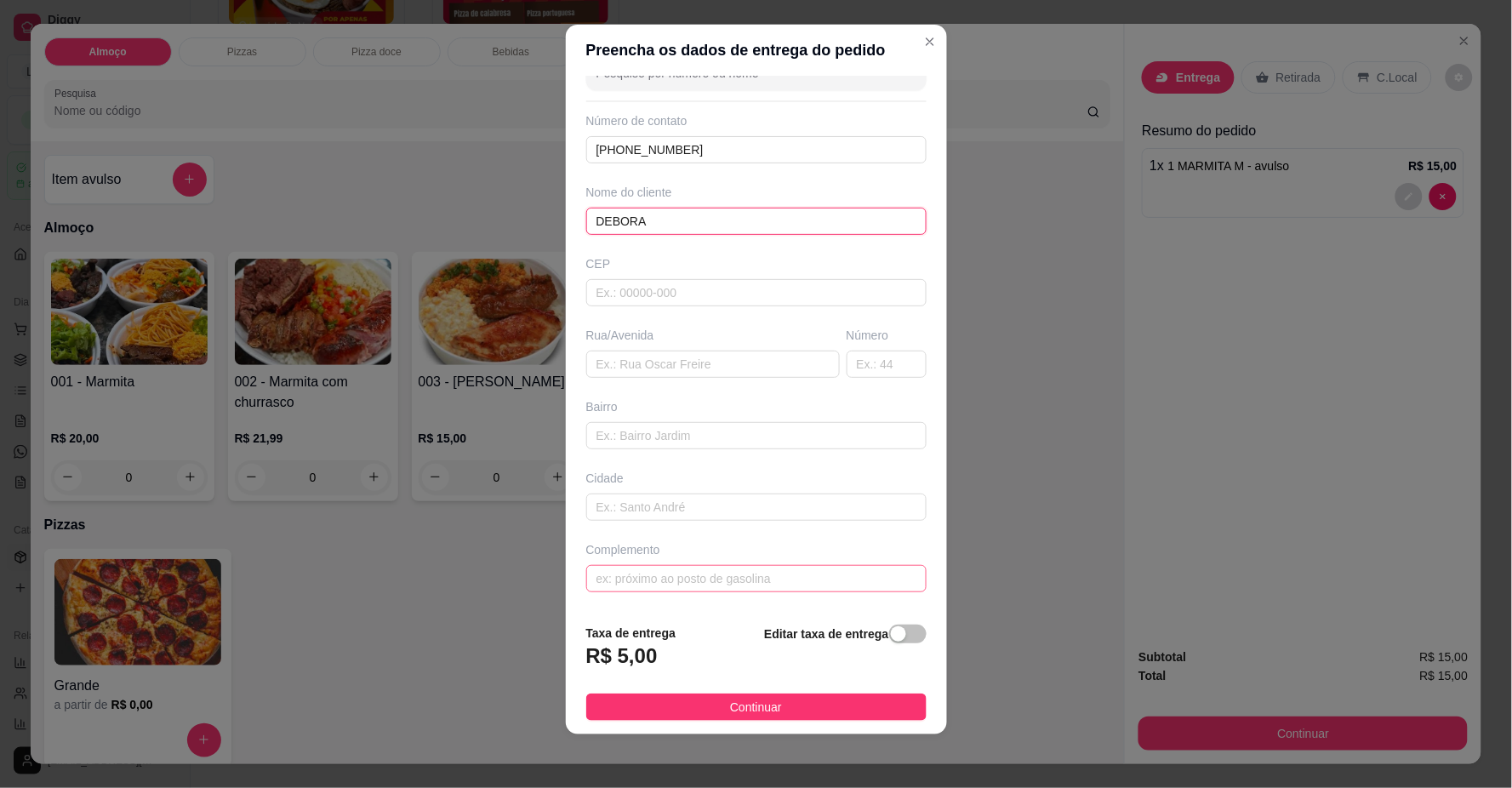
type input "DEBORA"
click at [640, 575] on input "text" at bounding box center [756, 579] width 340 height 27
type input "ENTREGAR NA CPP"
click at [794, 716] on button "Continuar" at bounding box center [756, 707] width 340 height 27
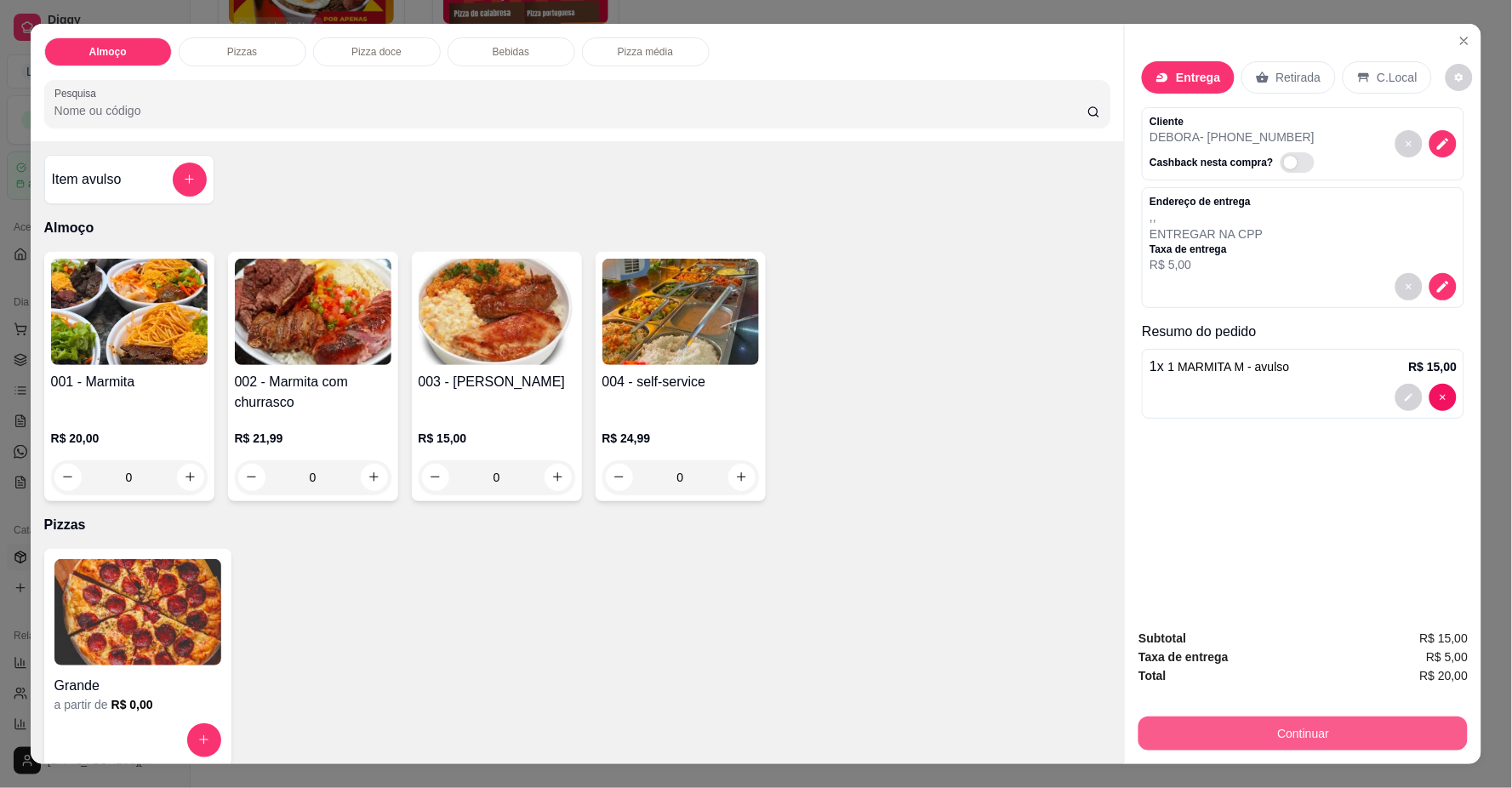
click at [1161, 732] on button "Continuar" at bounding box center [1302, 734] width 329 height 34
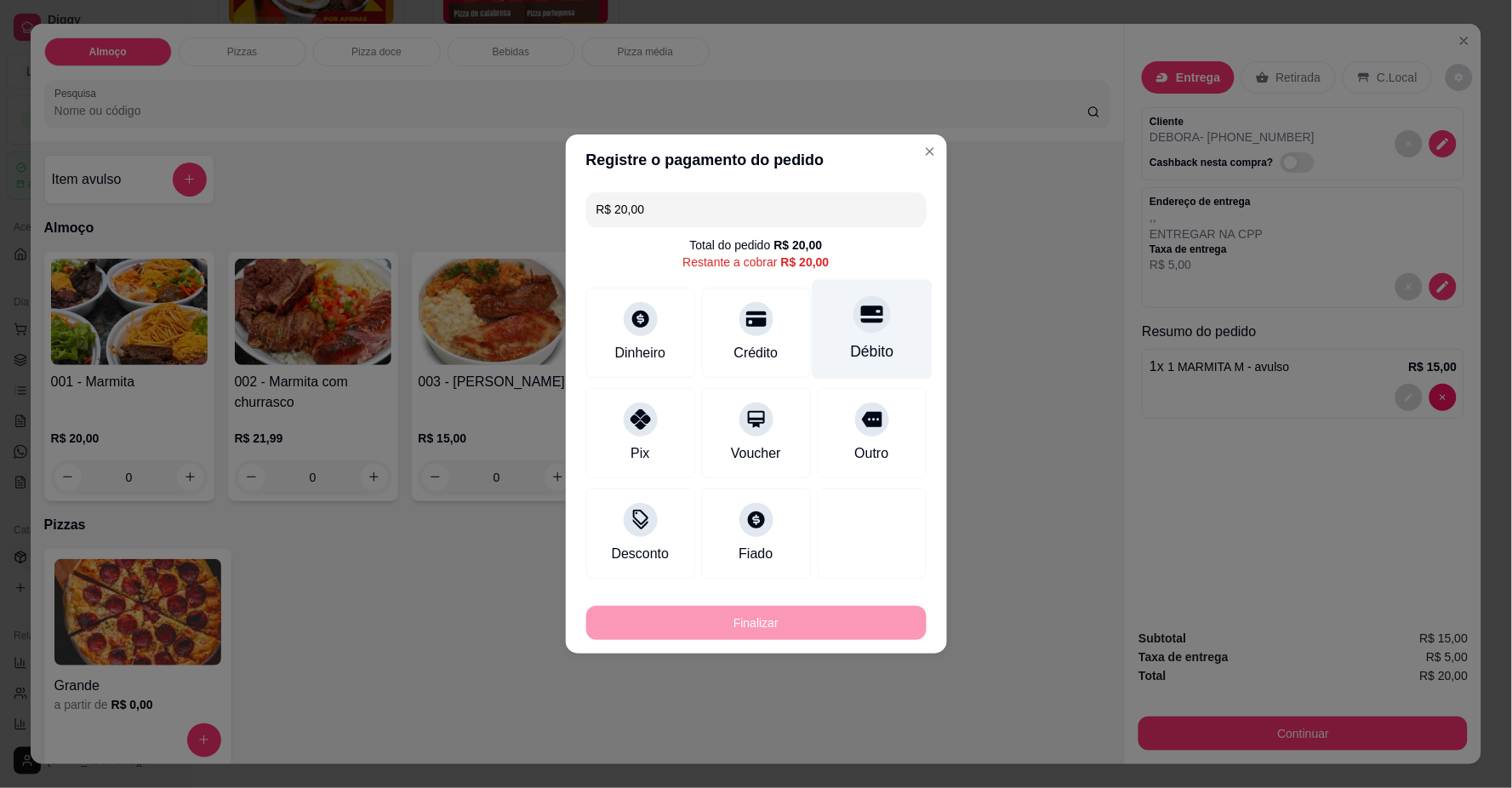
click at [870, 336] on div "Débito" at bounding box center [872, 330] width 120 height 100
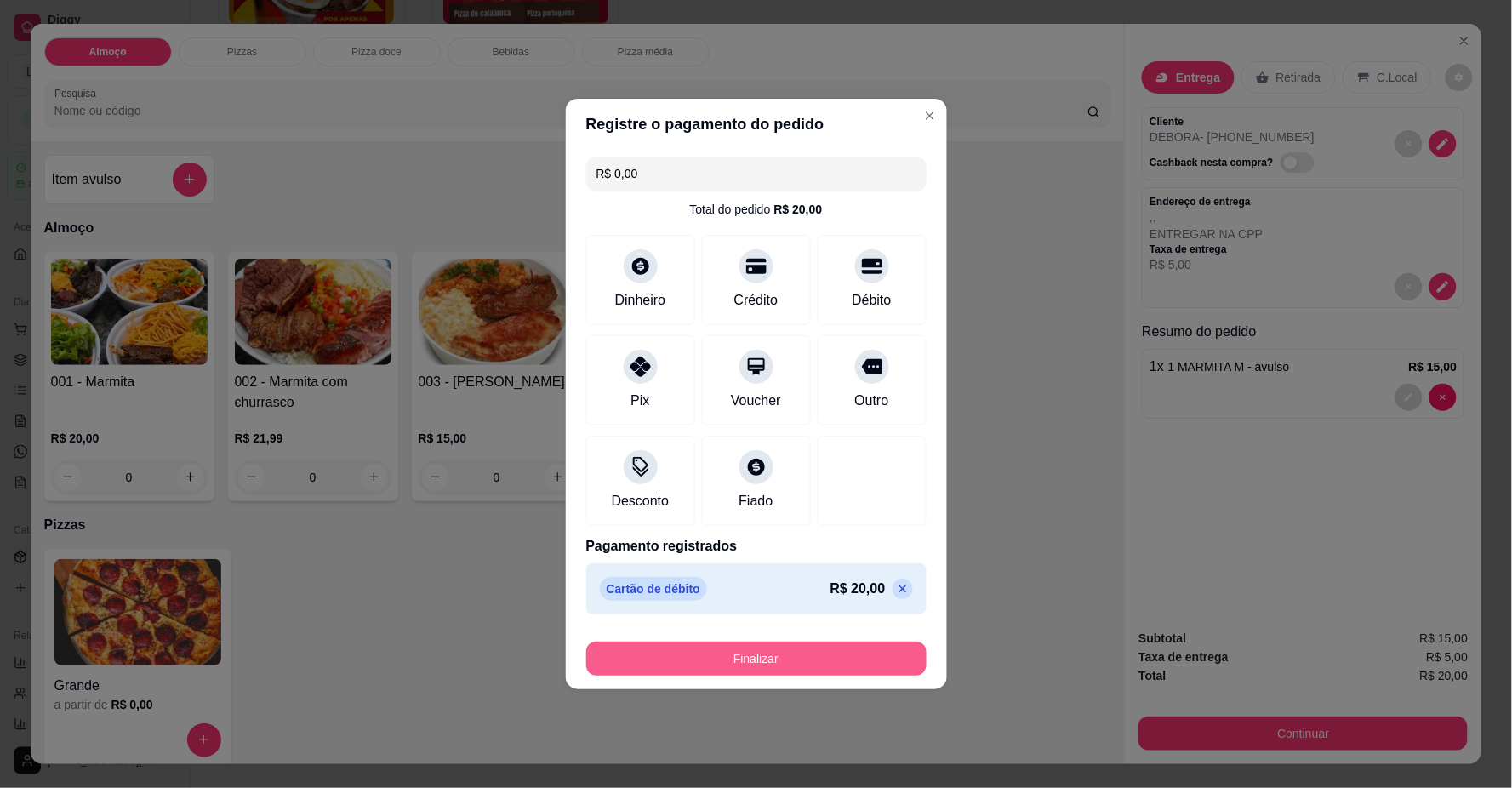
click at [786, 657] on button "Finalizar" at bounding box center [756, 659] width 340 height 34
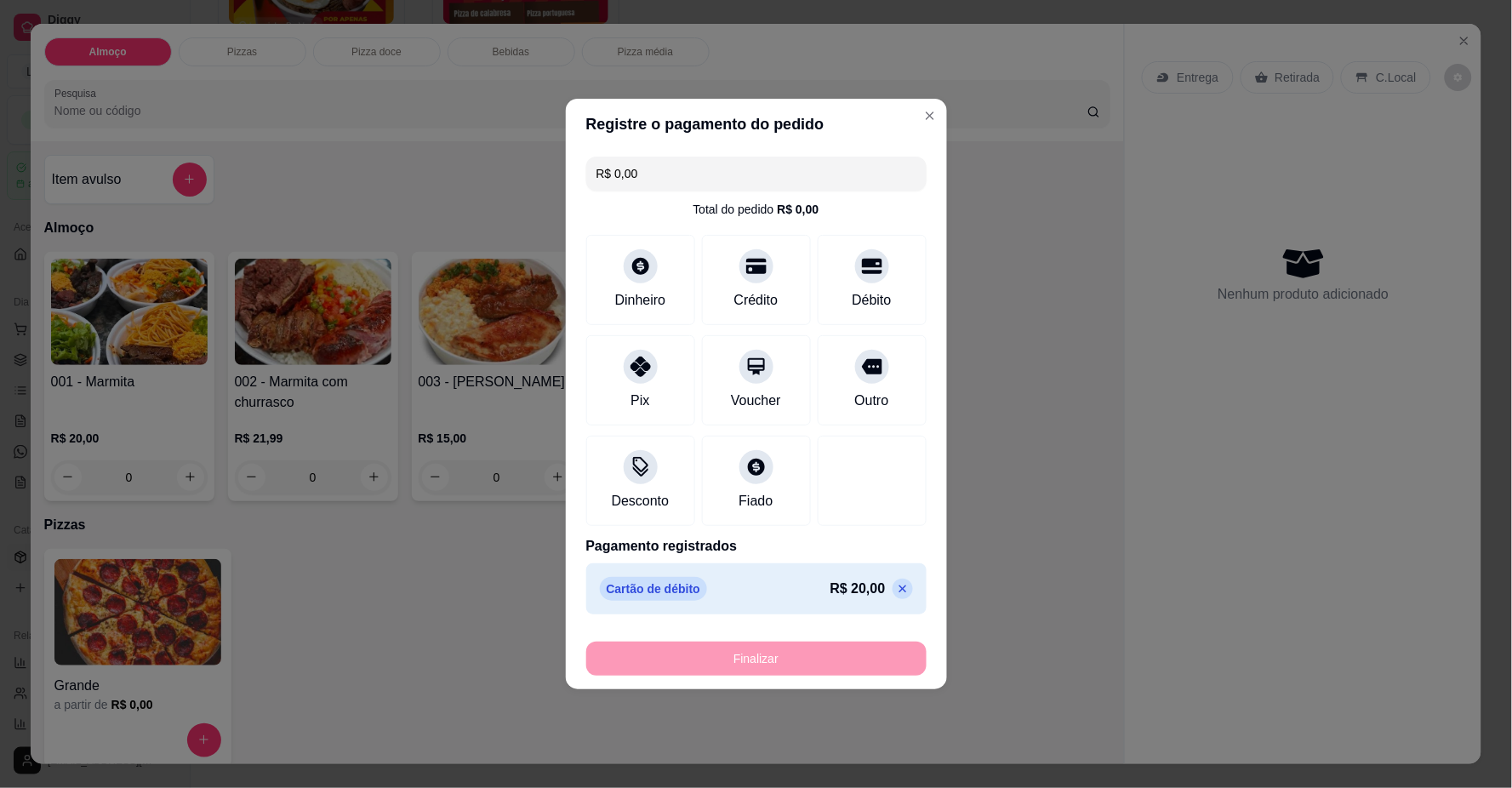
type input "-R$ 20,00"
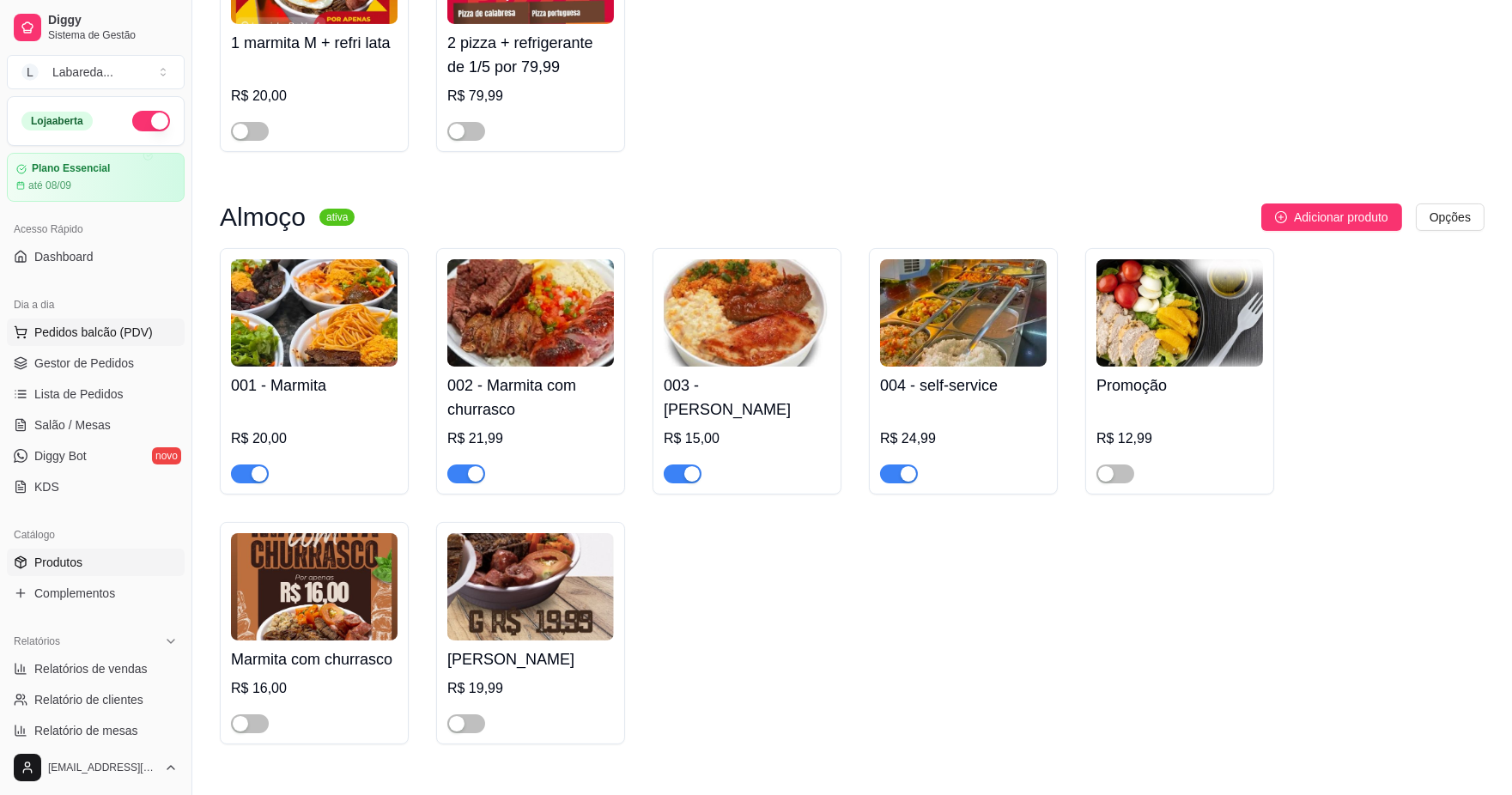
click at [53, 339] on span "Pedidos balcão (PDV)" at bounding box center [94, 332] width 119 height 17
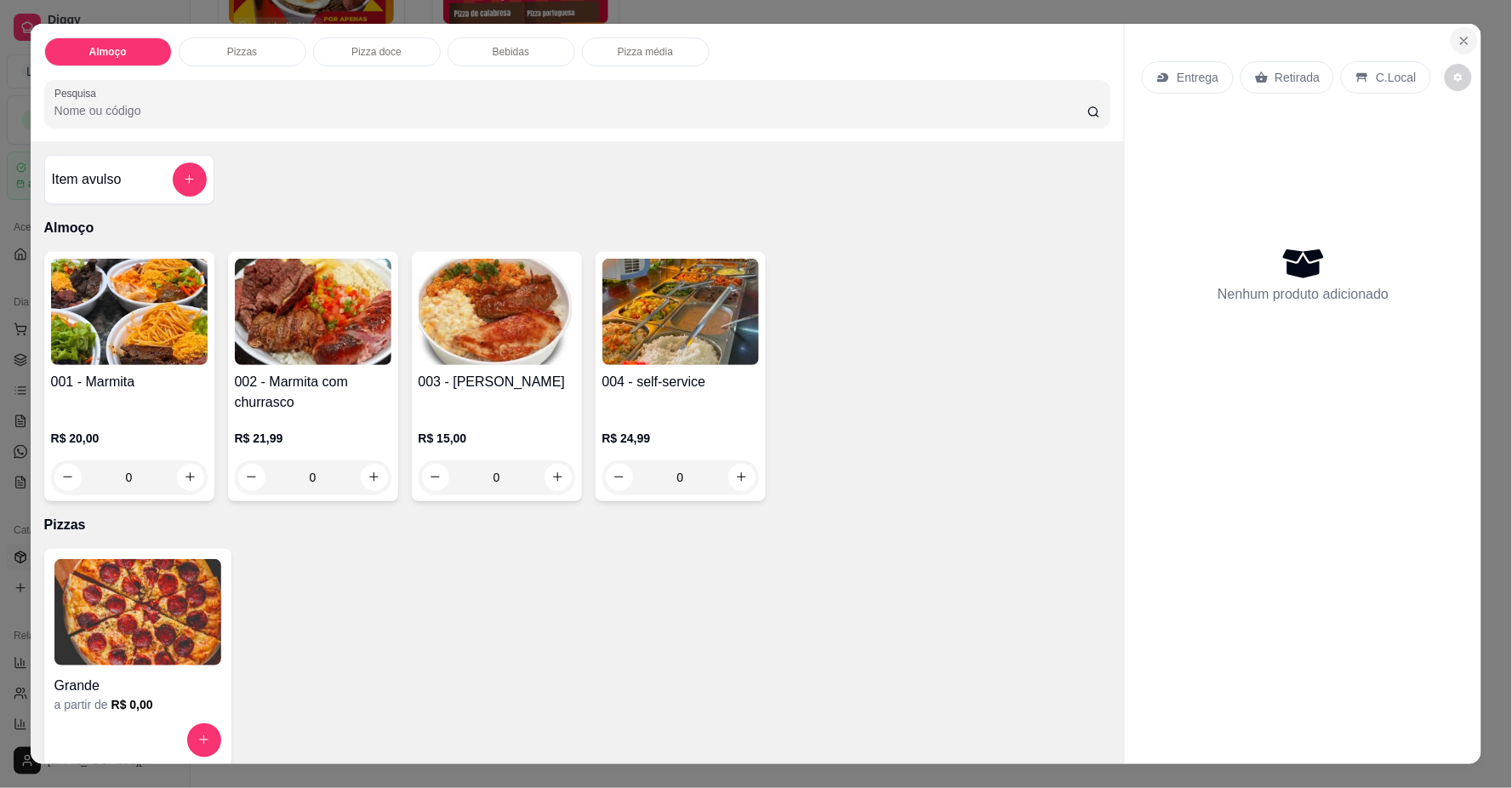
click at [1464, 47] on button "Close" at bounding box center [1465, 41] width 27 height 27
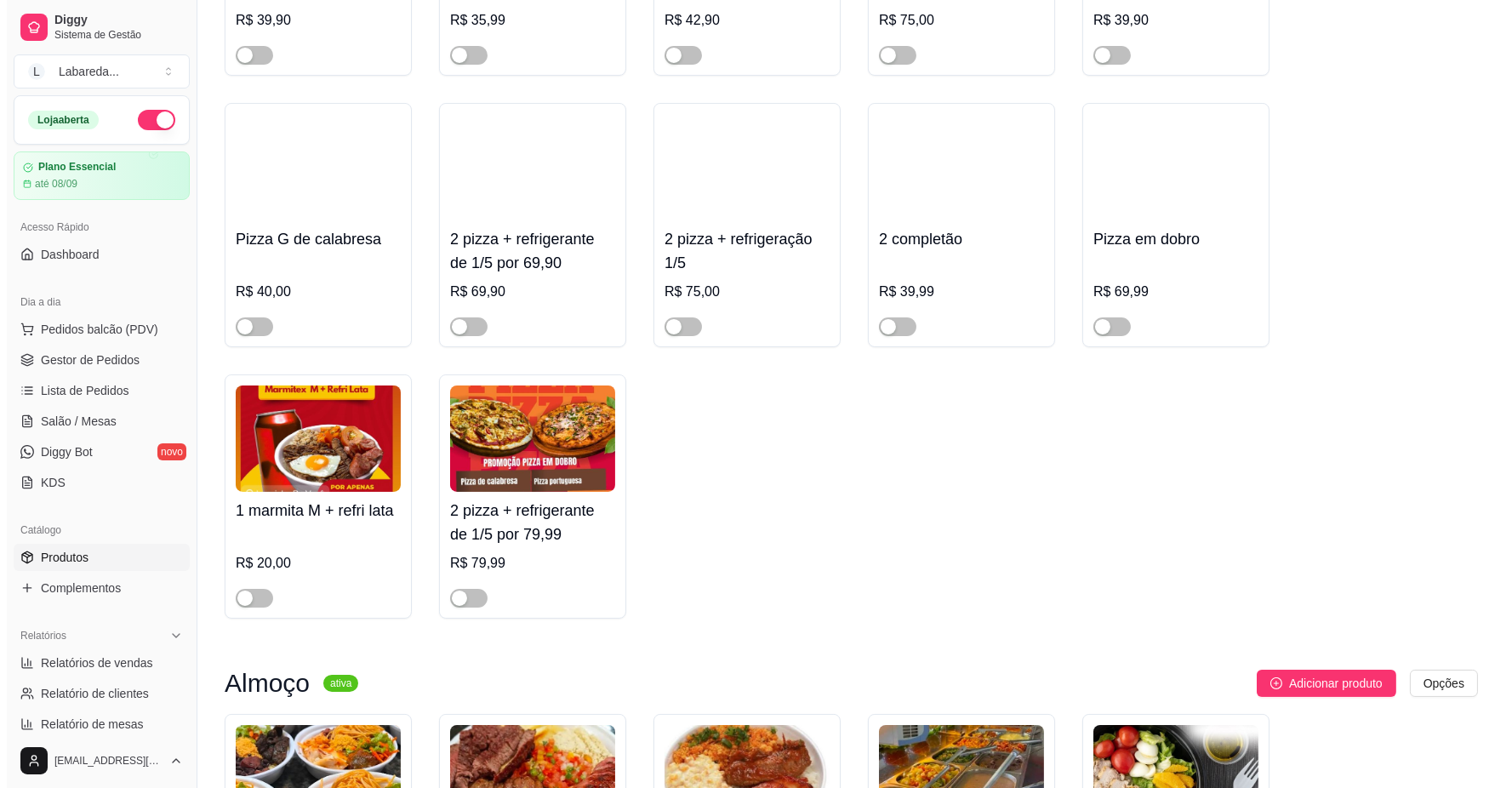
scroll to position [378, 0]
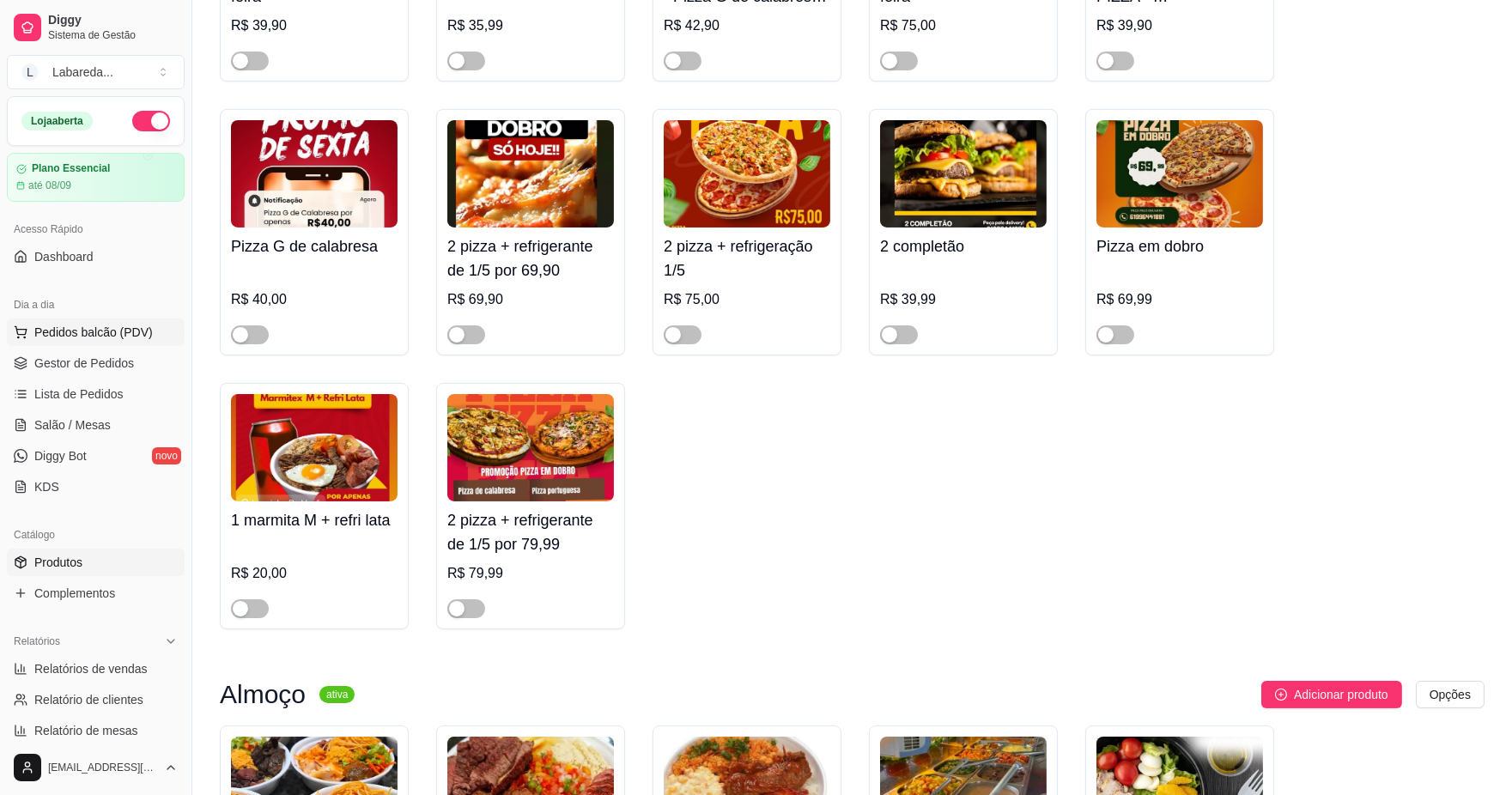
click at [143, 335] on span "Pedidos balcão (PDV)" at bounding box center [94, 332] width 119 height 17
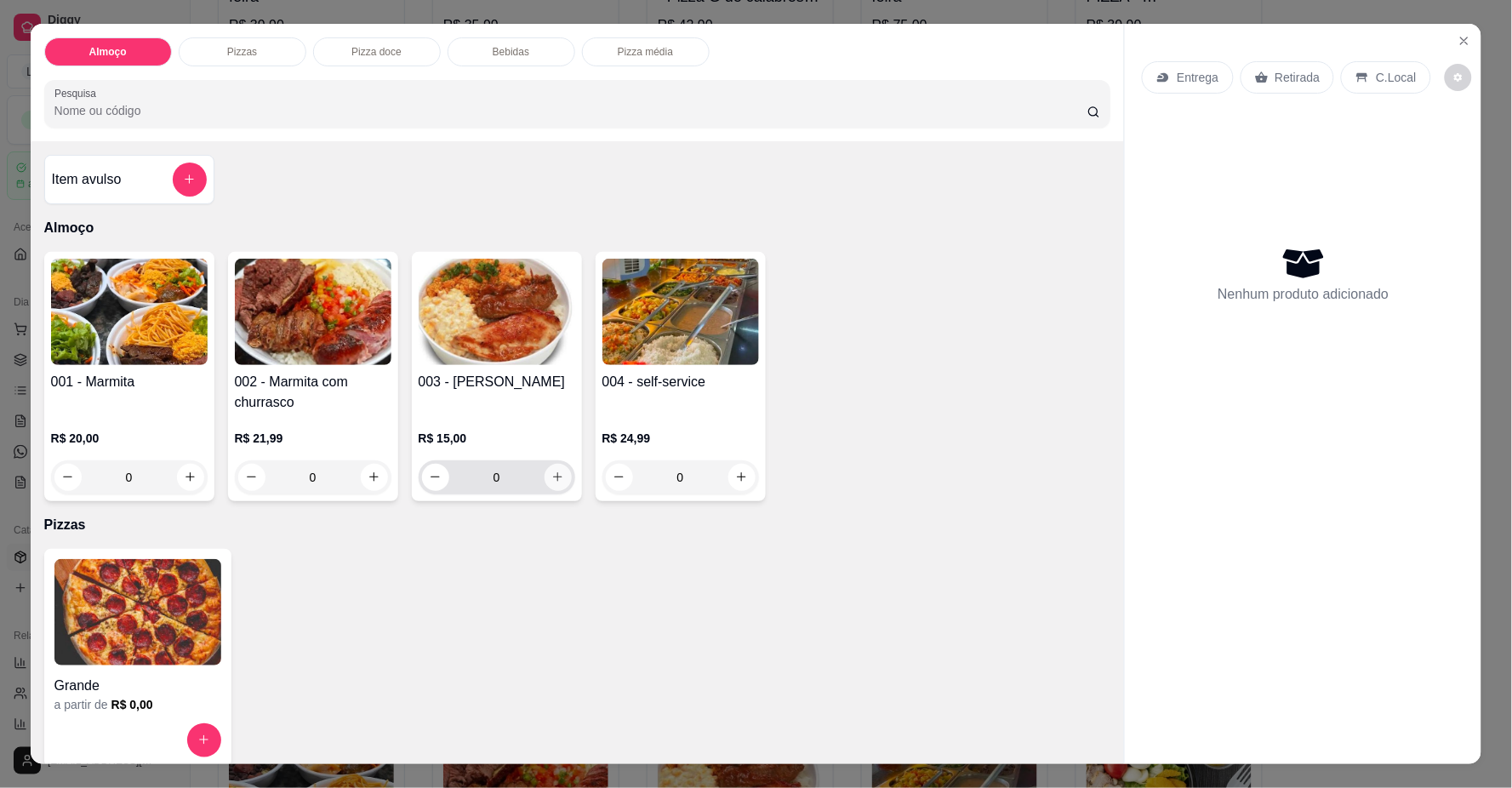
click at [552, 473] on icon "increase-product-quantity" at bounding box center [558, 477] width 13 height 13
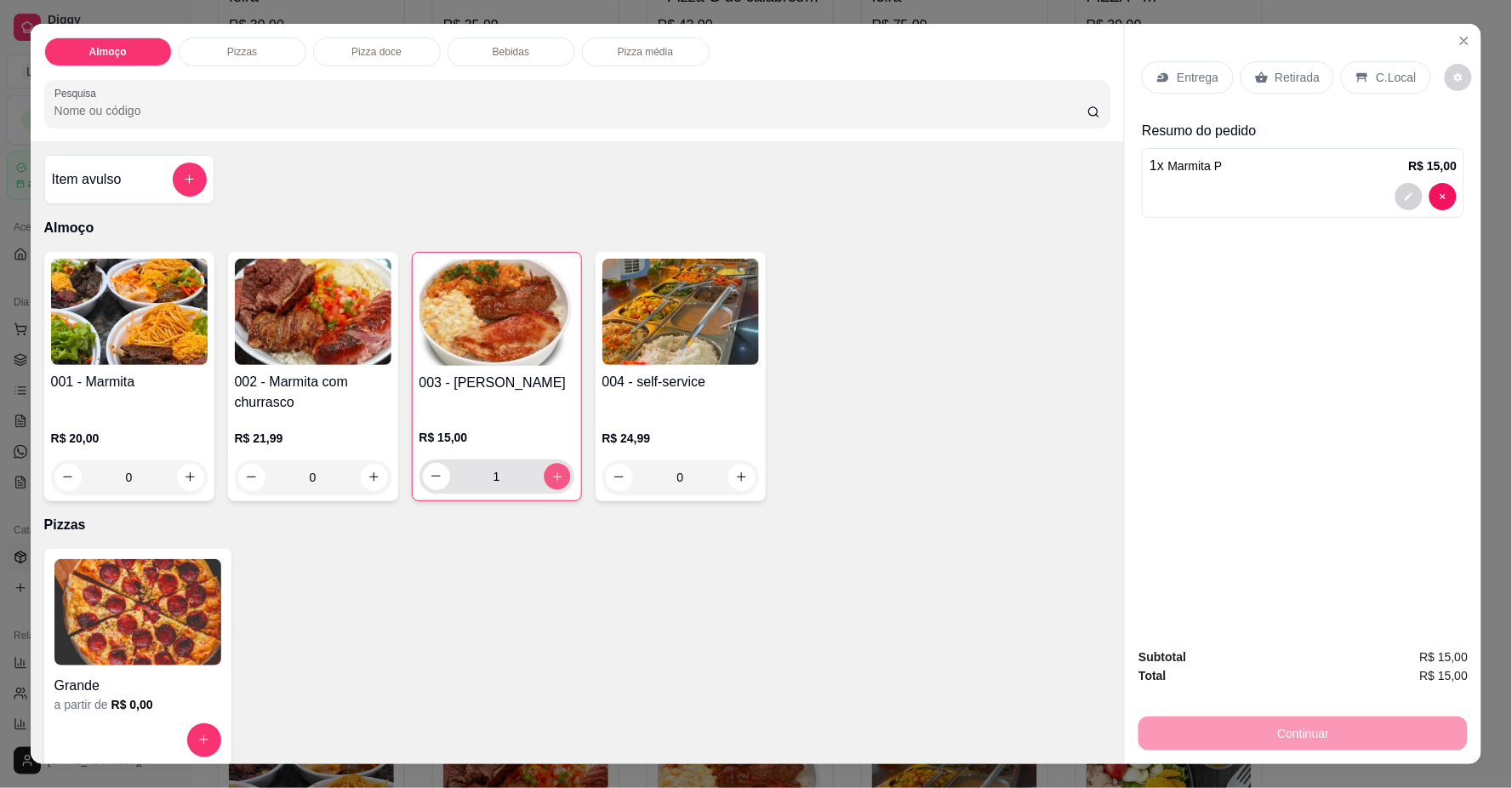
click at [551, 478] on icon "increase-product-quantity" at bounding box center [557, 477] width 13 height 13
type input "2"
click at [1208, 70] on p "Entrega" at bounding box center [1198, 77] width 42 height 17
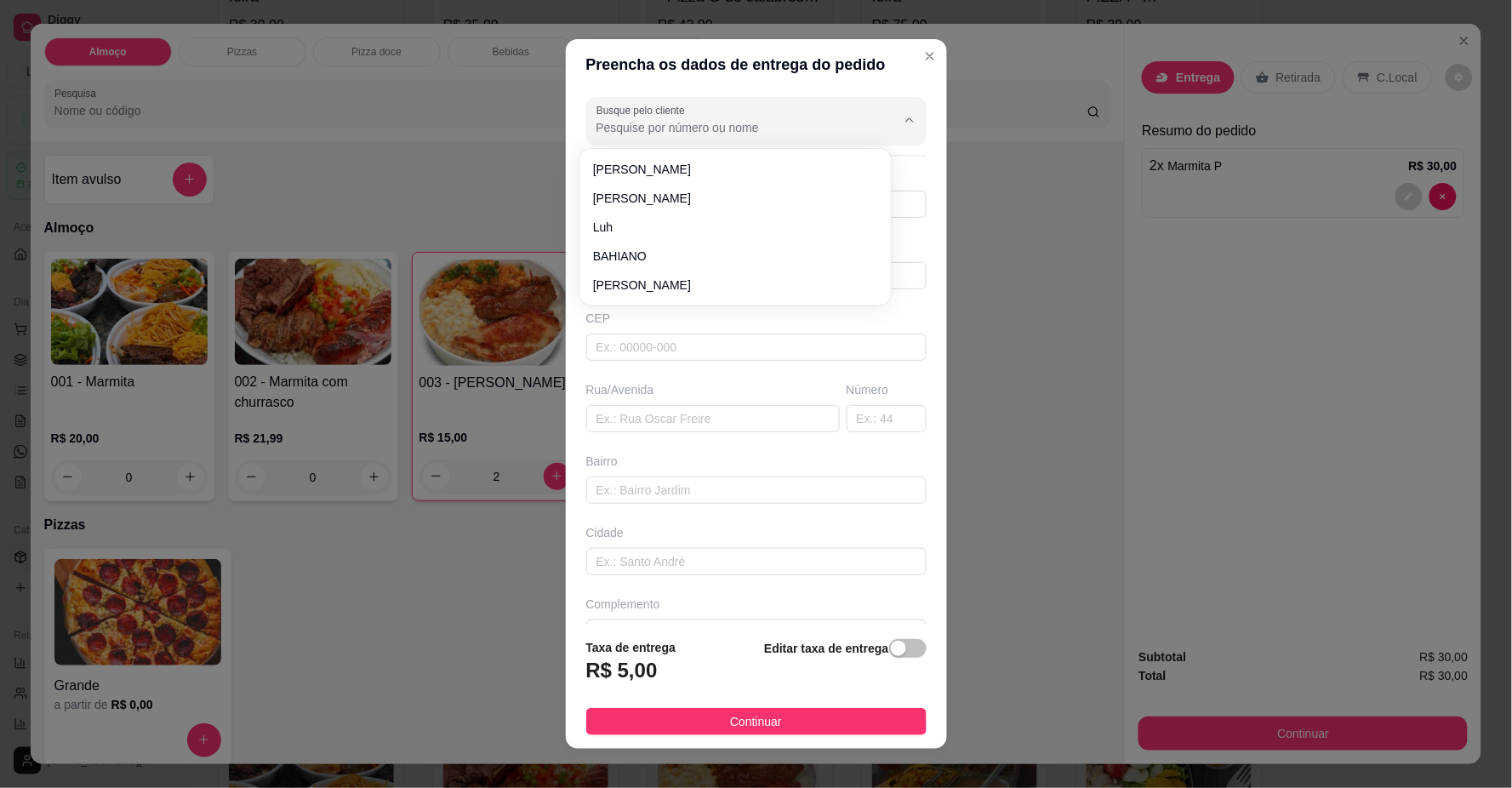
click at [673, 136] on input "Busque pelo cliente" at bounding box center [732, 128] width 272 height 17
type input "R"
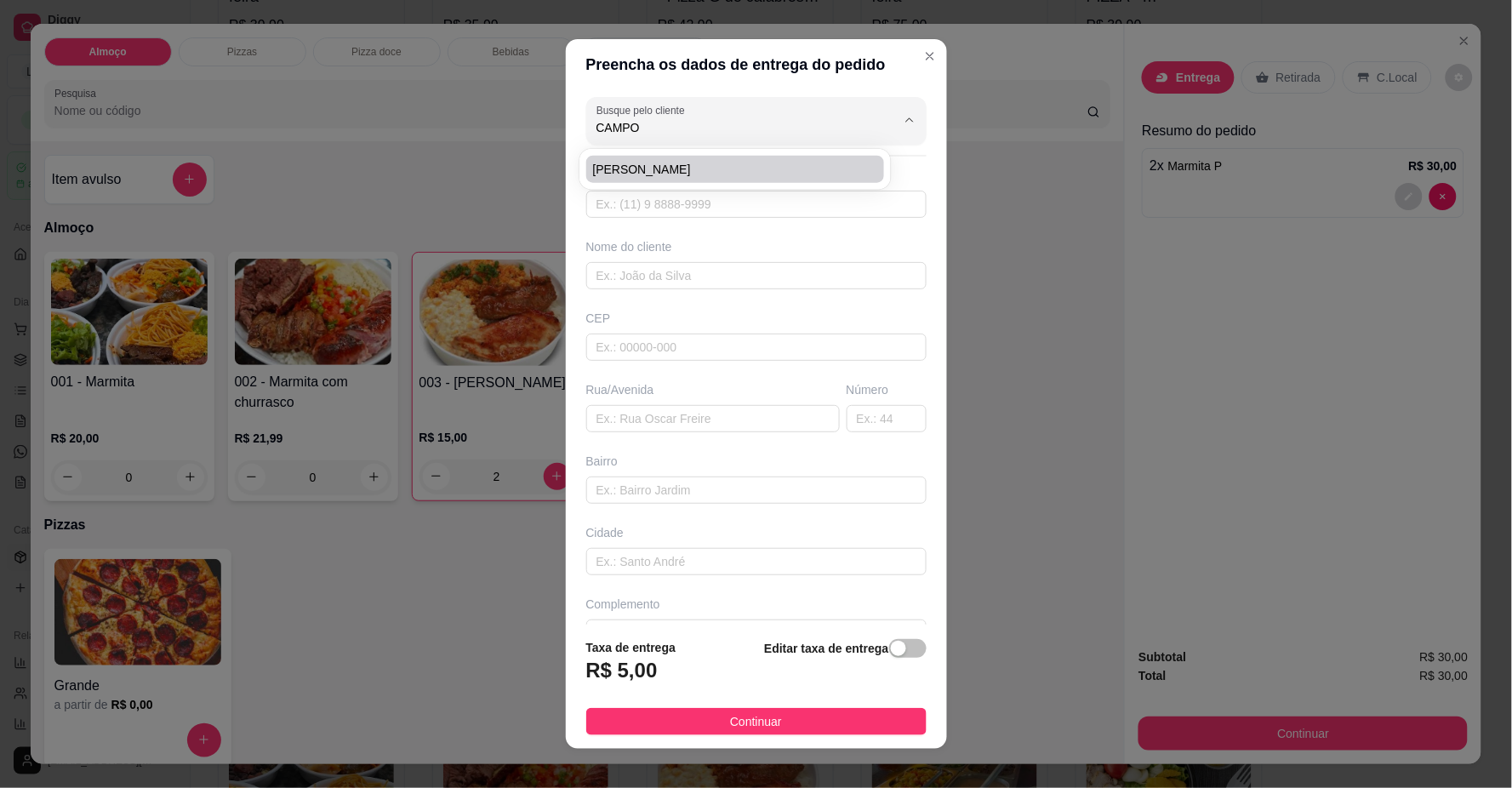
click at [678, 171] on span "[PERSON_NAME]" at bounding box center [727, 169] width 268 height 17
type input "[PERSON_NAME]"
type input "61983696671"
type input "[PERSON_NAME]"
type input "RUA TURMALINA"
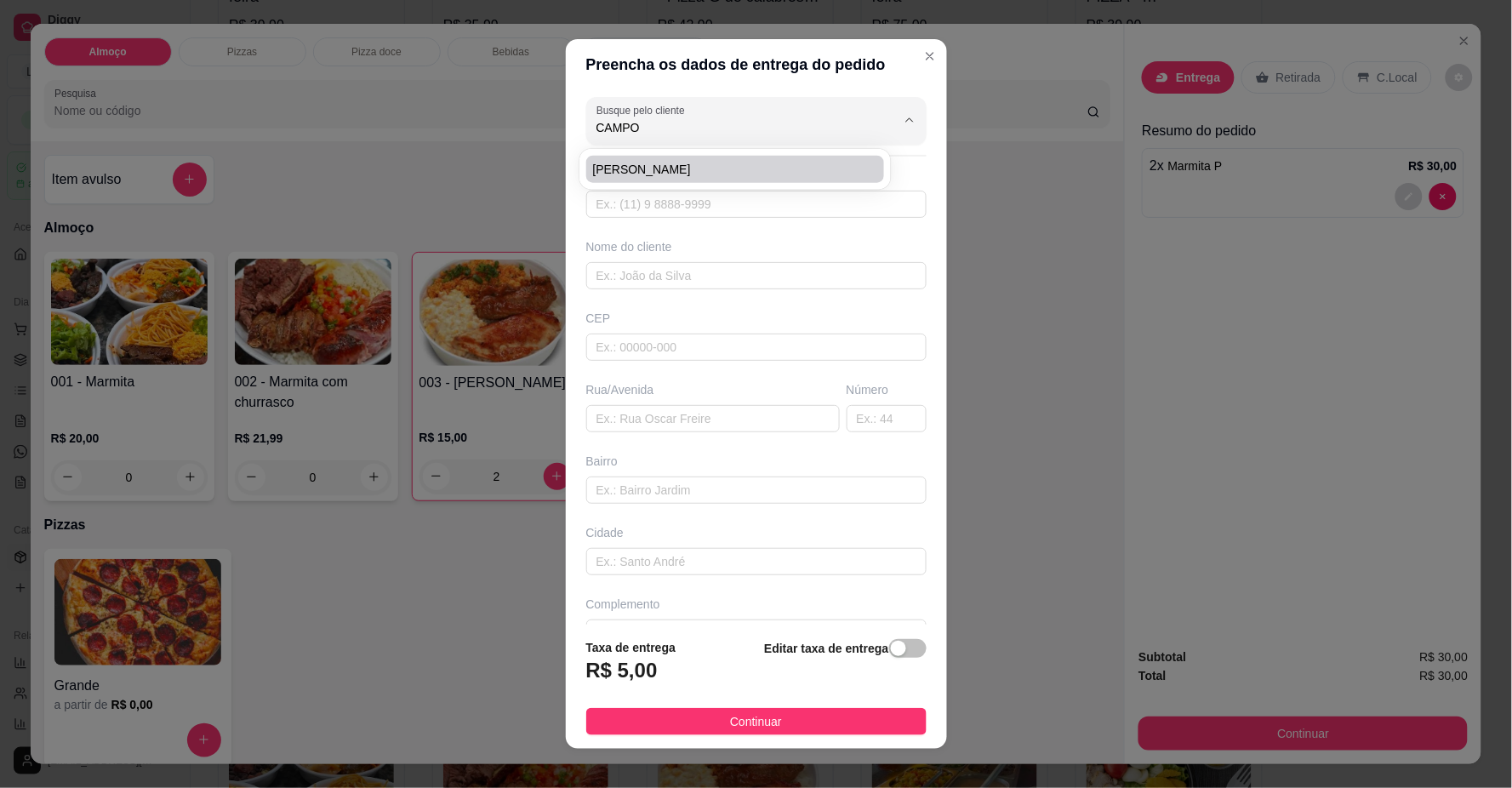
type input "09"
type input "[GEOGRAPHIC_DATA][US_STATE]"
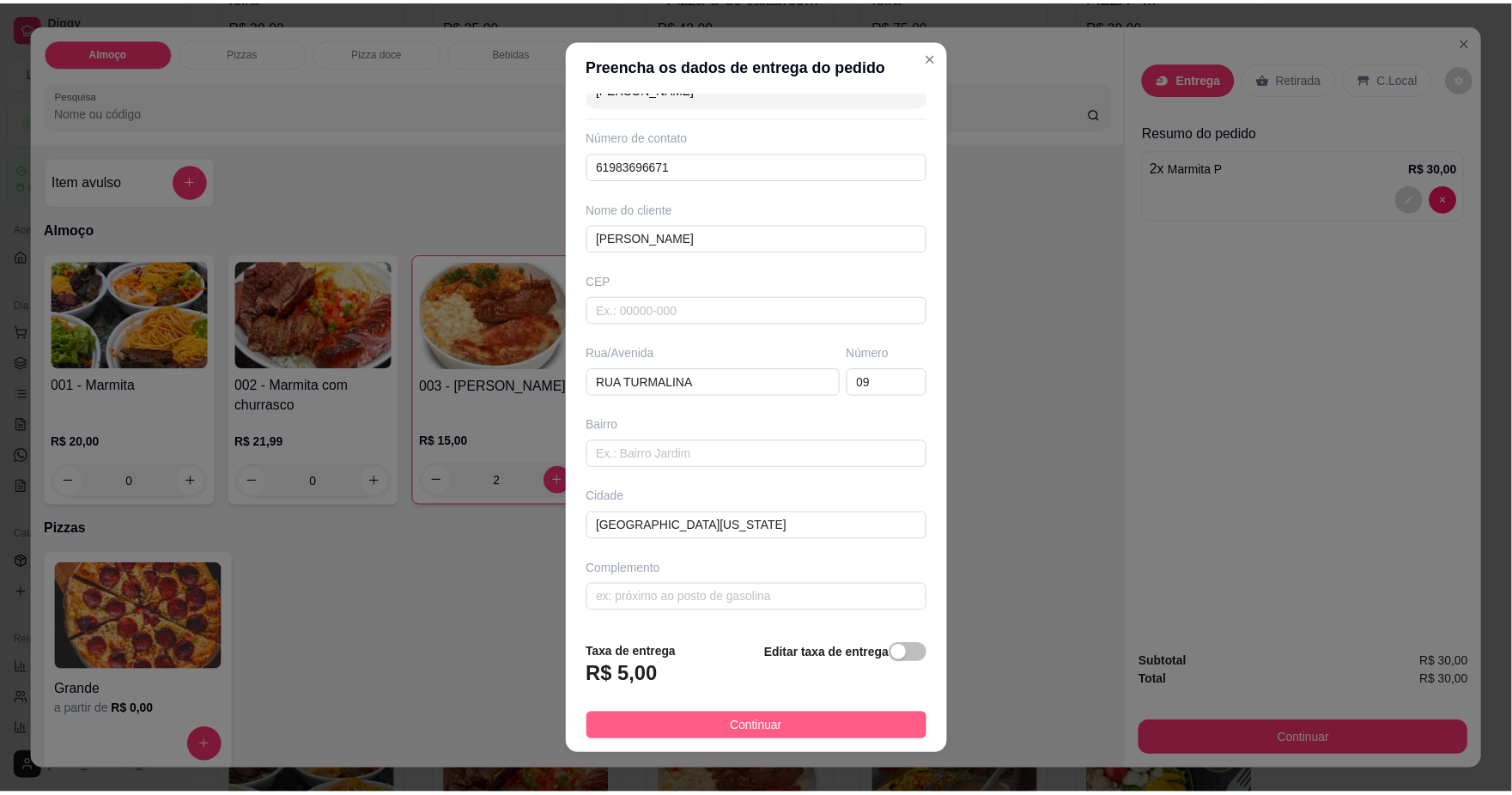
scroll to position [15, 0]
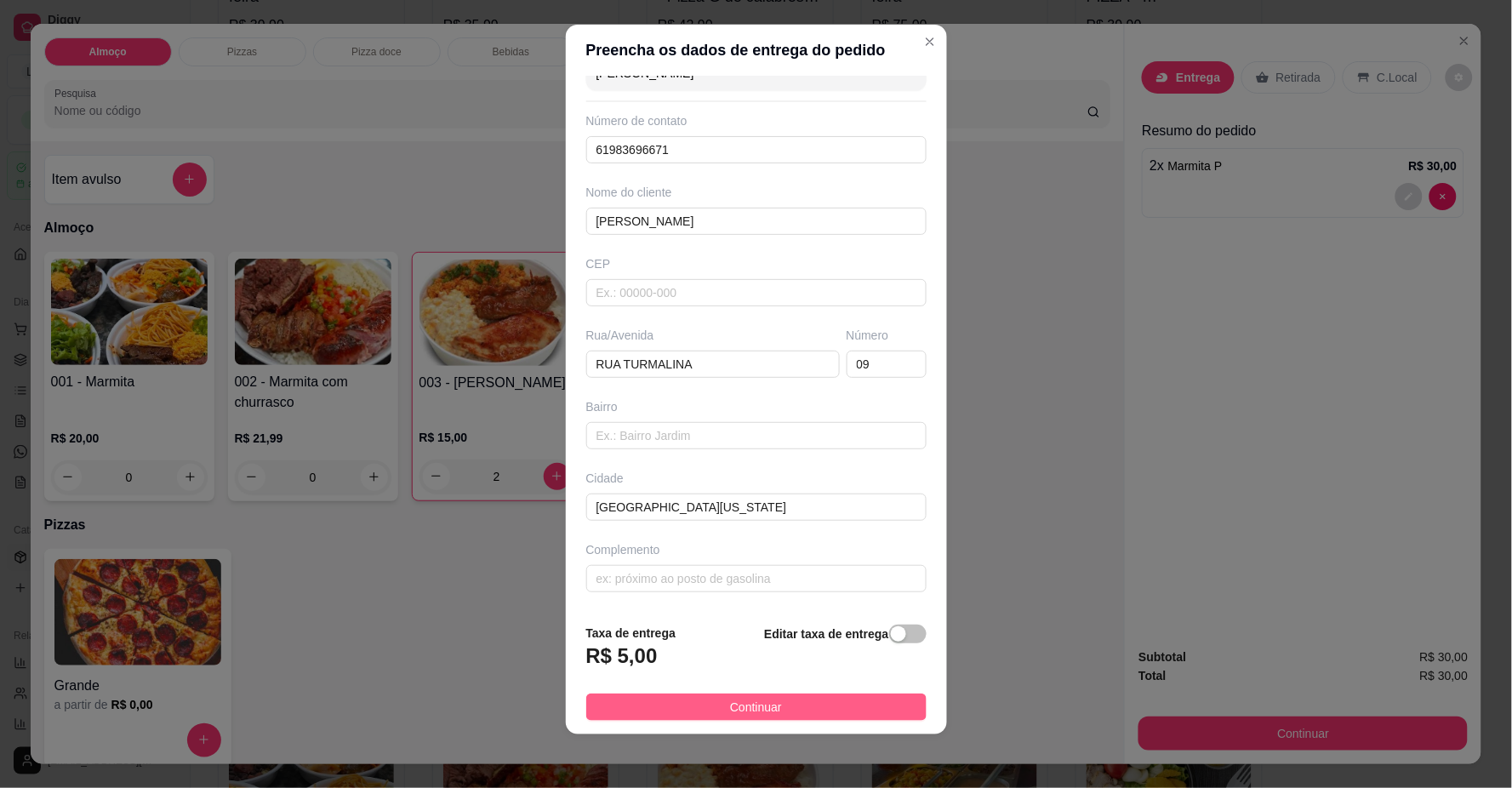
type input "[PERSON_NAME]"
drag, startPoint x: 772, startPoint y: 706, endPoint x: 1061, endPoint y: 656, distance: 293.3
click at [772, 705] on button "Continuar" at bounding box center [756, 707] width 340 height 27
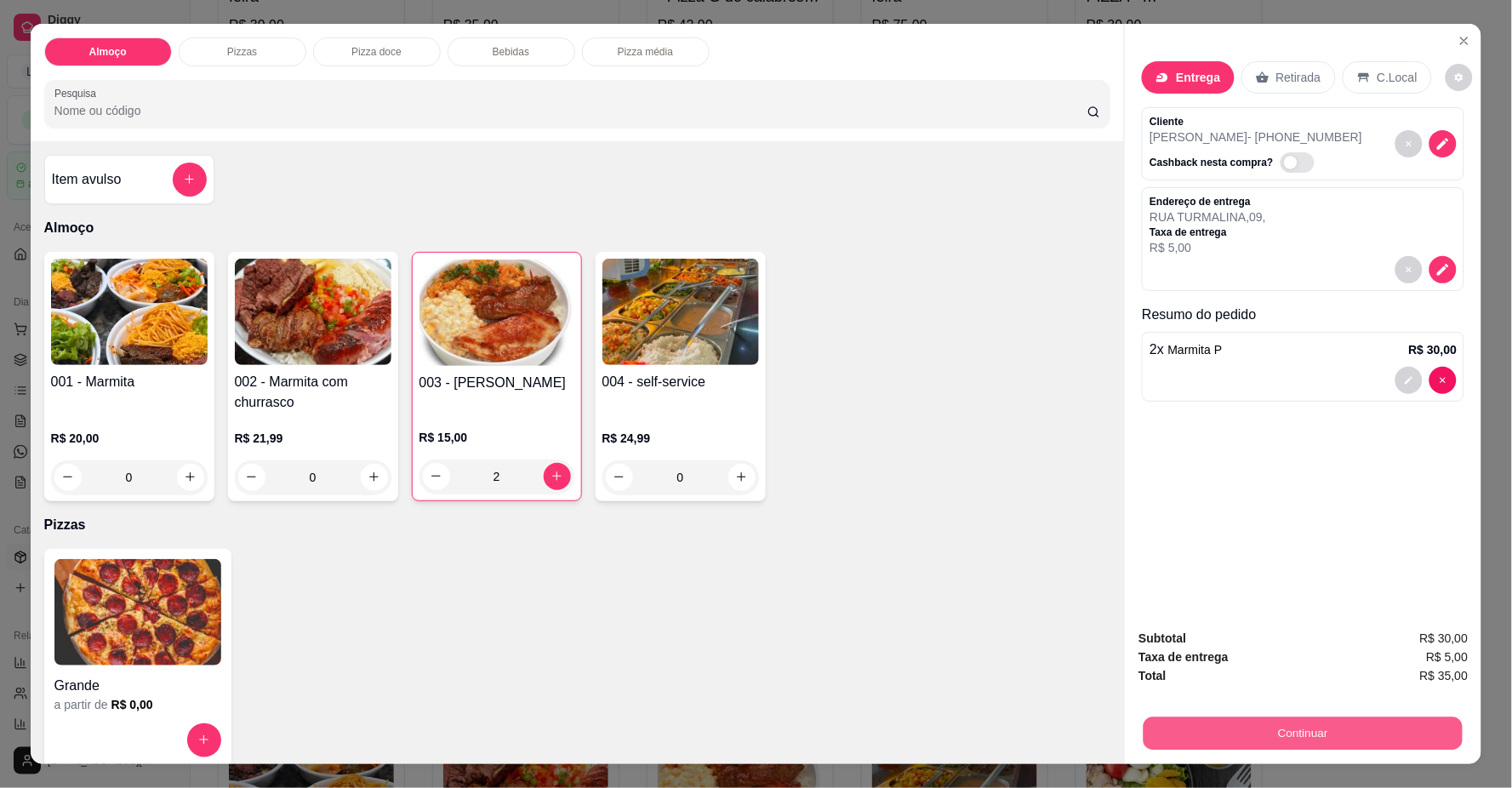
click at [1252, 742] on button "Continuar" at bounding box center [1302, 734] width 319 height 34
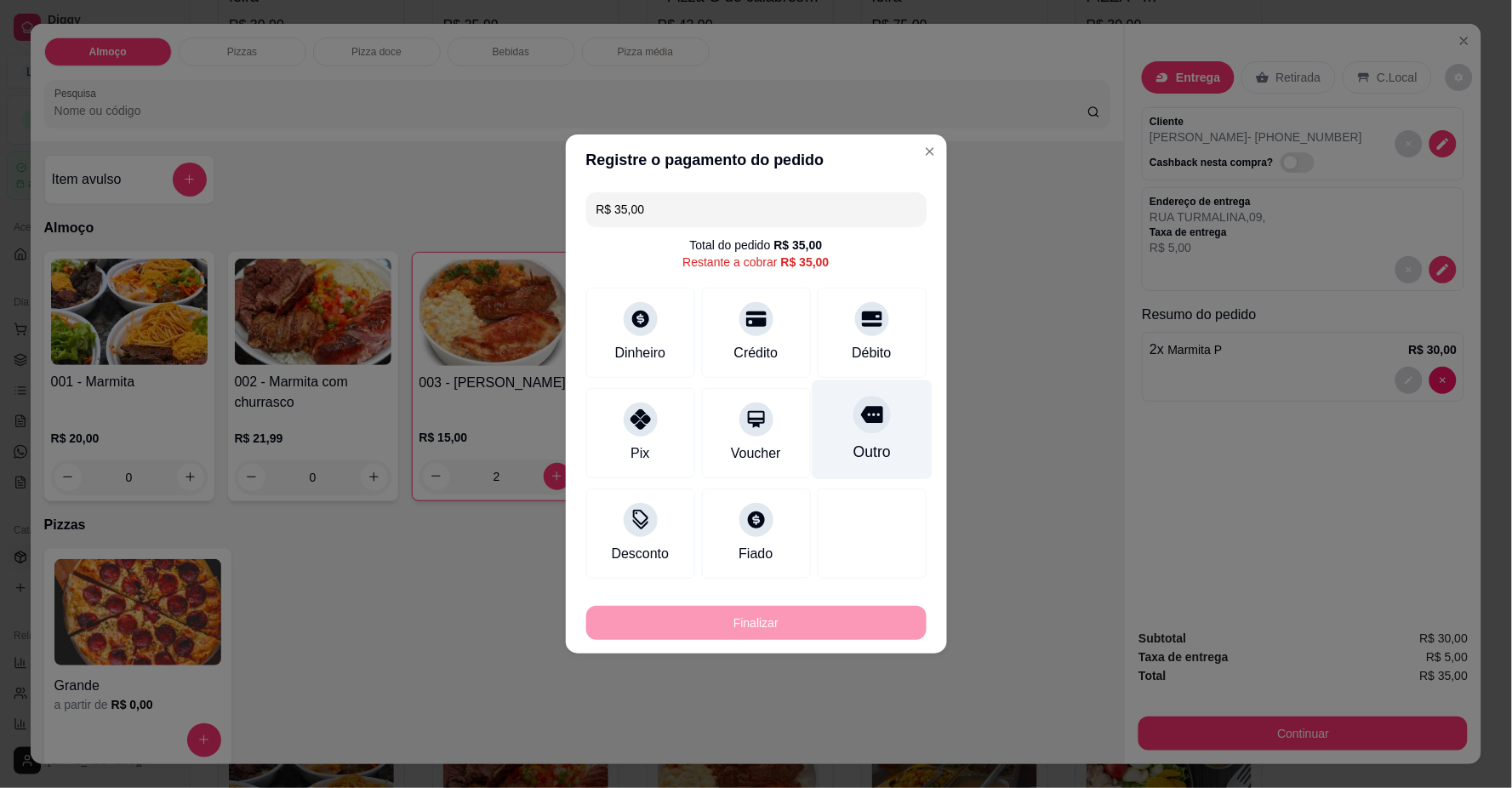
drag, startPoint x: 848, startPoint y: 338, endPoint x: 839, endPoint y: 404, distance: 66.6
click at [842, 350] on div "Débito" at bounding box center [872, 333] width 109 height 90
type input "R$ 0,00"
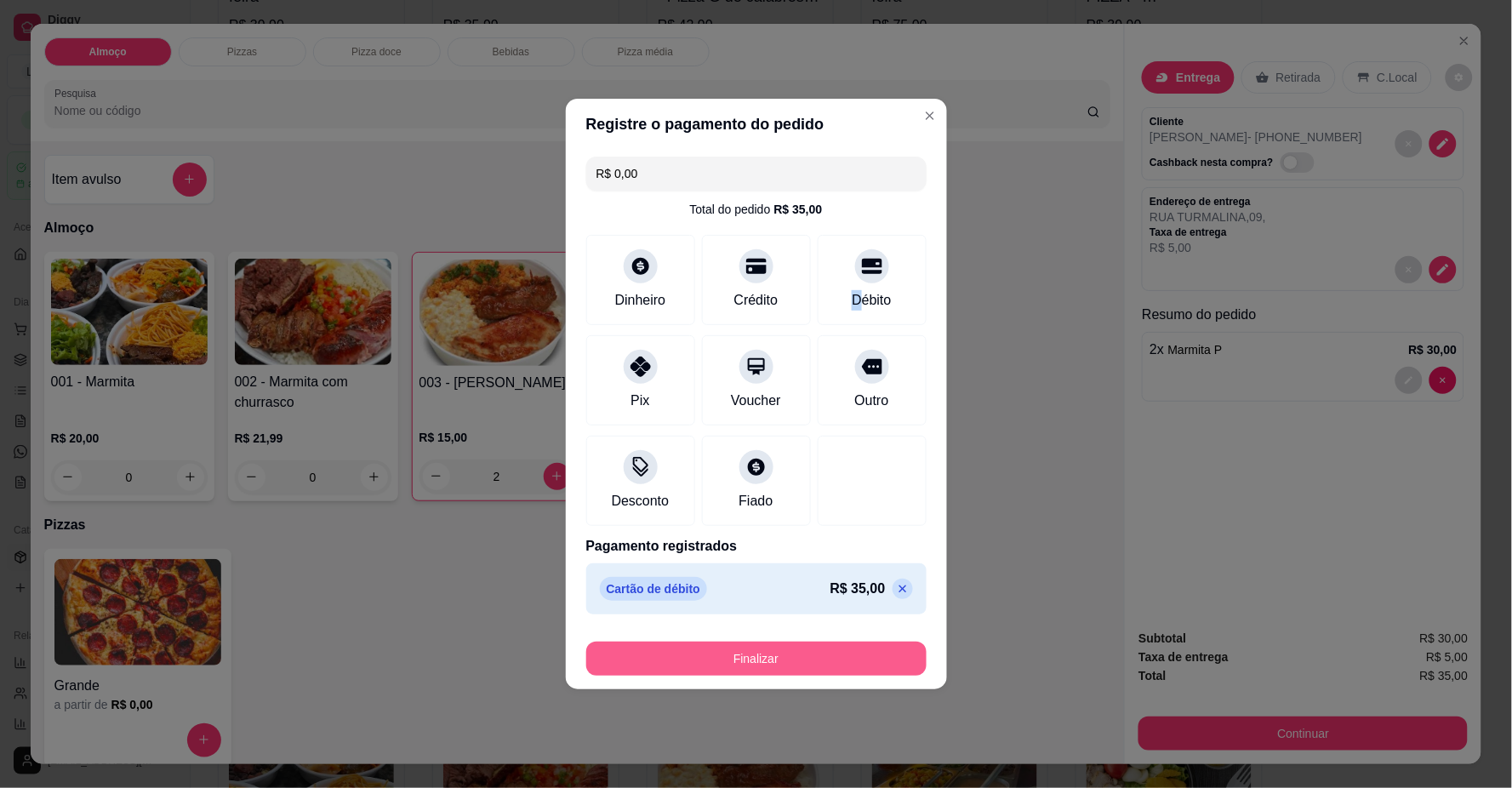
click at [794, 666] on button "Finalizar" at bounding box center [756, 659] width 340 height 34
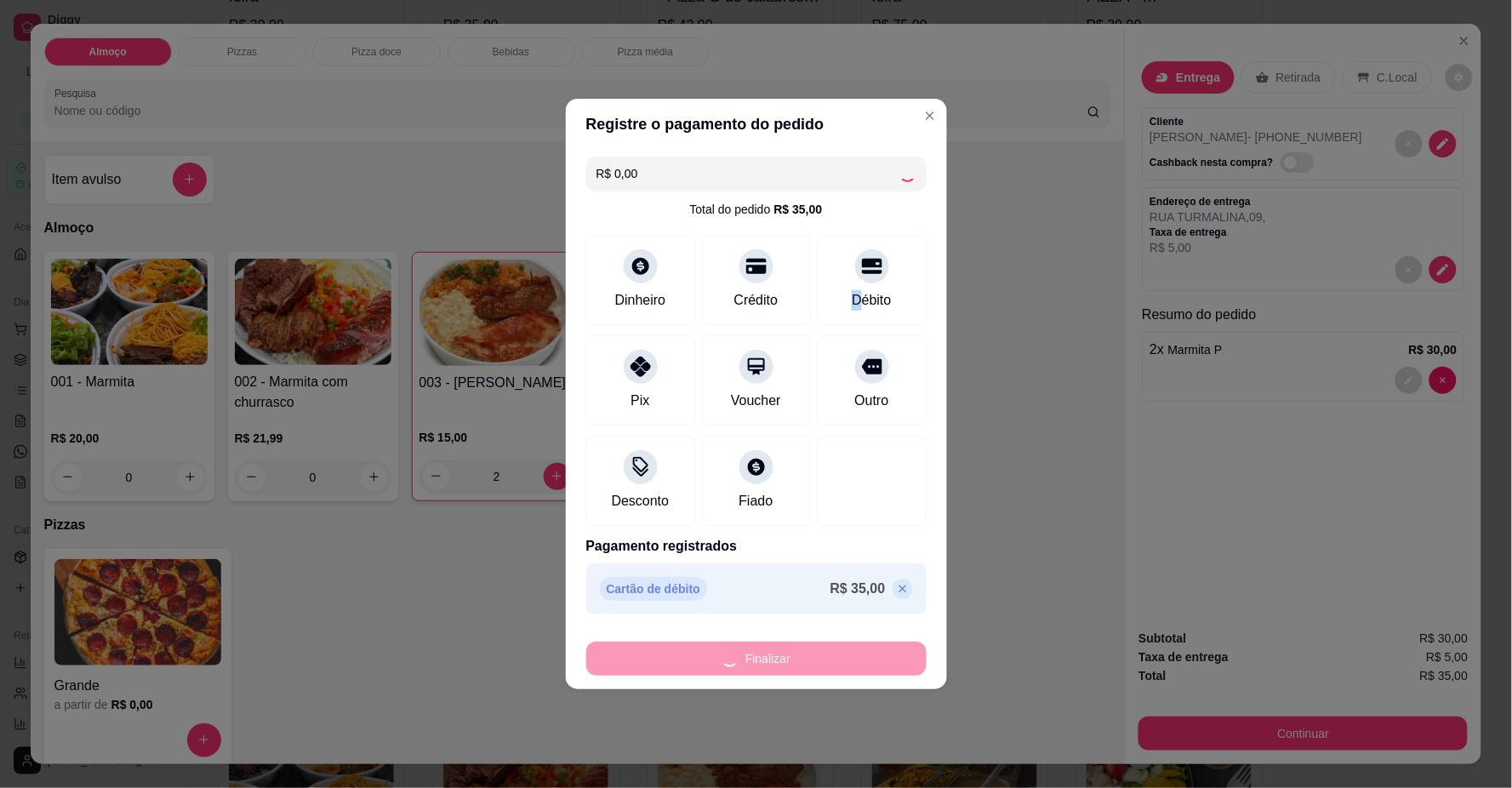
type input "0"
type input "-R$ 35,00"
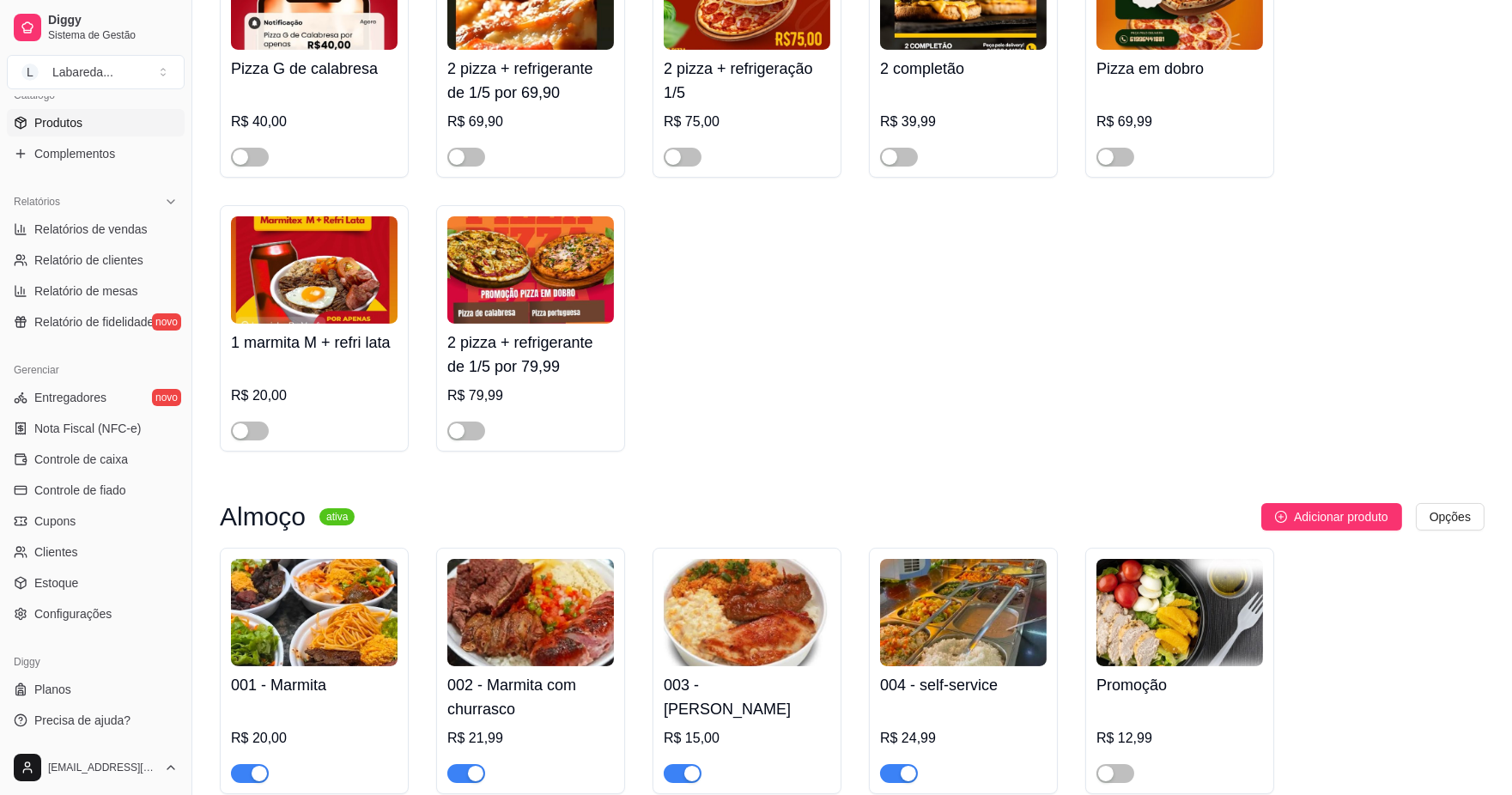
scroll to position [858, 0]
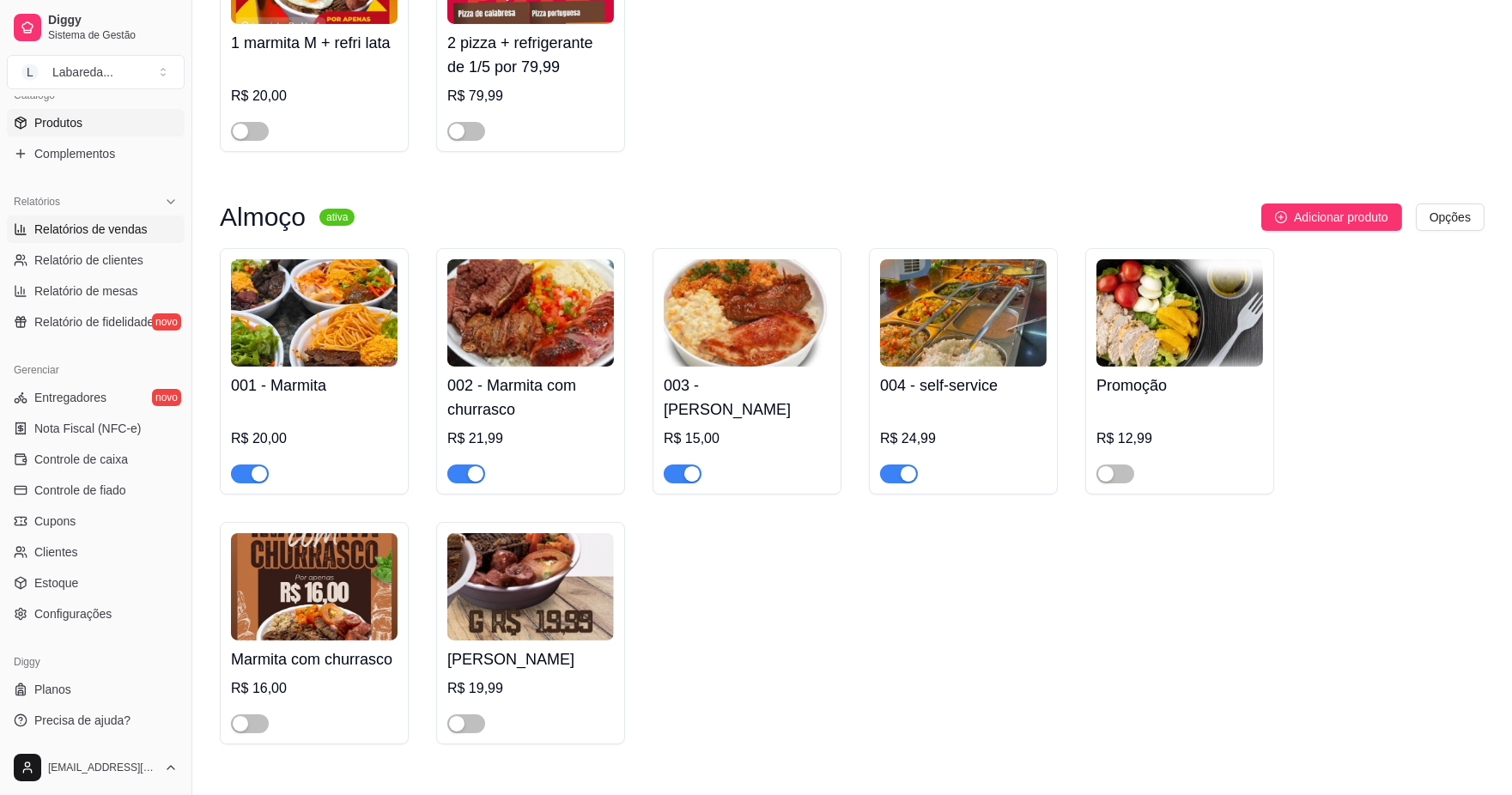
click at [90, 231] on span "Relatórios de vendas" at bounding box center [91, 230] width 114 height 17
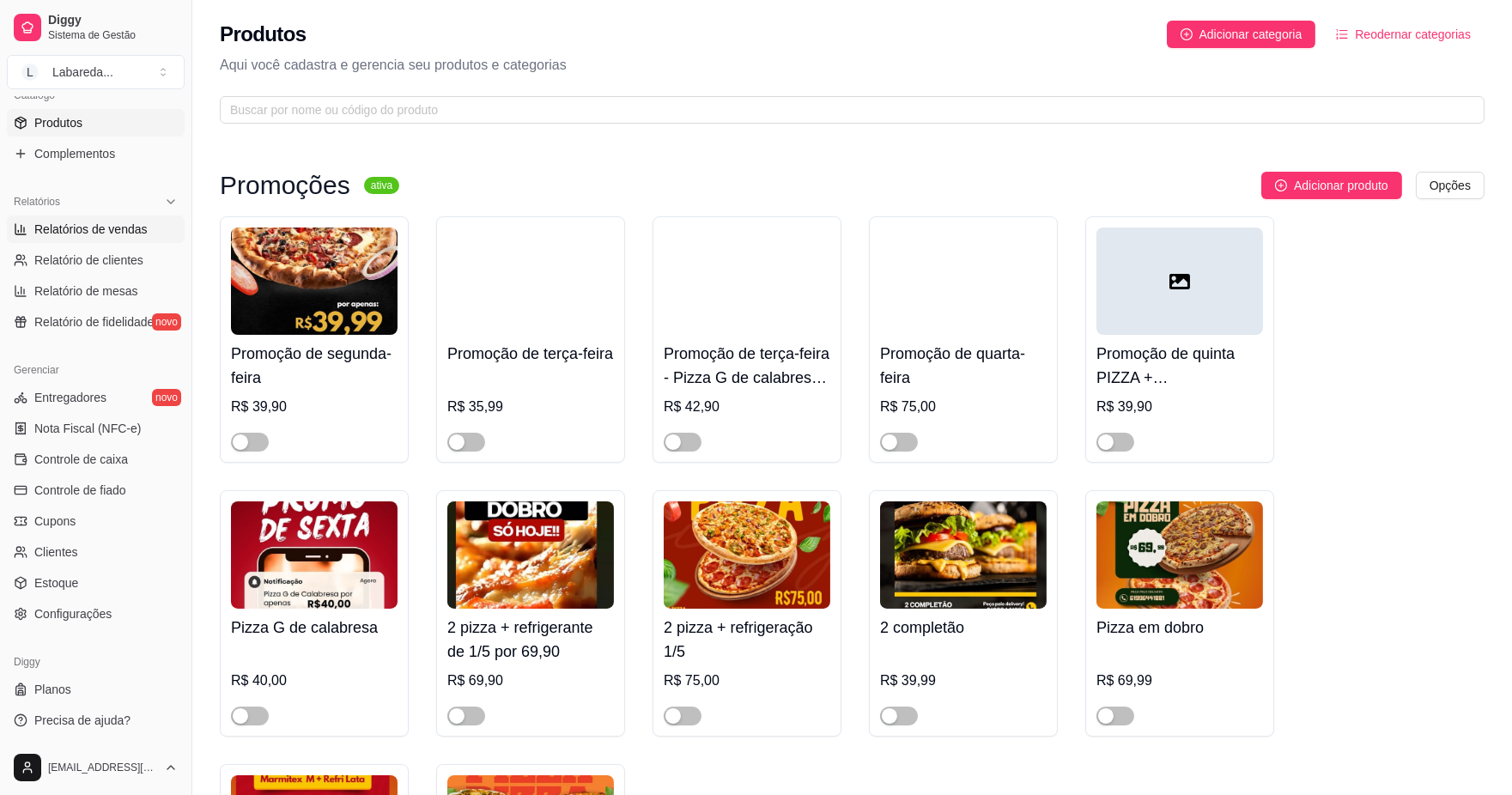
select select "ALL"
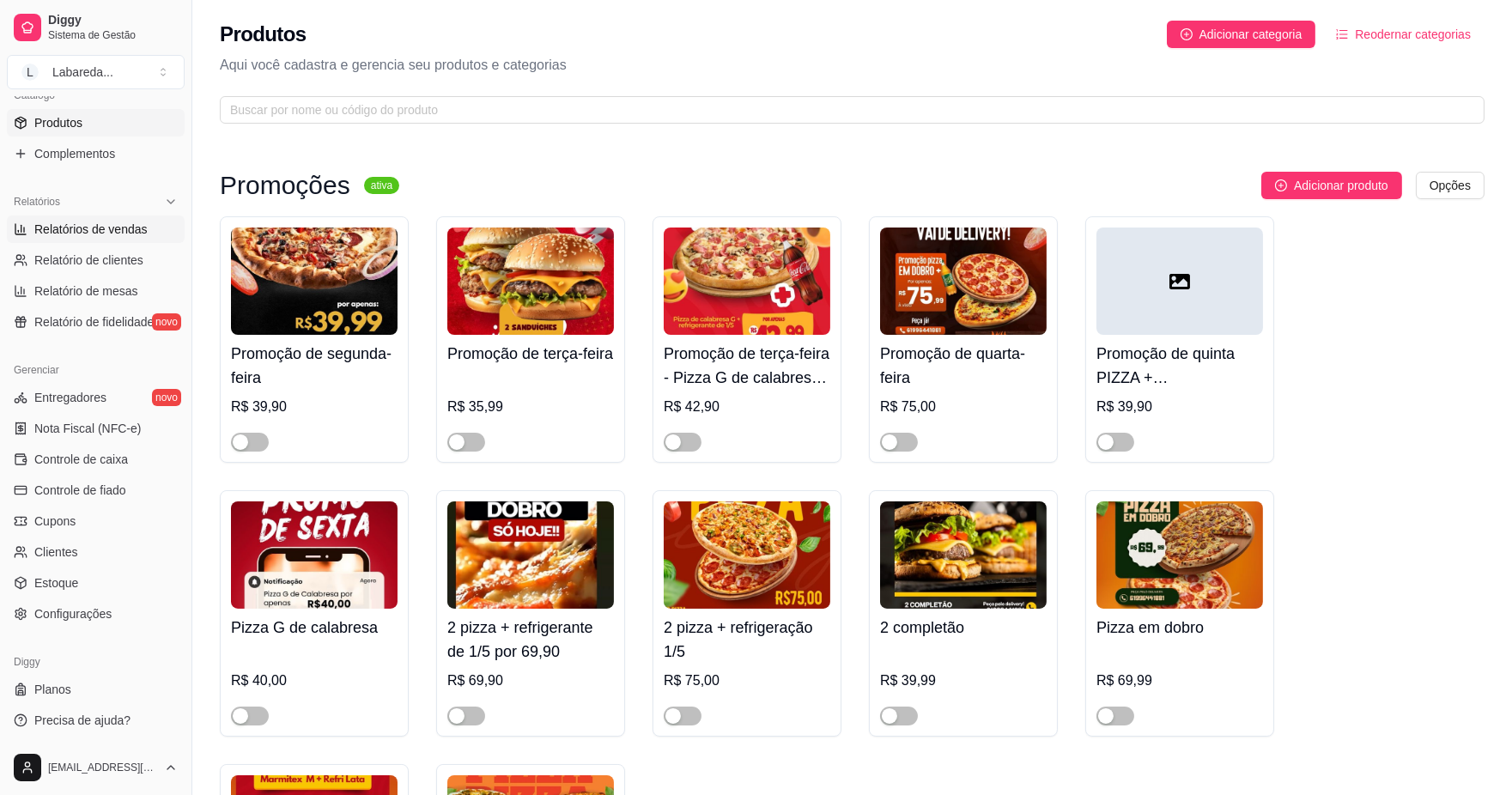
select select "ALL"
select select "0"
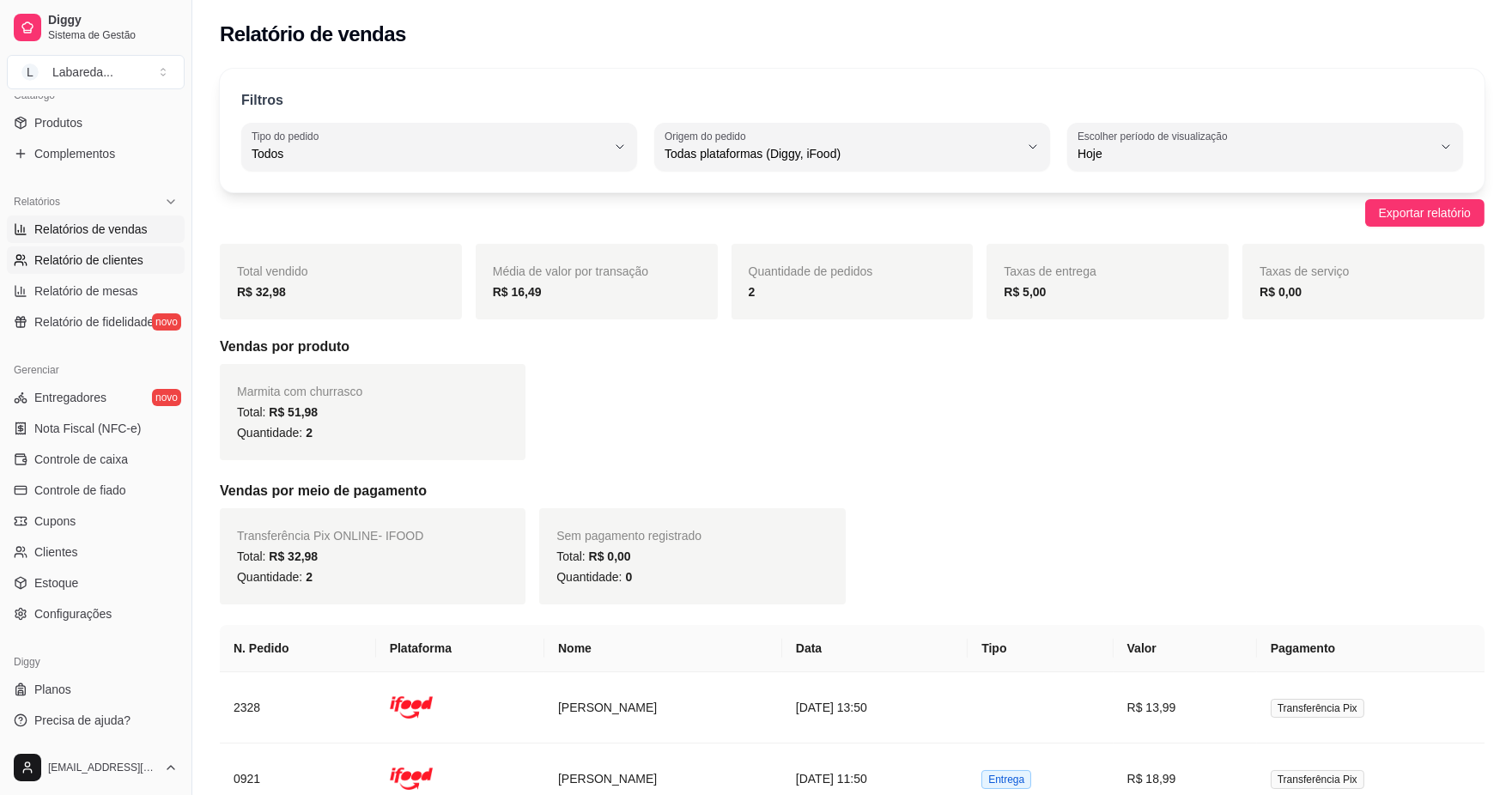
click at [75, 246] on link "Relatório de clientes" at bounding box center [95, 260] width 178 height 28
select select "30"
select select "HIGHEST_TOTAL_SPENT_WITH_ORDERS"
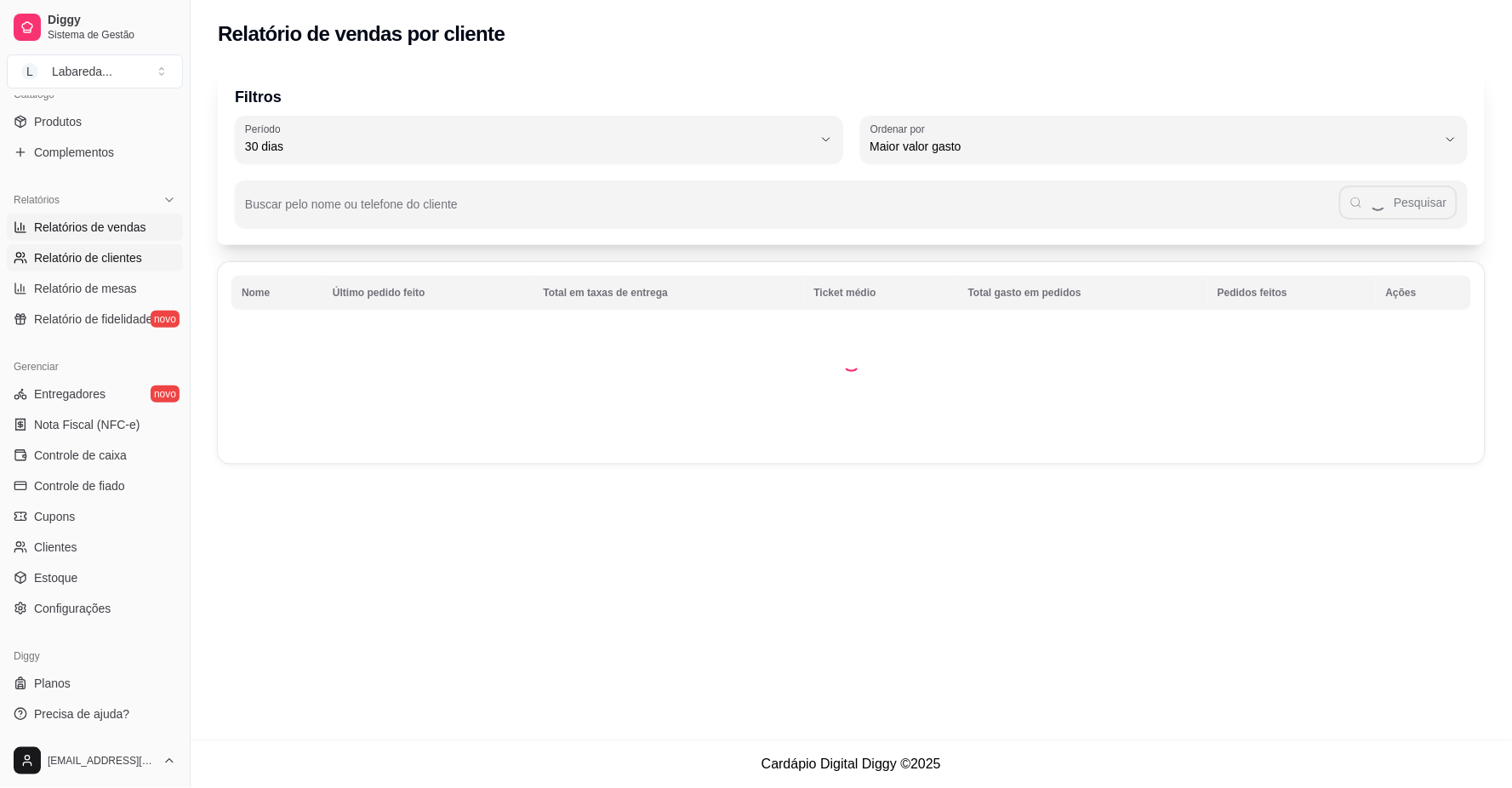
click at [74, 214] on link "Relatórios de vendas" at bounding box center [94, 228] width 176 height 27
select select "ALL"
select select "0"
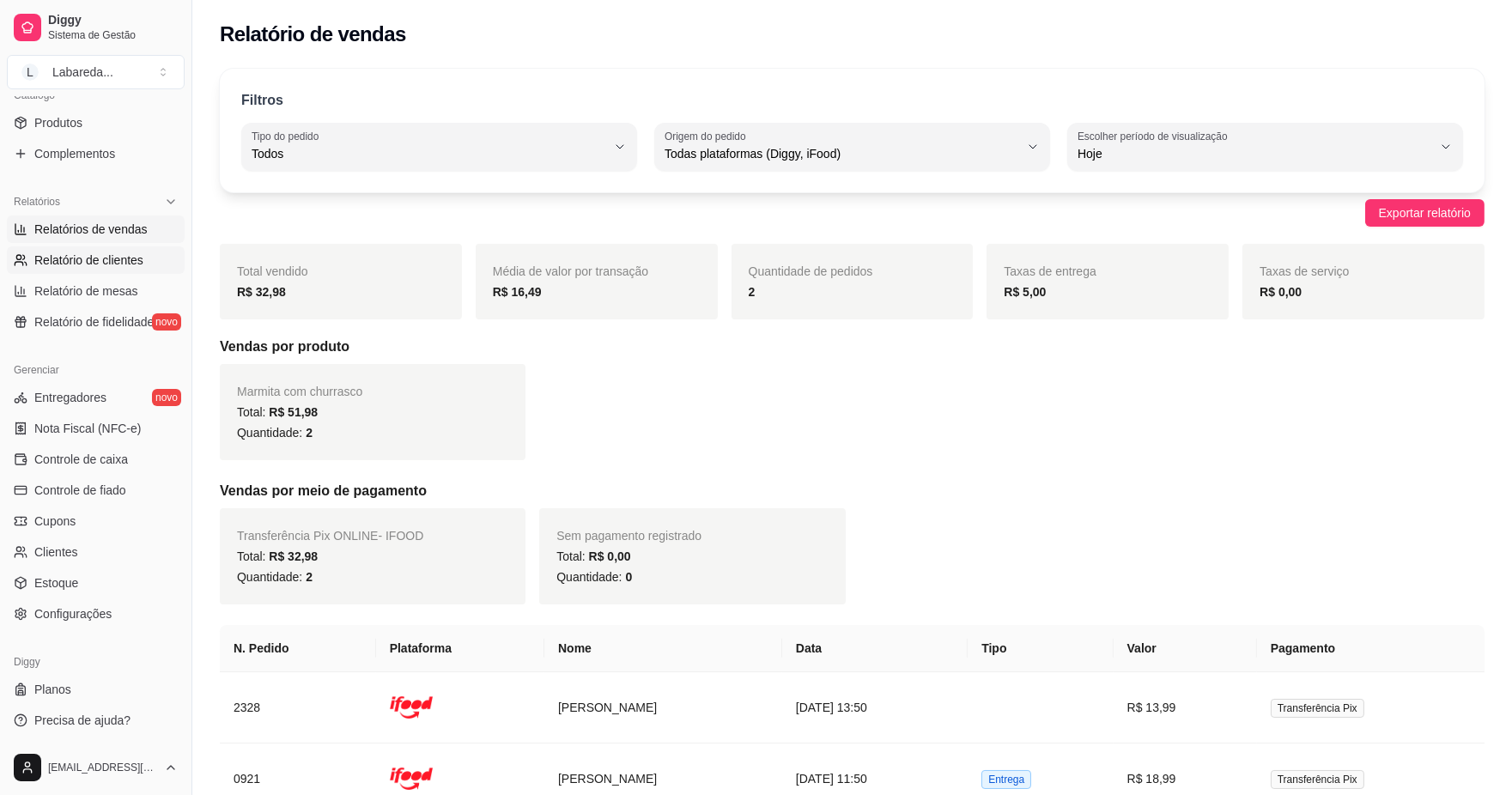
click at [138, 261] on span "Relatório de clientes" at bounding box center [89, 260] width 109 height 17
select select "30"
select select "HIGHEST_TOTAL_SPENT_WITH_ORDERS"
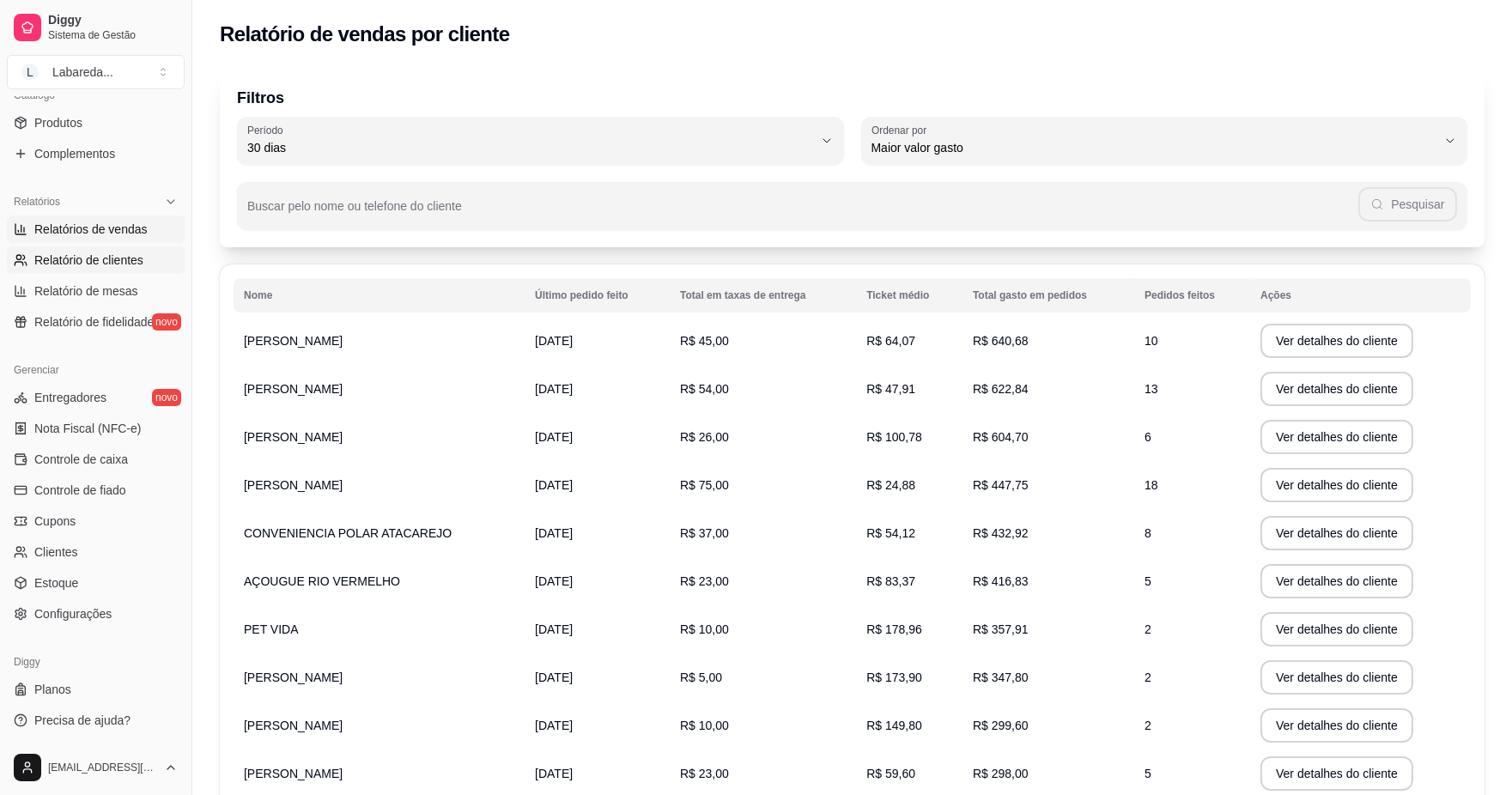
click at [124, 225] on span "Relatórios de vendas" at bounding box center [91, 230] width 114 height 17
select select "ALL"
select select "0"
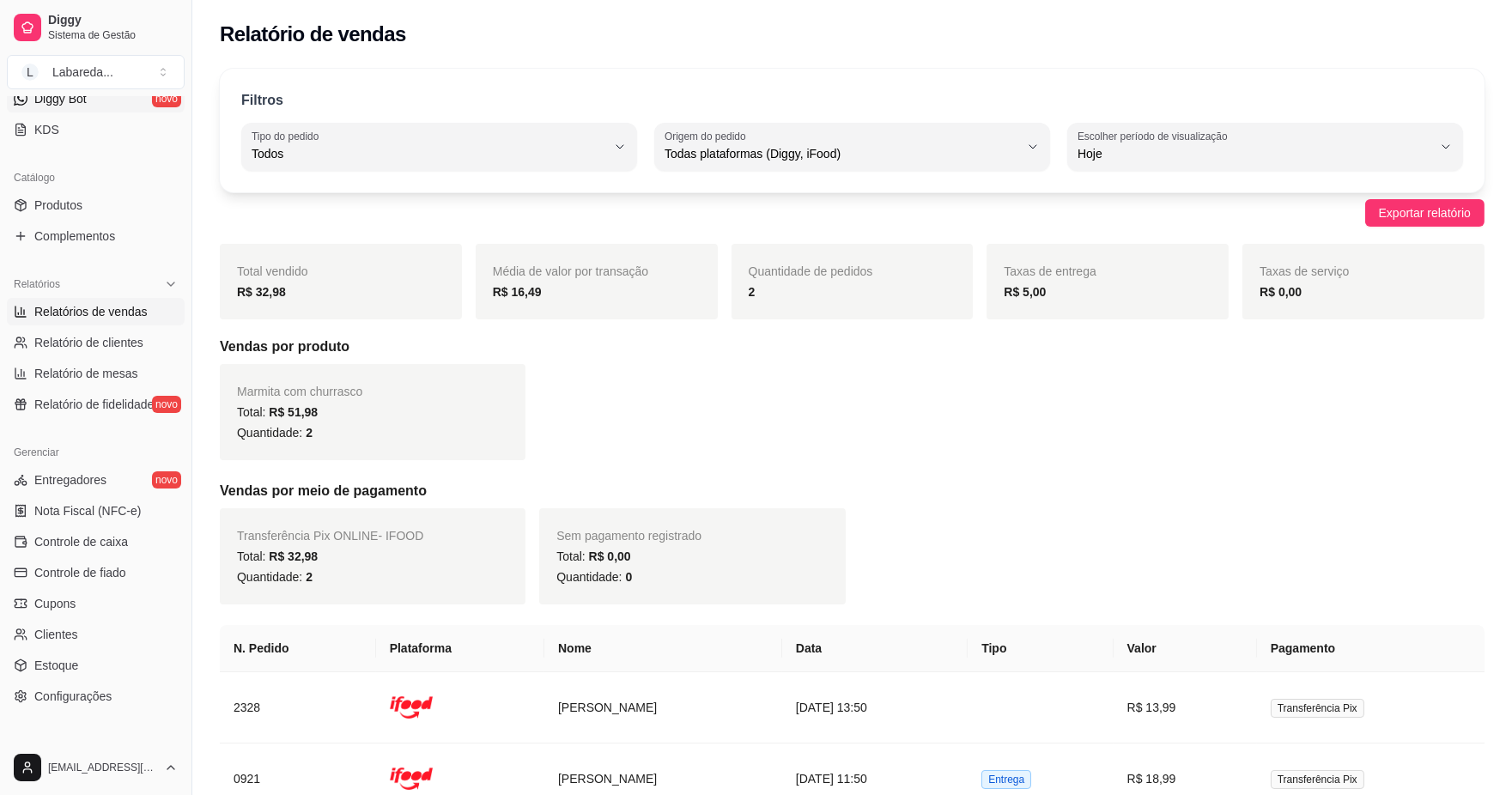
scroll to position [249, 0]
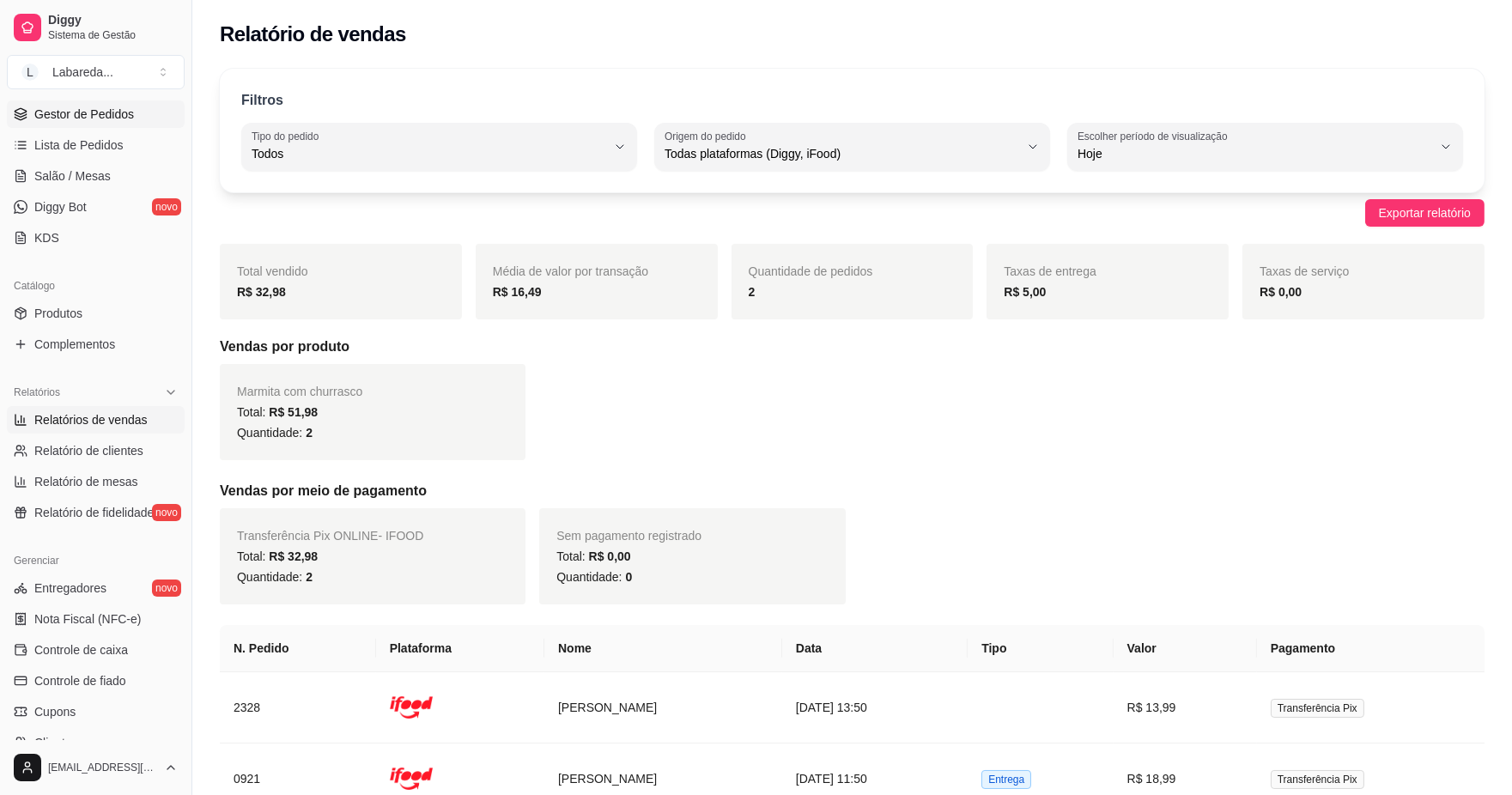
click at [129, 116] on span "Gestor de Pedidos" at bounding box center [84, 114] width 100 height 17
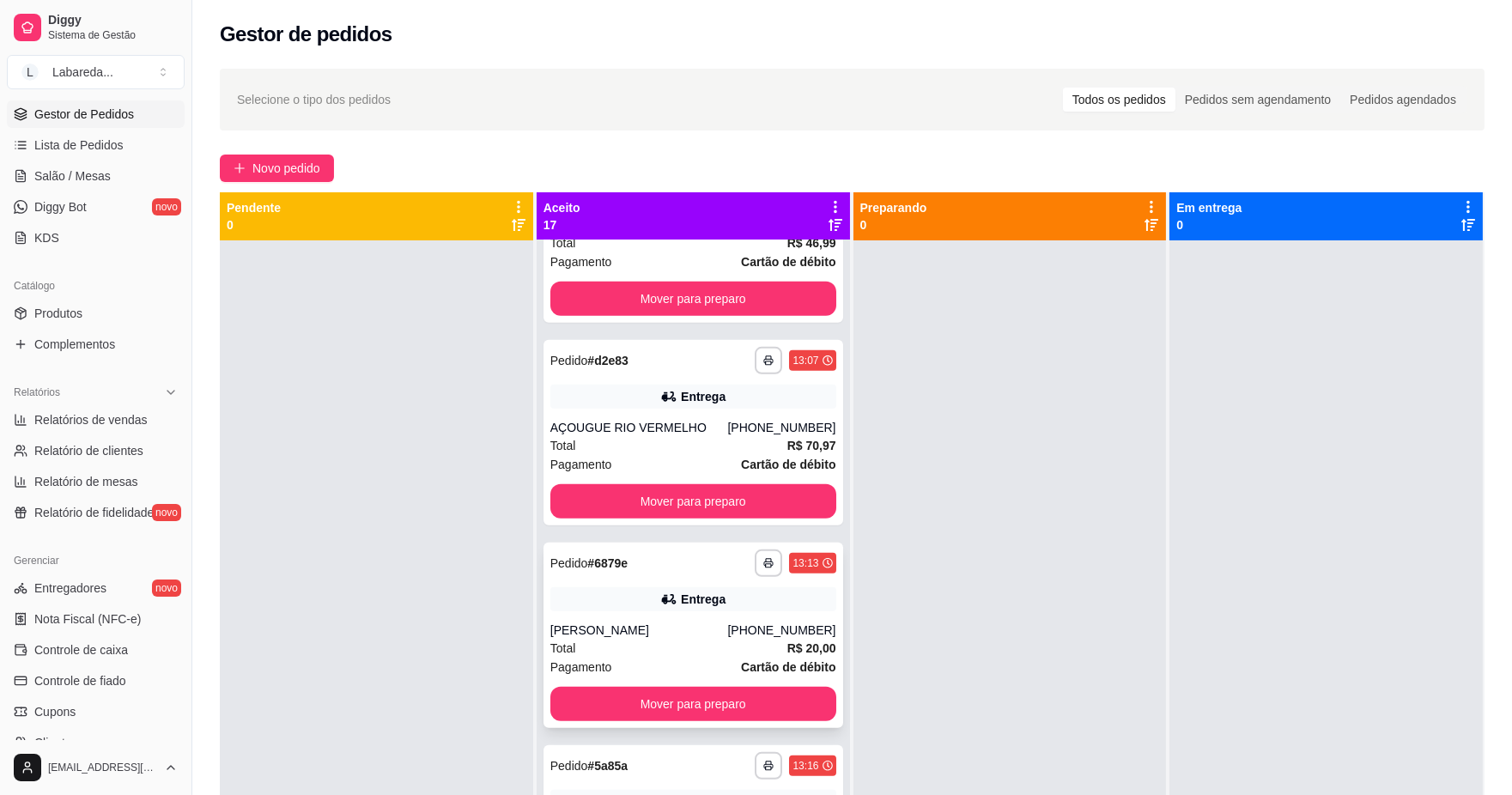
scroll to position [2289, 0]
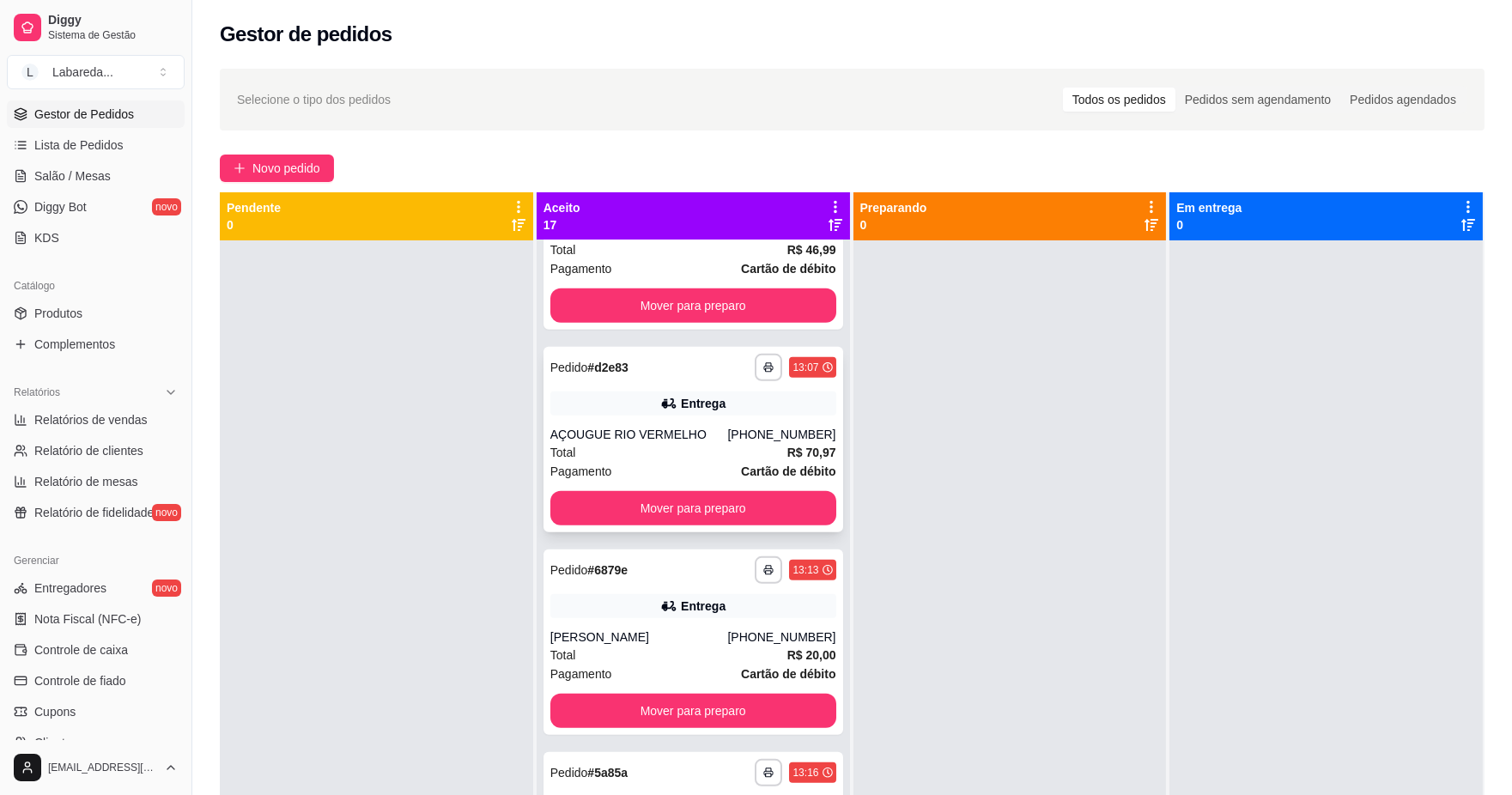
click at [687, 448] on div "Total R$ 70,97" at bounding box center [694, 453] width 286 height 19
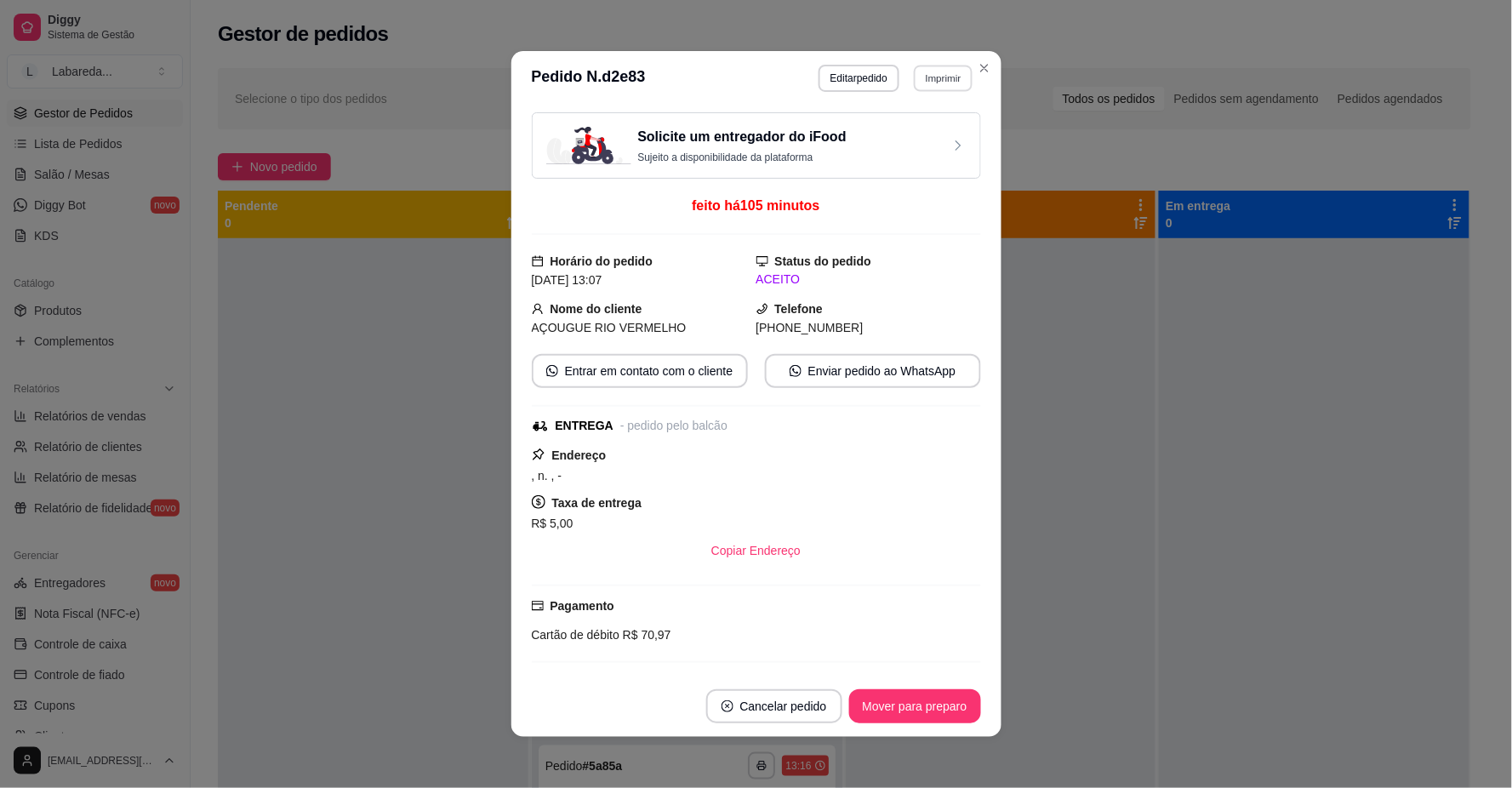
click at [933, 87] on button "Imprimir" at bounding box center [943, 77] width 58 height 27
click at [912, 133] on button "IMPRESSORA" at bounding box center [906, 138] width 119 height 27
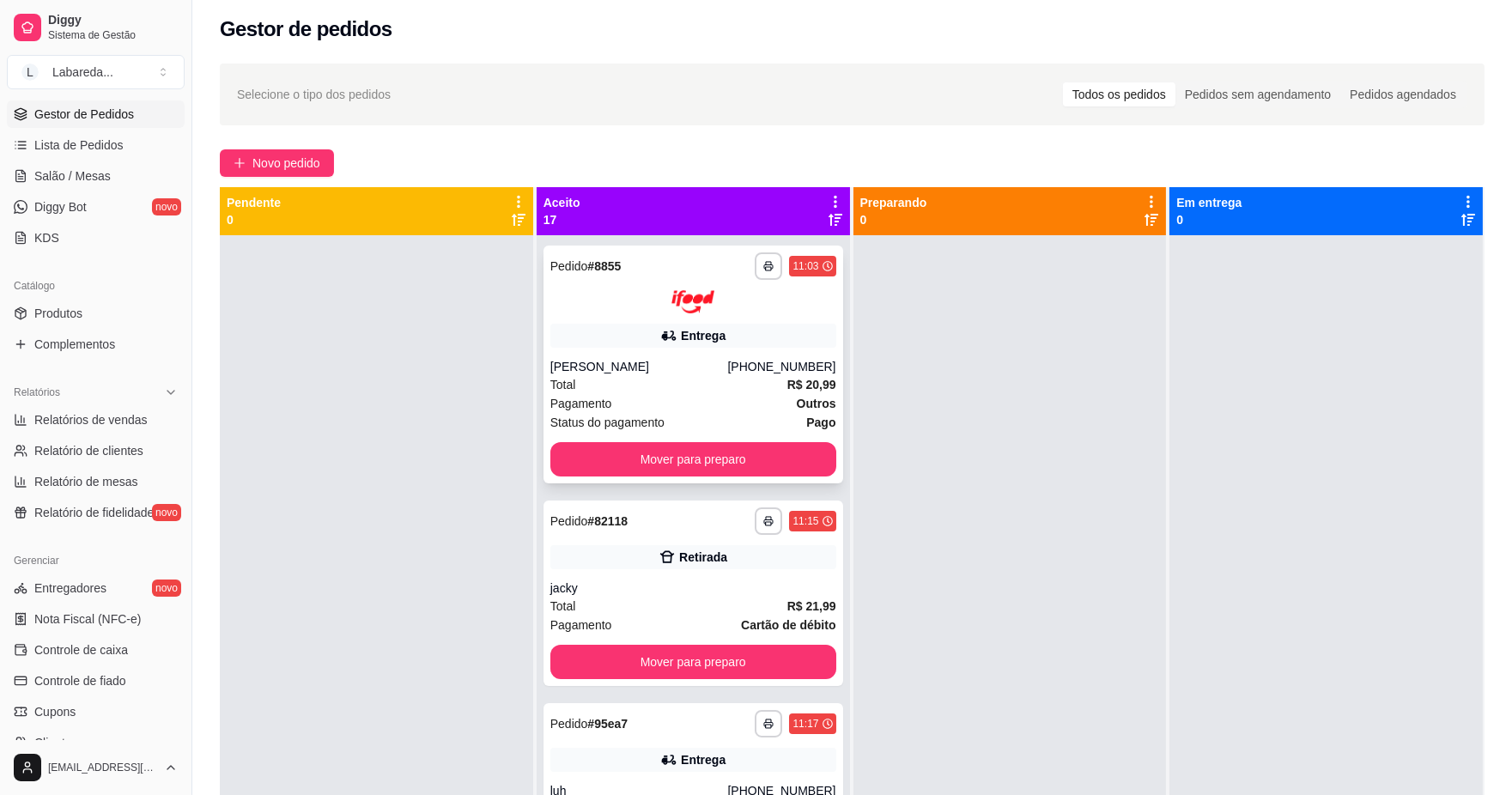
scroll to position [0, 0]
